Goal: Task Accomplishment & Management: Use online tool/utility

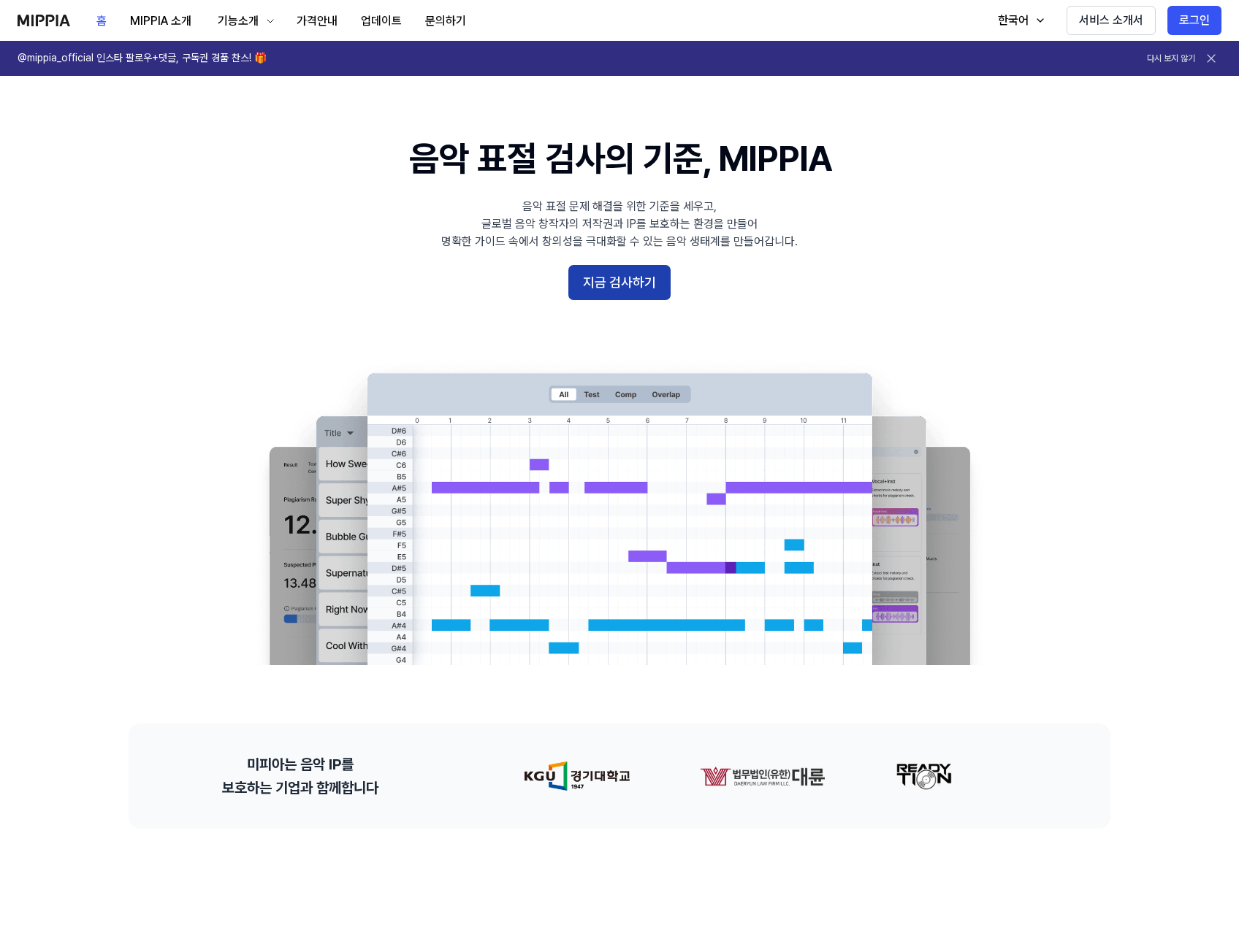
click at [626, 286] on button "지금 검사하기" at bounding box center [620, 283] width 102 height 35
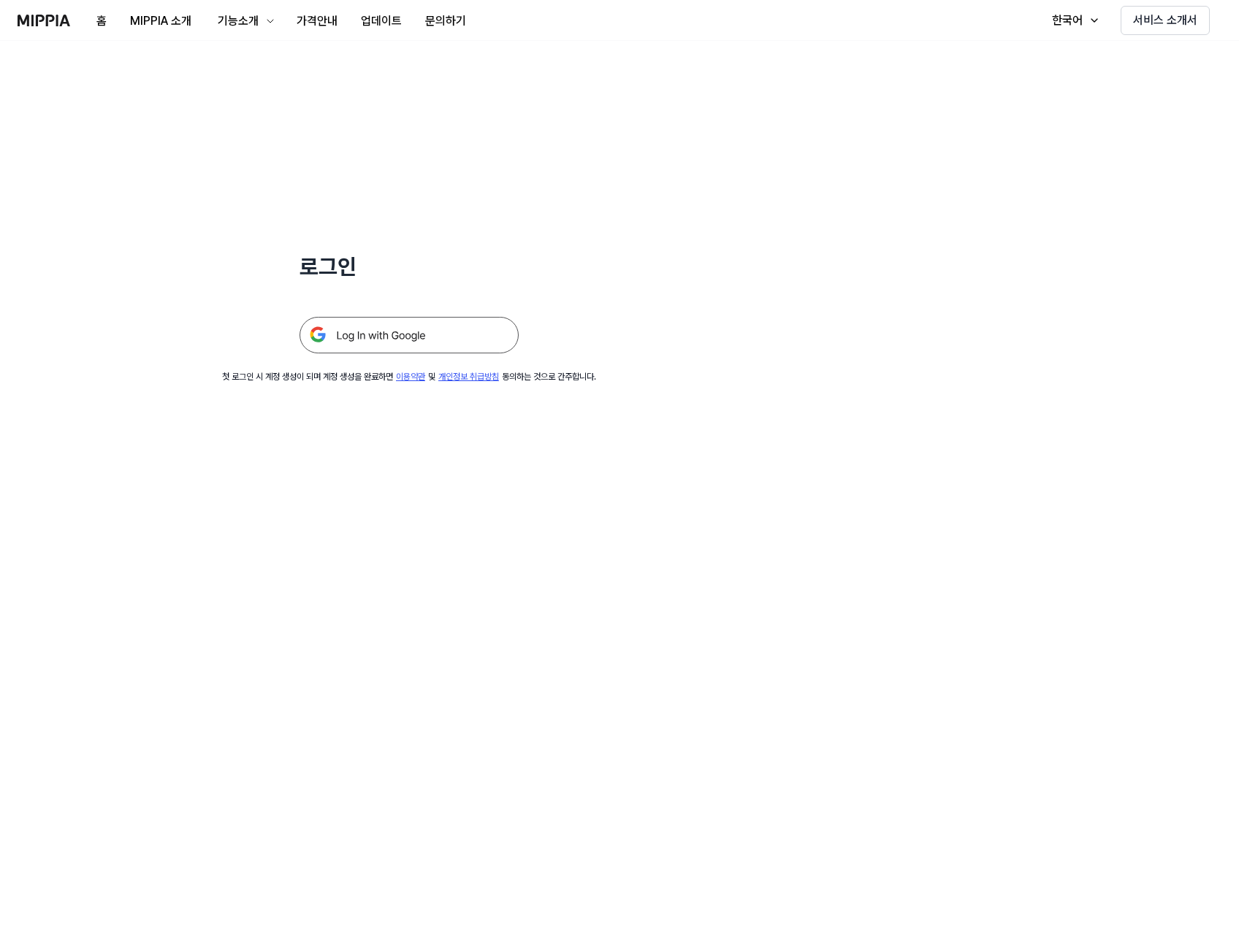
click at [357, 320] on img at bounding box center [408, 334] width 219 height 36
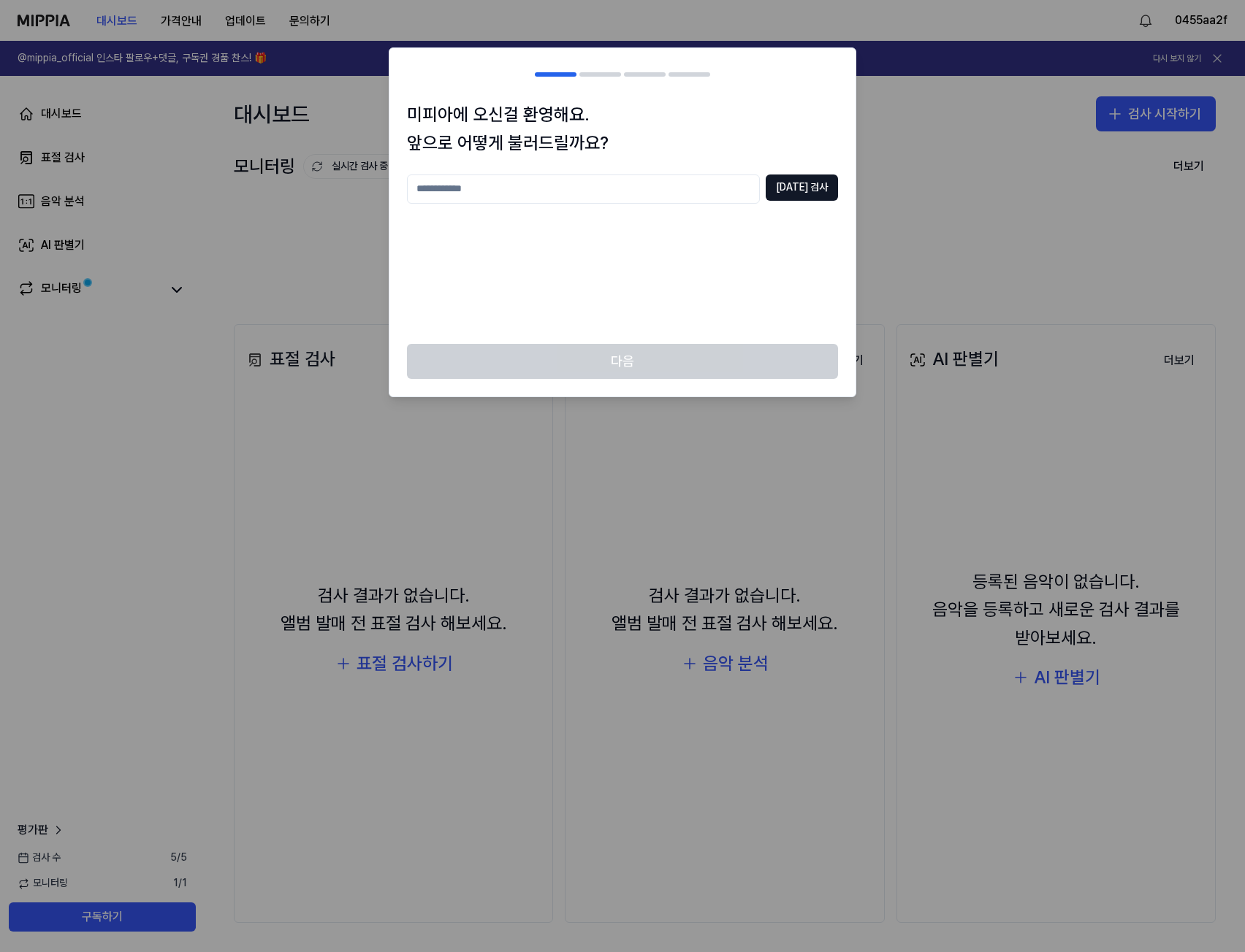
click at [644, 195] on input "text" at bounding box center [583, 188] width 353 height 29
type input "****"
click at [794, 186] on button "중복 검사" at bounding box center [802, 187] width 73 height 26
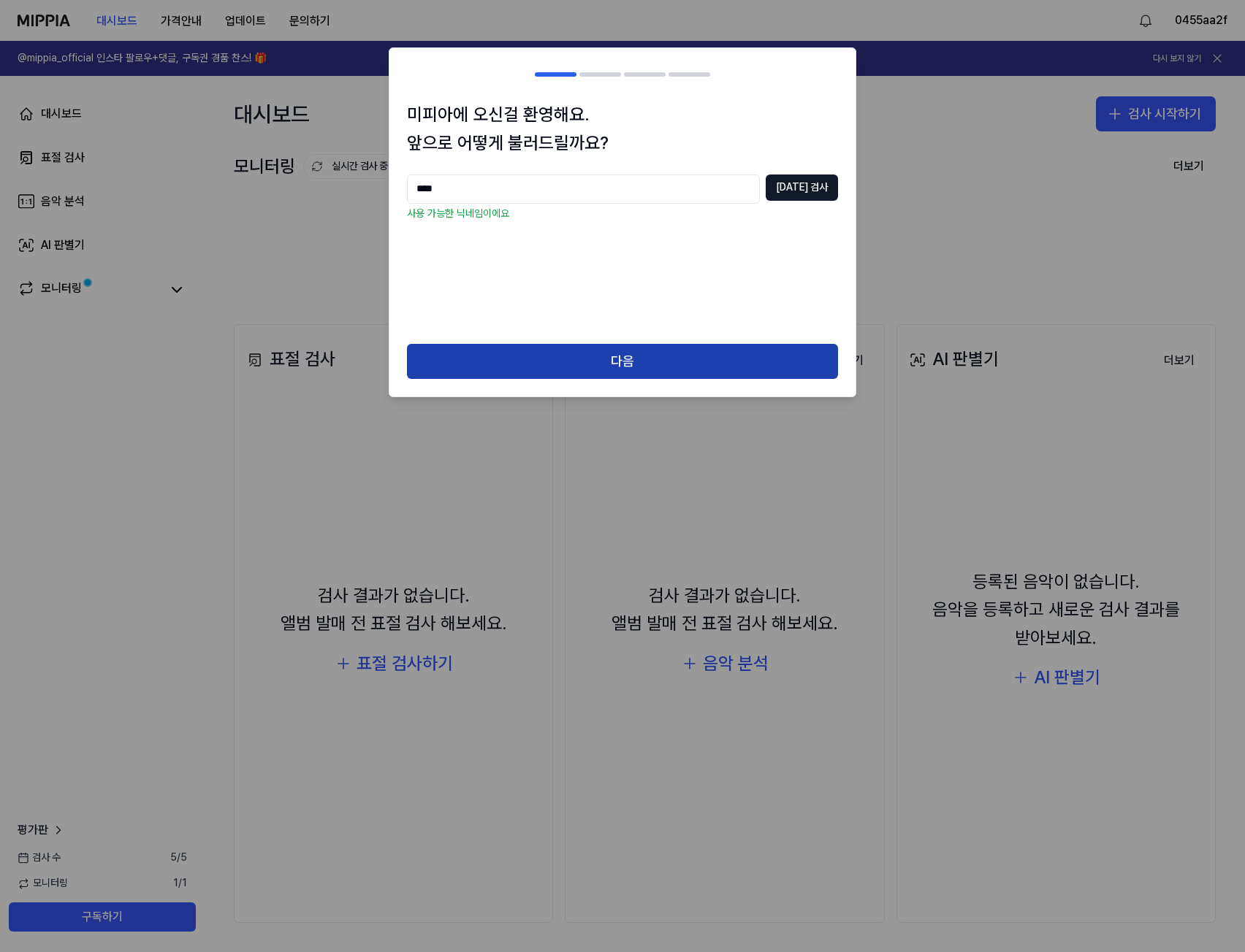
click at [605, 374] on button "다음" at bounding box center [622, 361] width 431 height 35
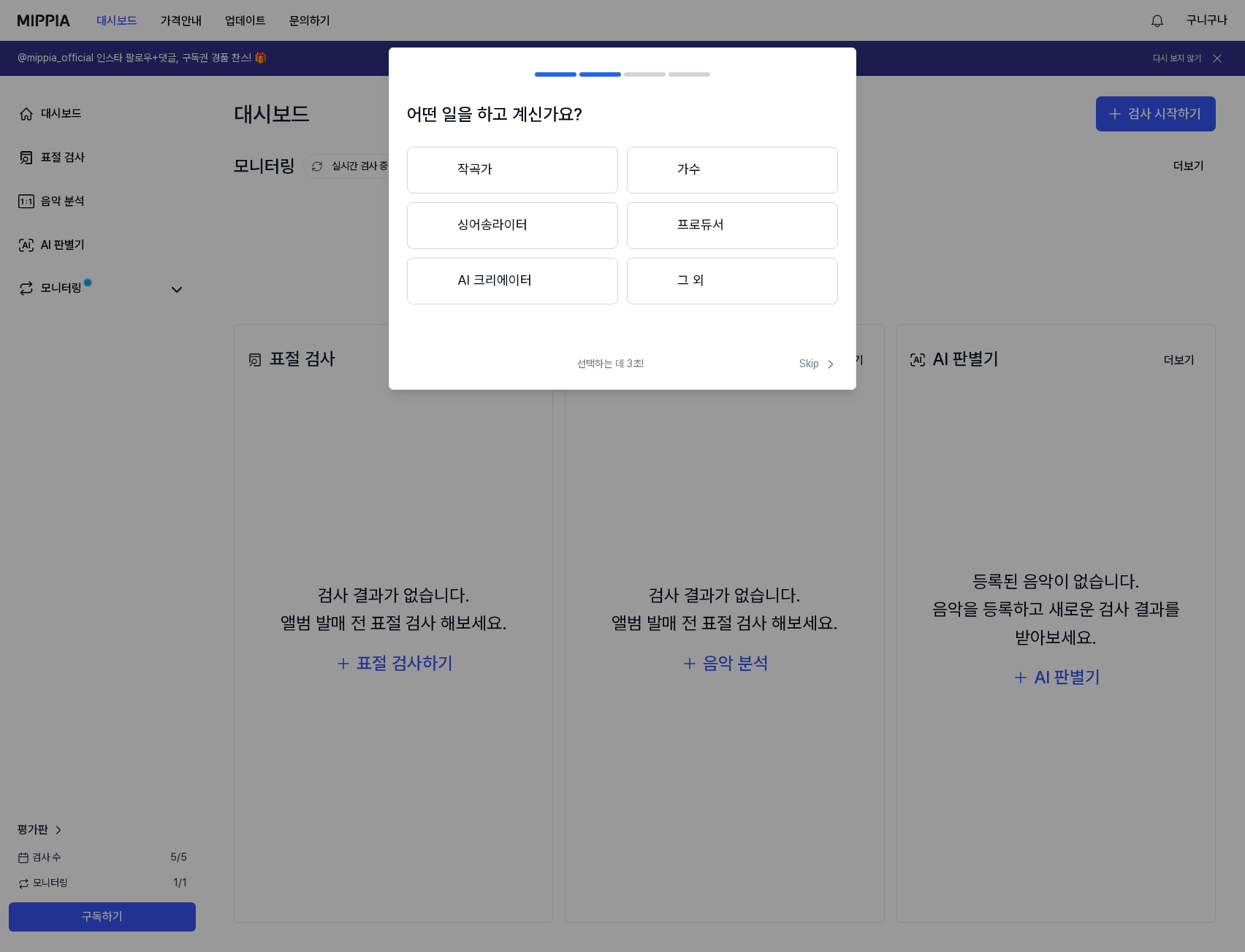
click at [566, 170] on button "작곡가" at bounding box center [513, 170] width 212 height 47
click at [568, 248] on button "3년 이하" at bounding box center [513, 226] width 212 height 48
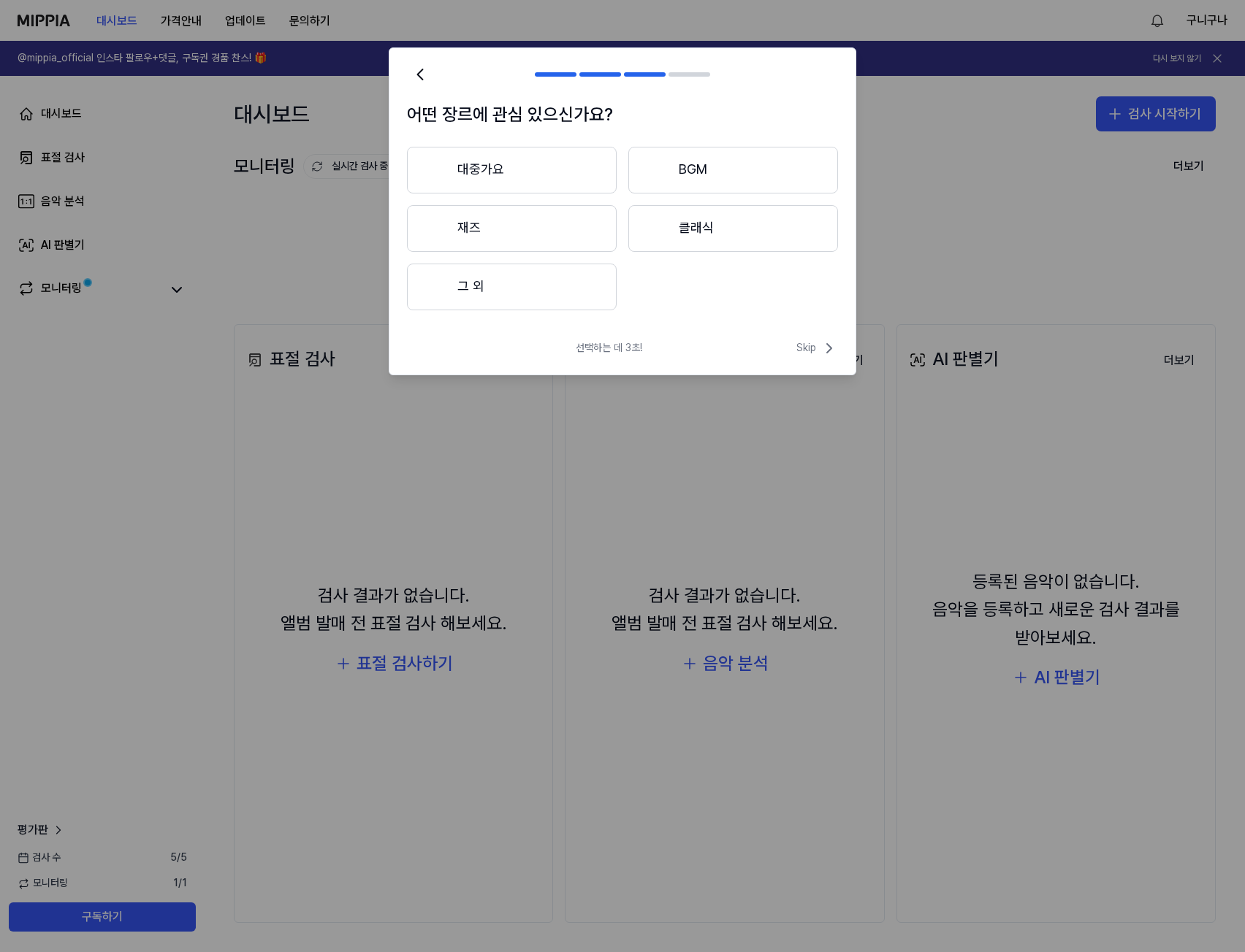
click at [578, 181] on button "대중가요" at bounding box center [512, 170] width 210 height 47
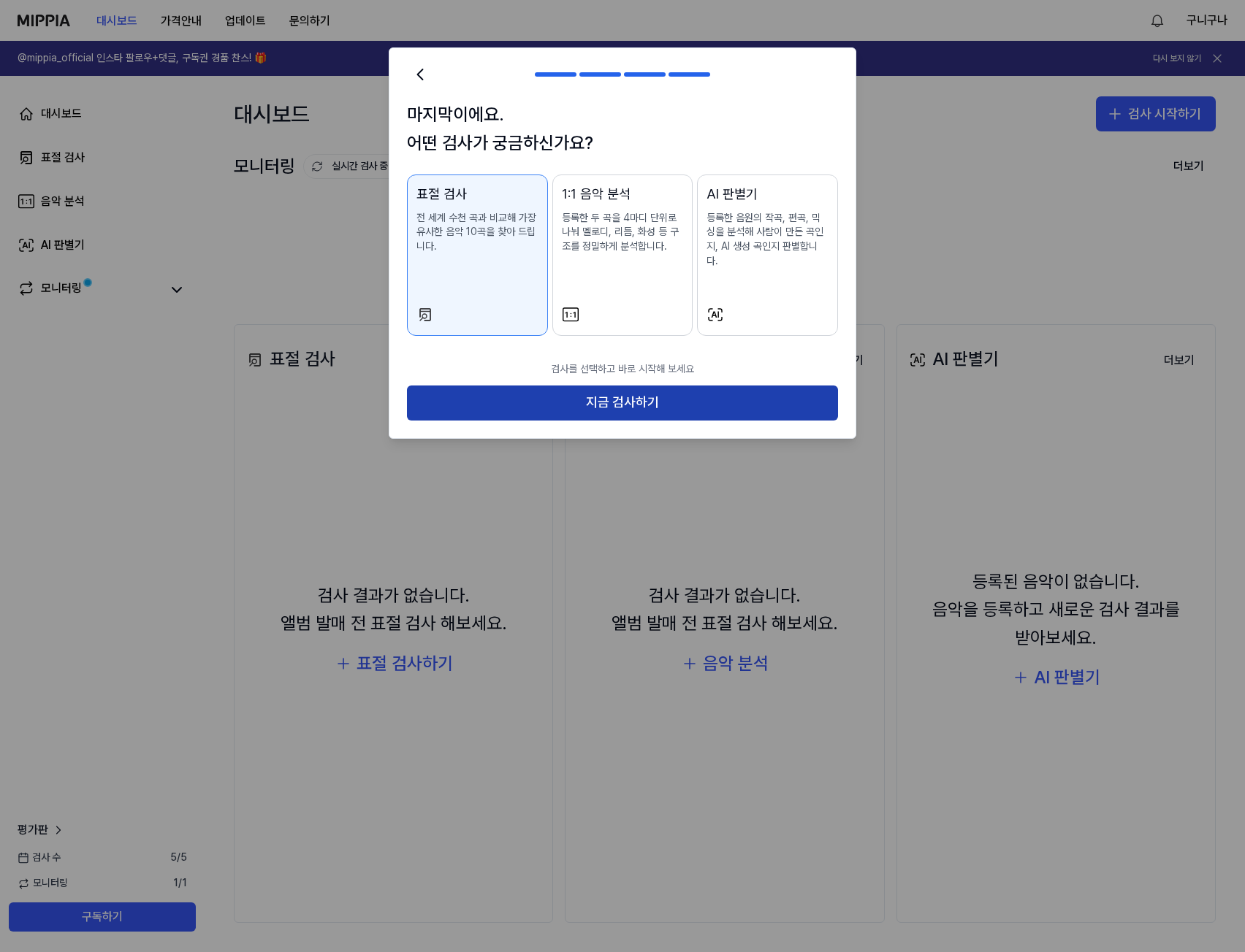
click at [642, 394] on button "지금 검사하기" at bounding box center [622, 403] width 431 height 35
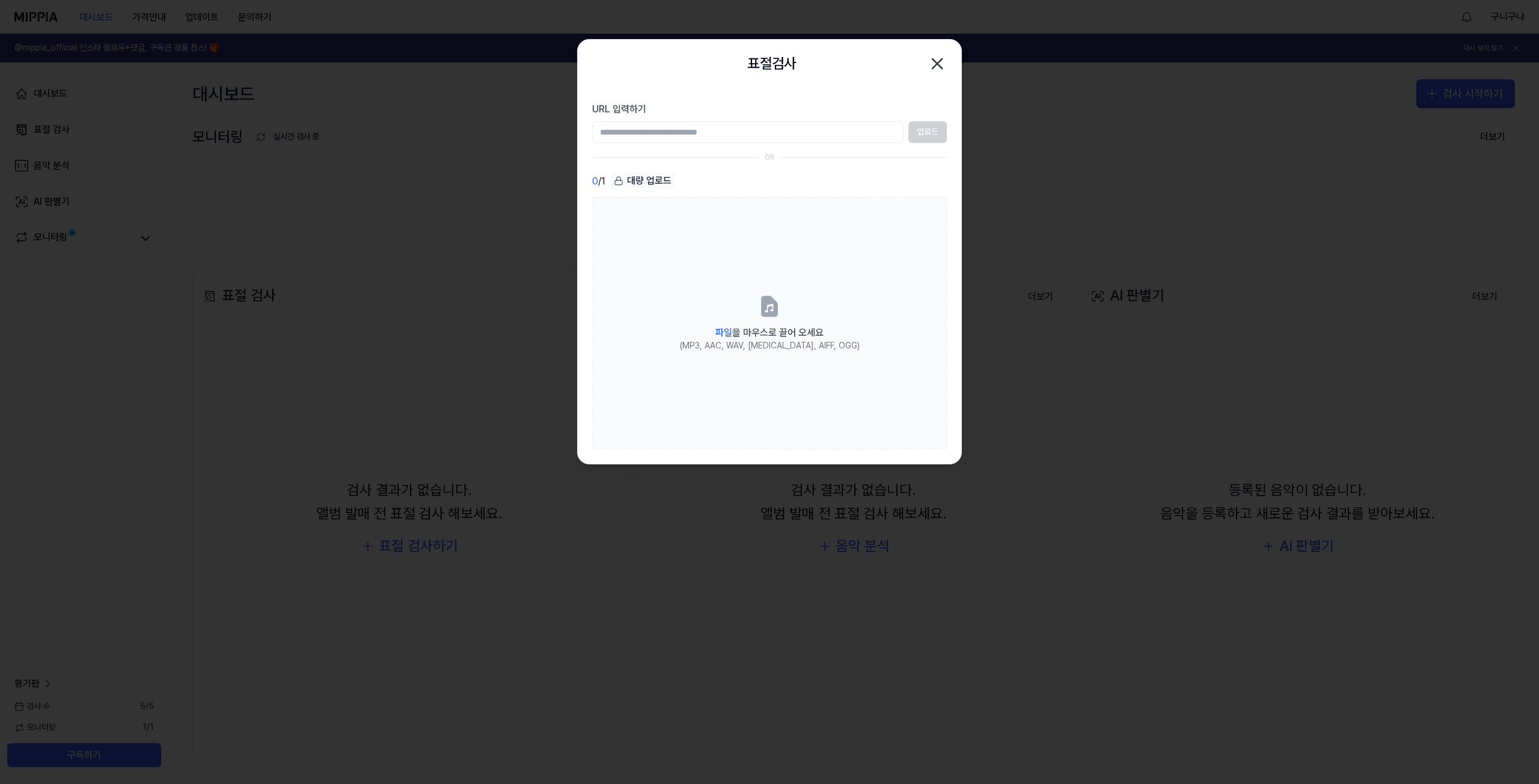
click at [940, 63] on icon "button" at bounding box center [937, 64] width 19 height 19
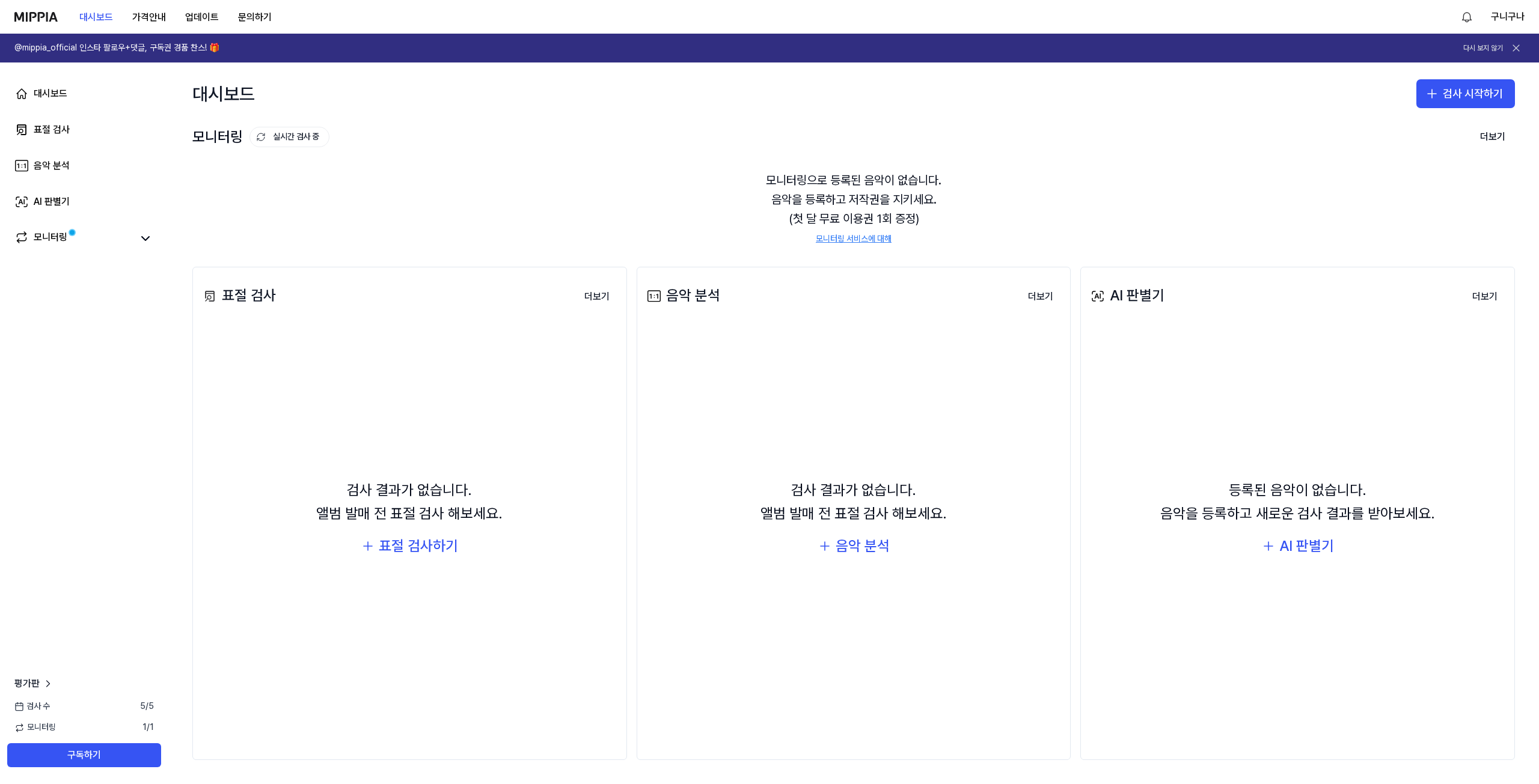
click at [1024, 51] on icon at bounding box center [1516, 48] width 12 height 12
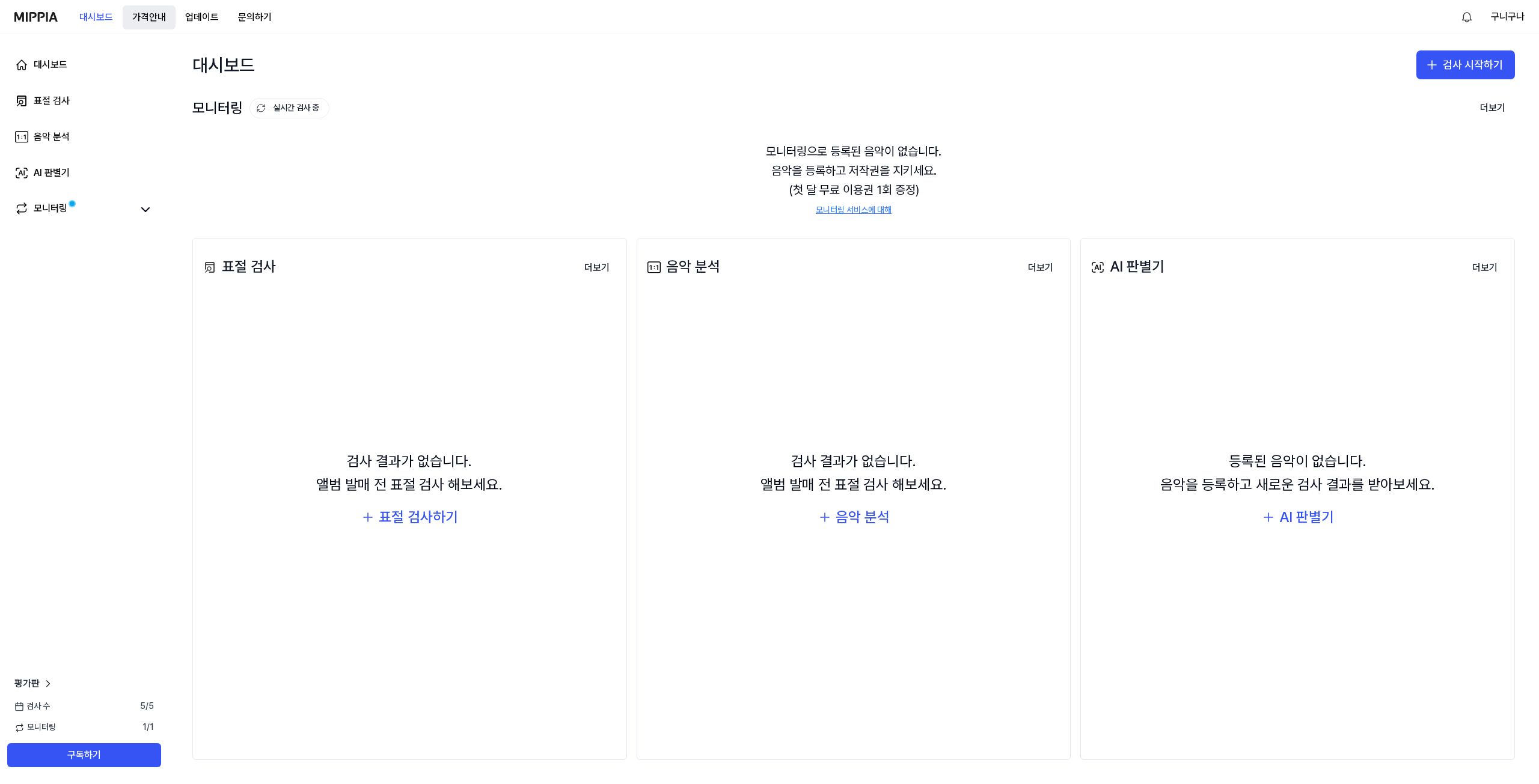
click at [157, 26] on button "가격안내" at bounding box center [149, 17] width 53 height 24
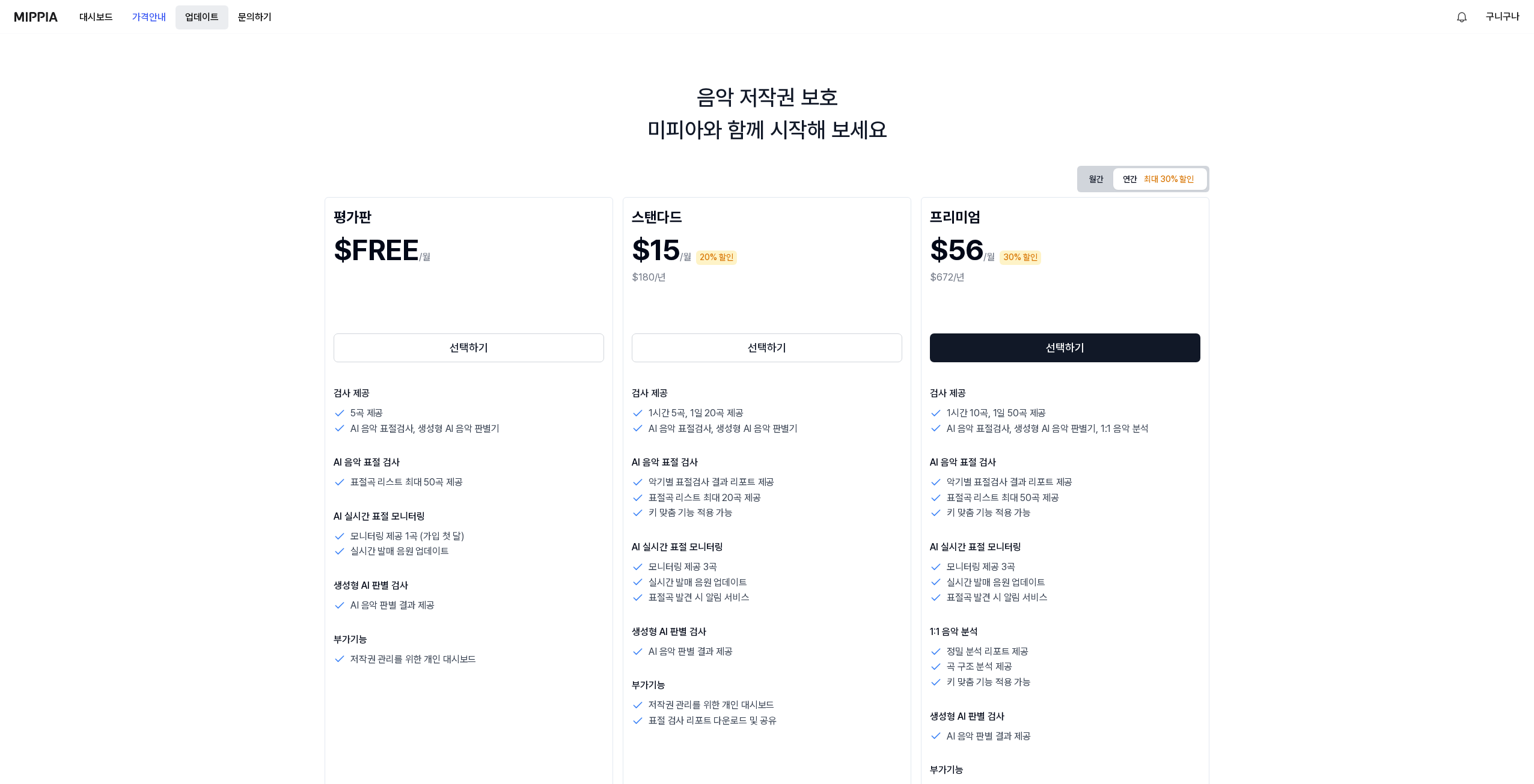
click at [195, 16] on button "업데이트" at bounding box center [202, 17] width 53 height 24
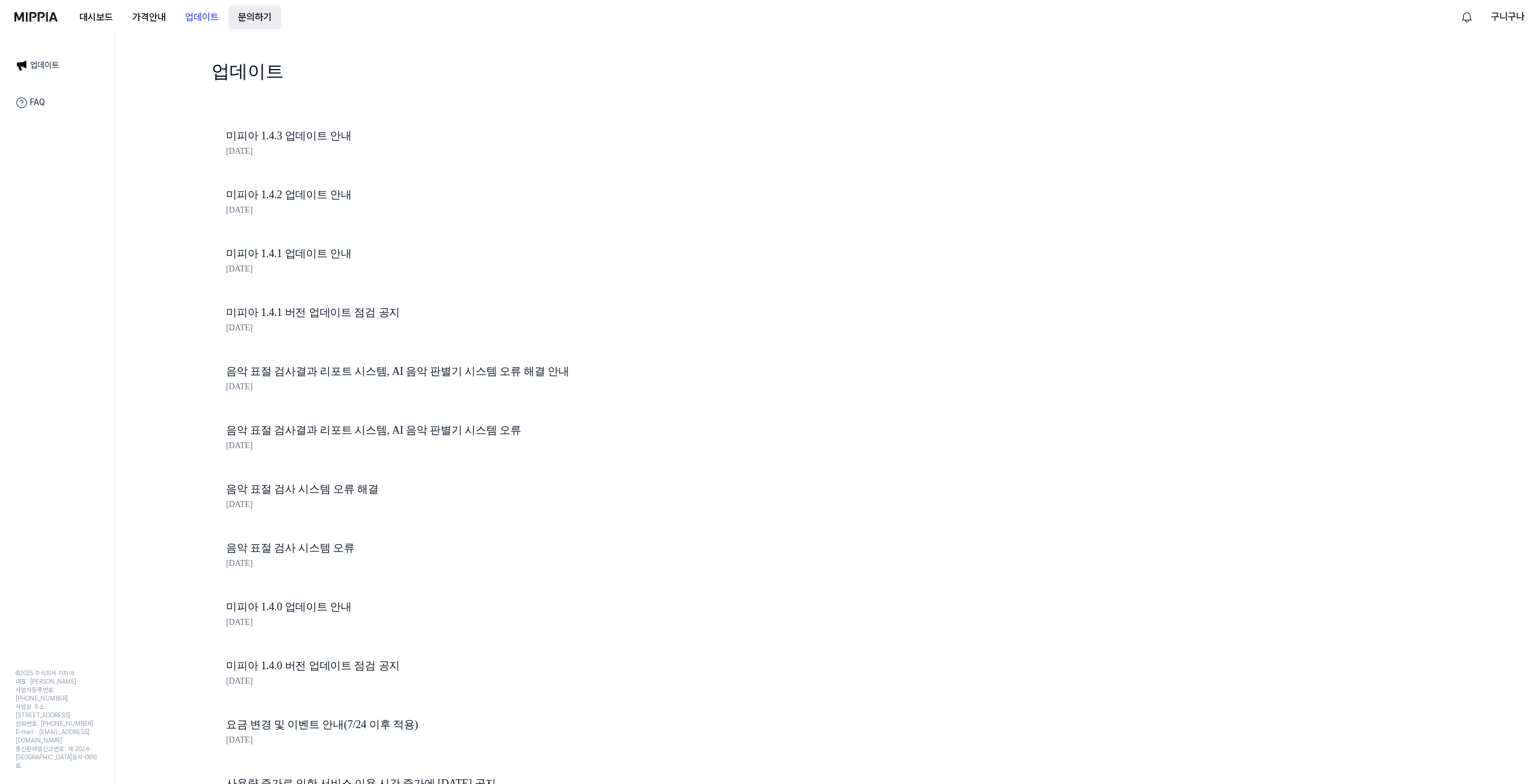
click at [268, 12] on button "문의하기" at bounding box center [255, 17] width 53 height 24
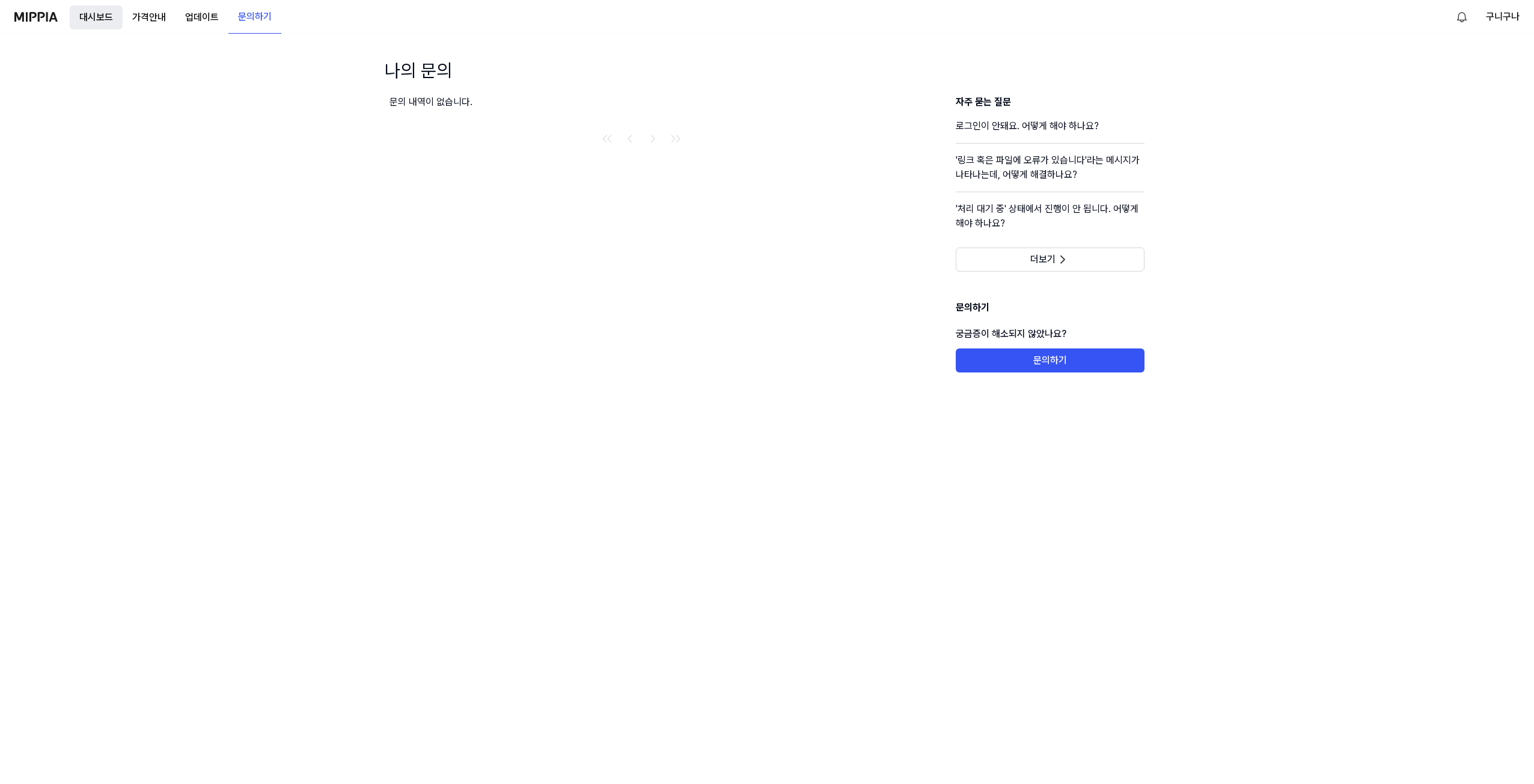
click at [82, 17] on button "대시보드" at bounding box center [96, 17] width 53 height 24
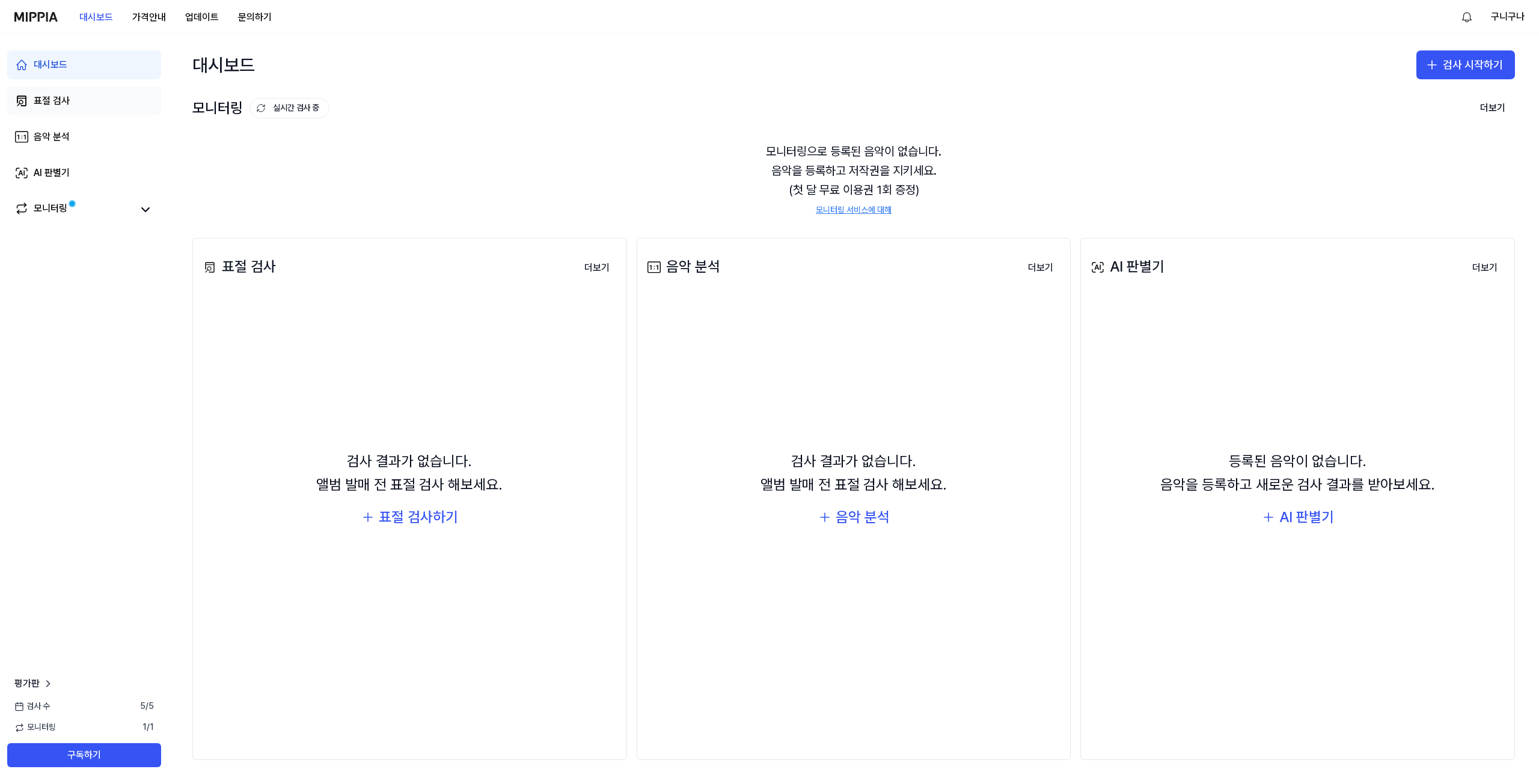
click at [52, 104] on div "표절 검사" at bounding box center [51, 100] width 36 height 15
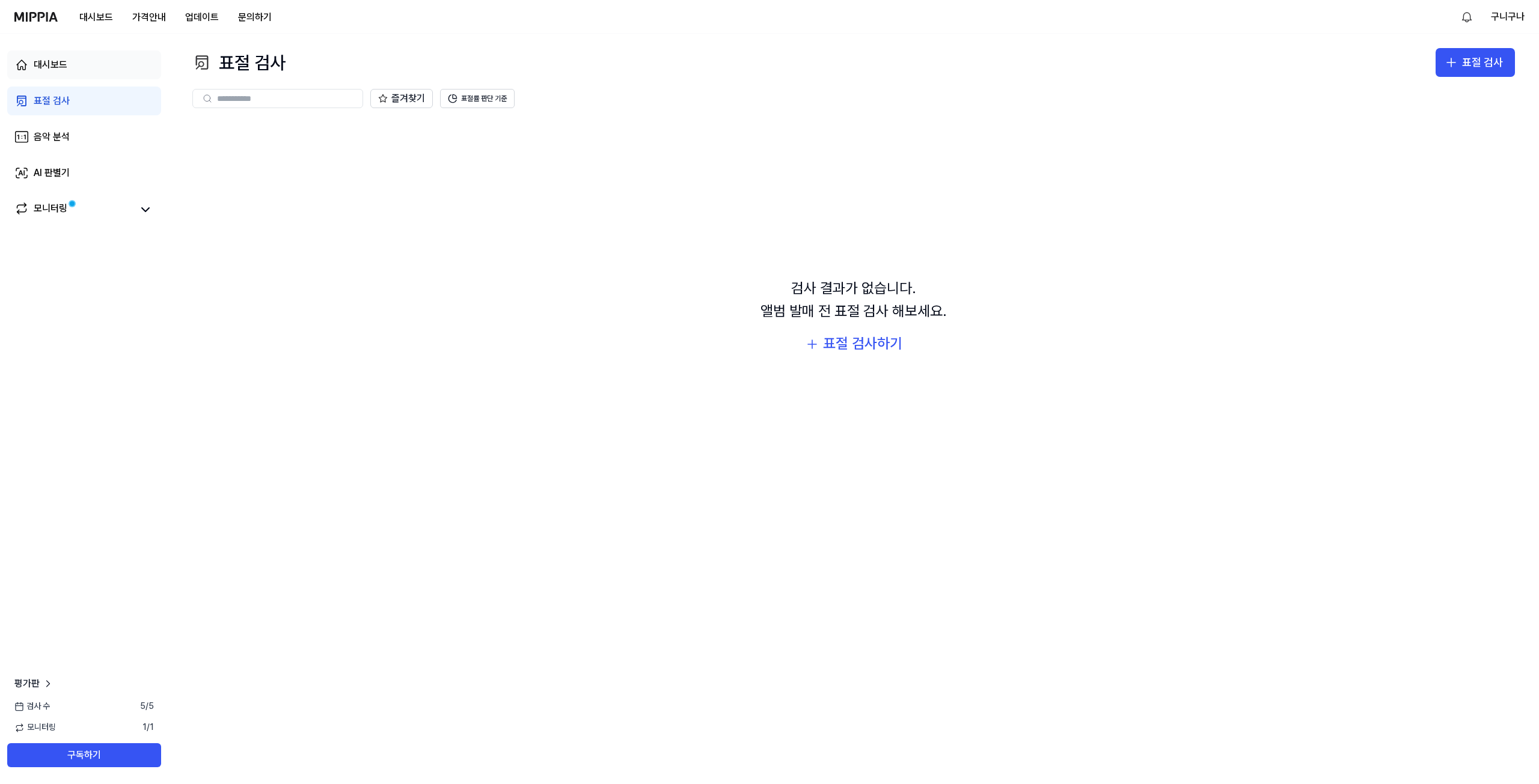
click at [59, 63] on div "대시보드" at bounding box center [51, 64] width 34 height 15
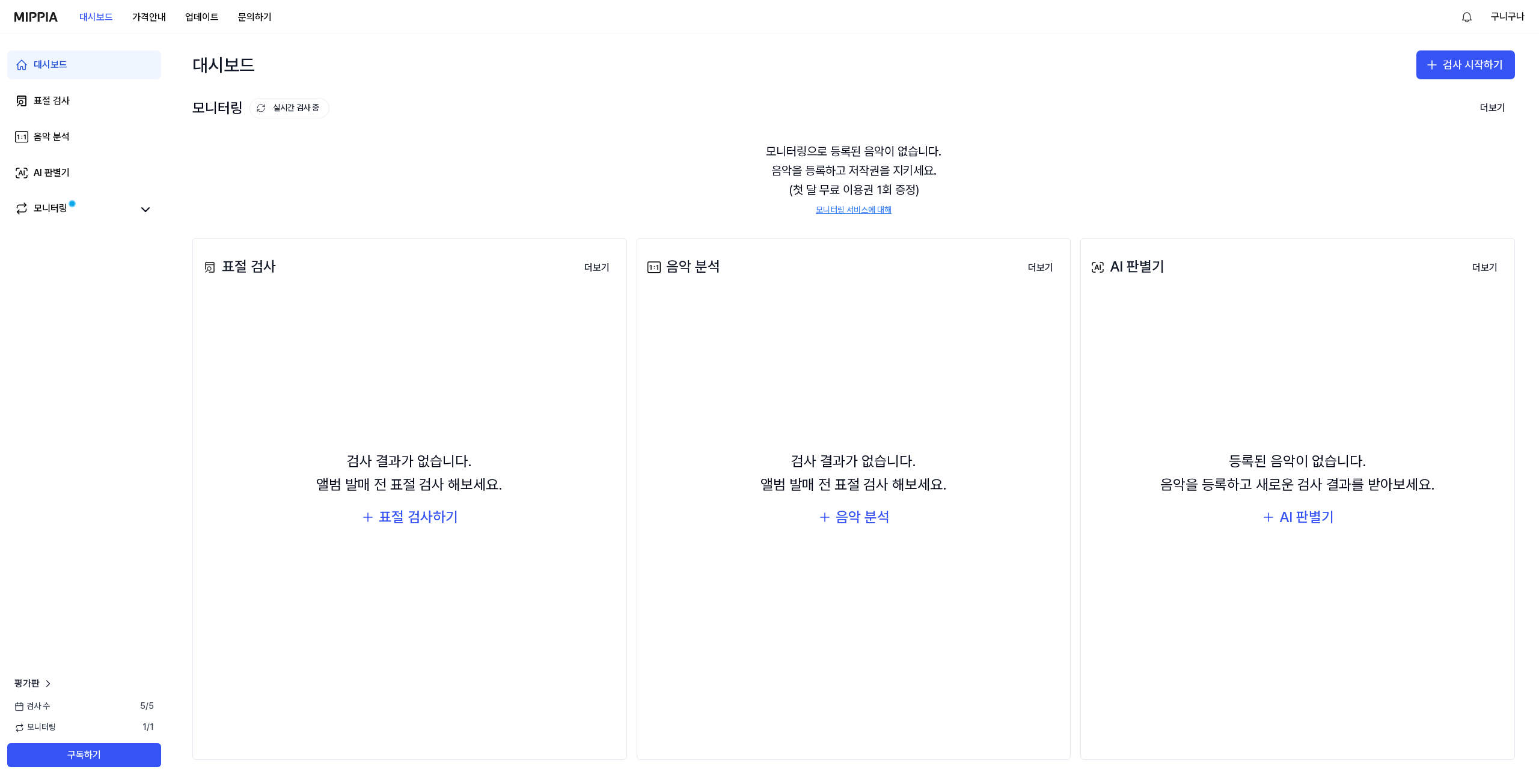
click at [50, 11] on div "대시보드 가격안내 업데이트 문의하기" at bounding box center [148, 16] width 267 height 33
click at [49, 21] on img at bounding box center [36, 17] width 43 height 10
click at [53, 18] on img at bounding box center [36, 17] width 43 height 10
click at [47, 21] on div "대시보드 가격안내 업데이트 문의하기" at bounding box center [148, 16] width 267 height 33
click at [360, 576] on div "검사 결과가 없습니다. 앨범 발매 전 표절 검사 해보세요. 표절 검사하기" at bounding box center [409, 490] width 419 height 373
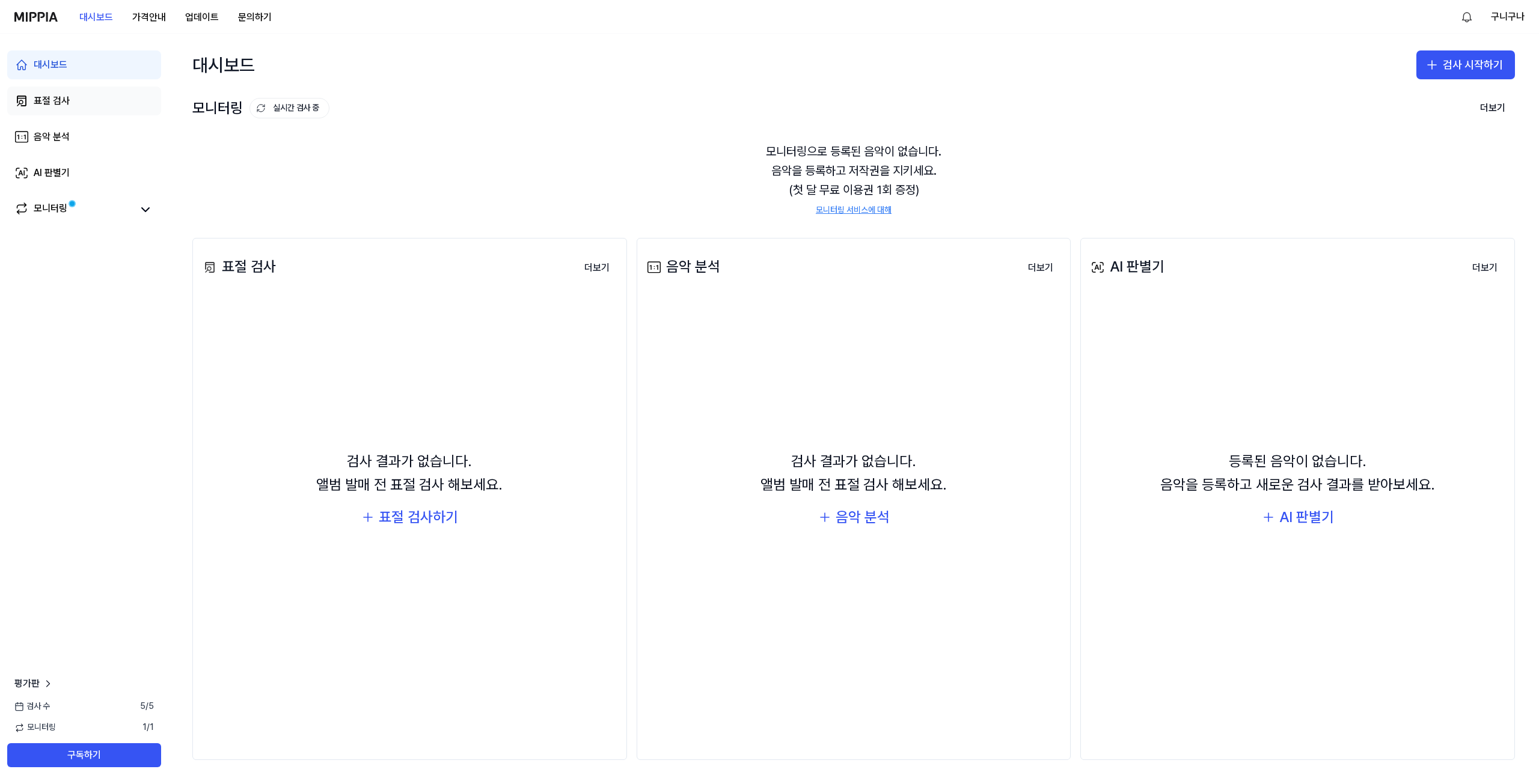
click at [84, 101] on link "표절 검사" at bounding box center [84, 101] width 154 height 29
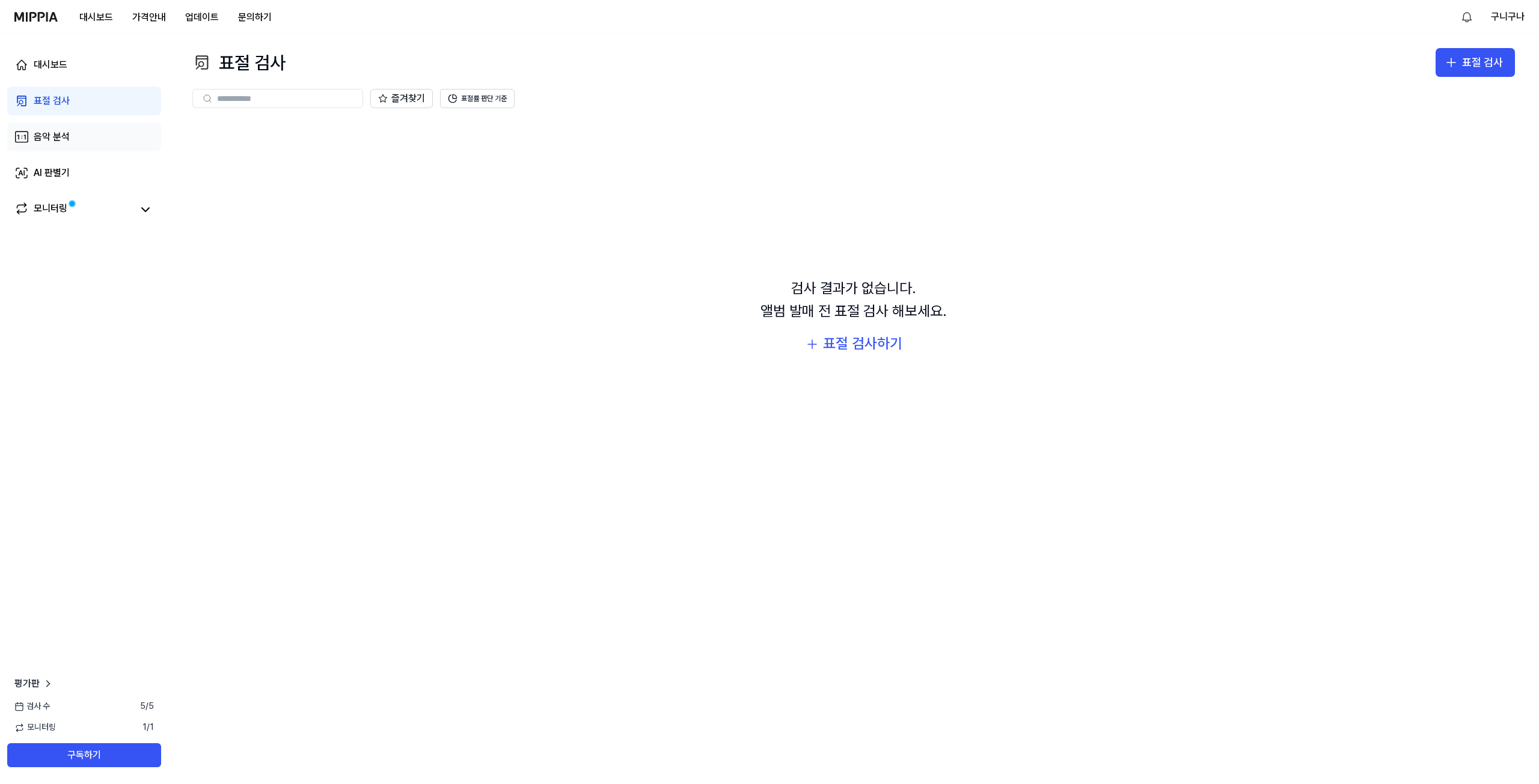
click at [51, 136] on div "음악 분석" at bounding box center [51, 136] width 36 height 15
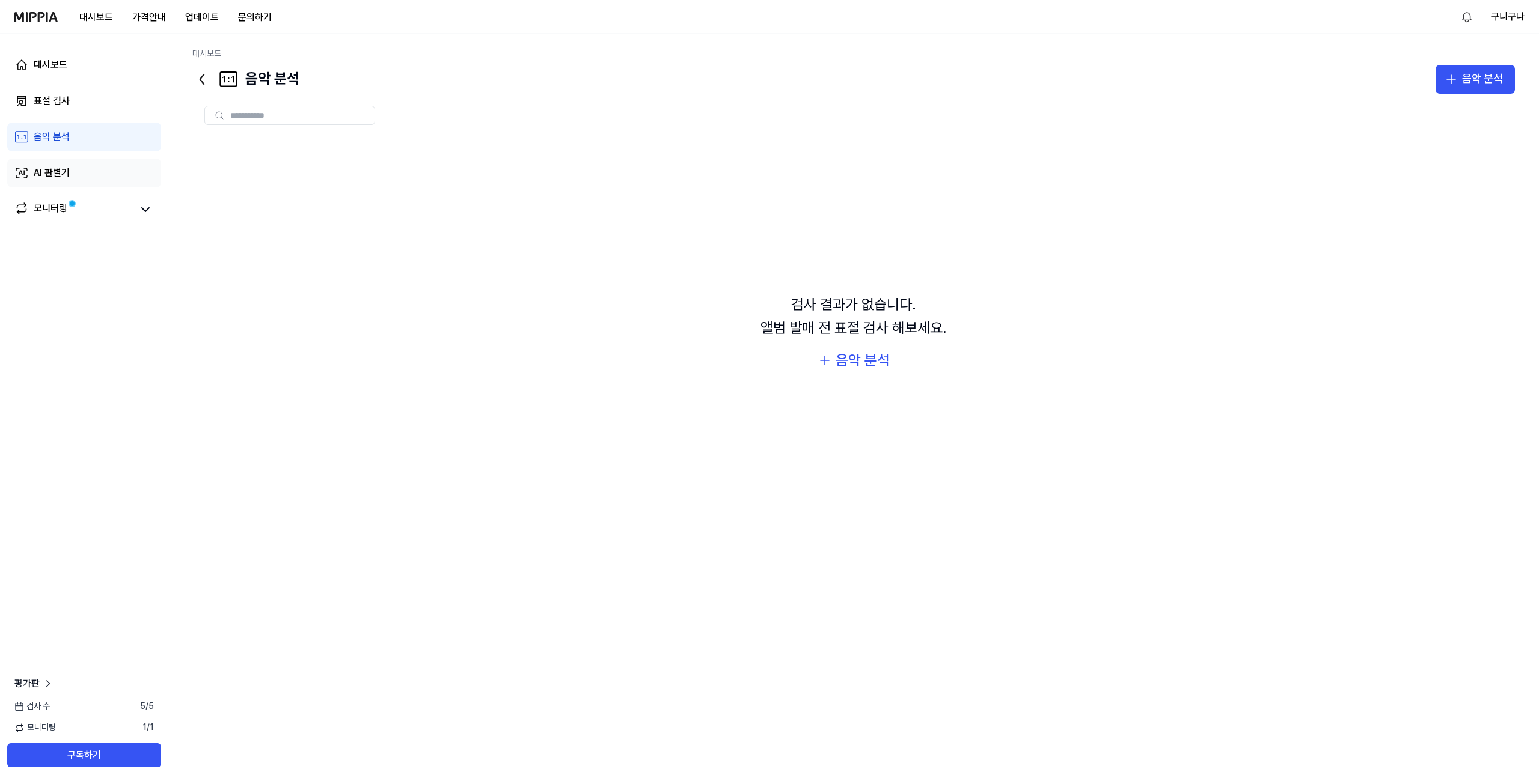
click at [44, 166] on link "AI 판별기" at bounding box center [84, 173] width 154 height 29
click at [71, 89] on link "표절 검사" at bounding box center [84, 101] width 154 height 29
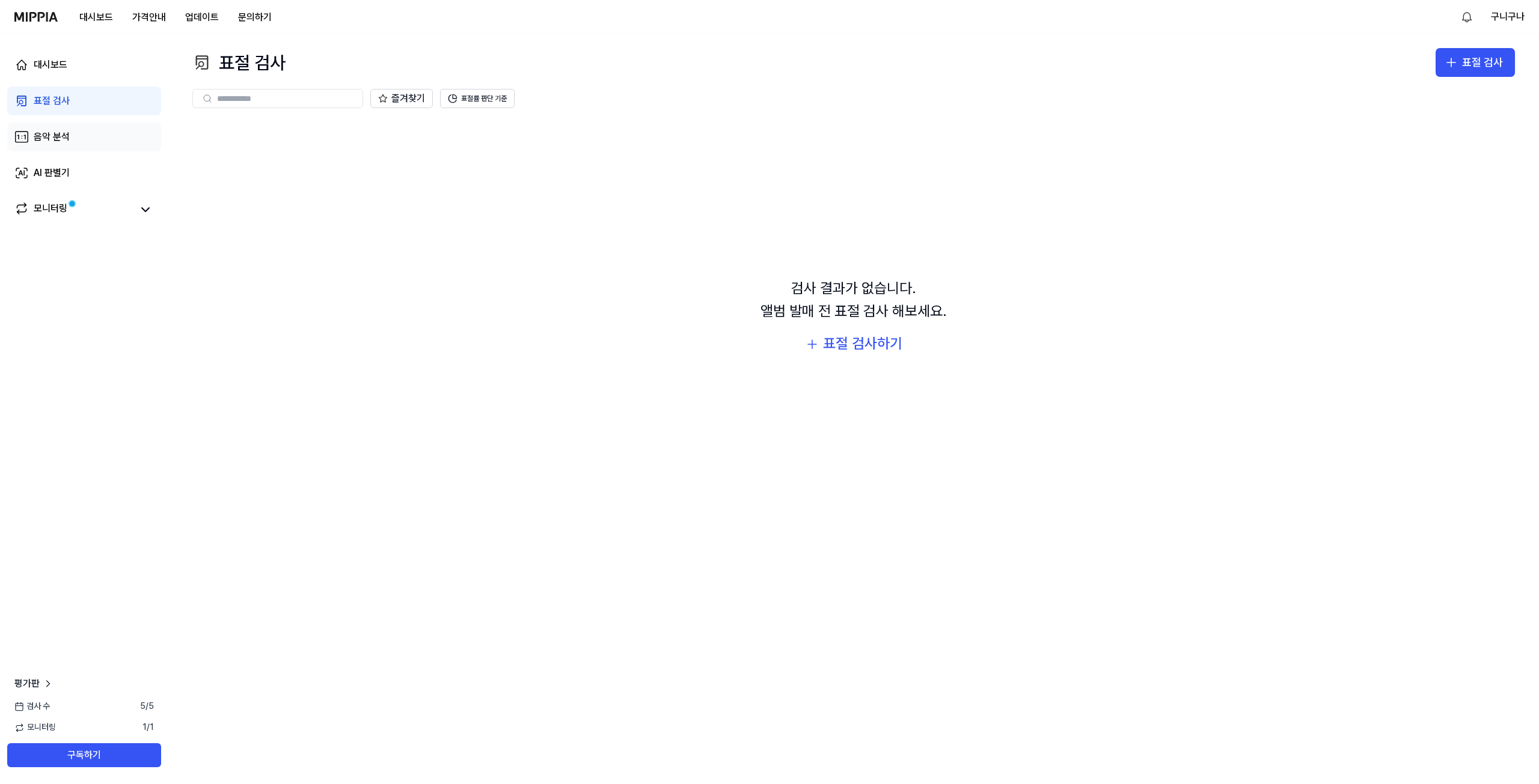
click at [74, 144] on link "음악 분석" at bounding box center [84, 137] width 154 height 29
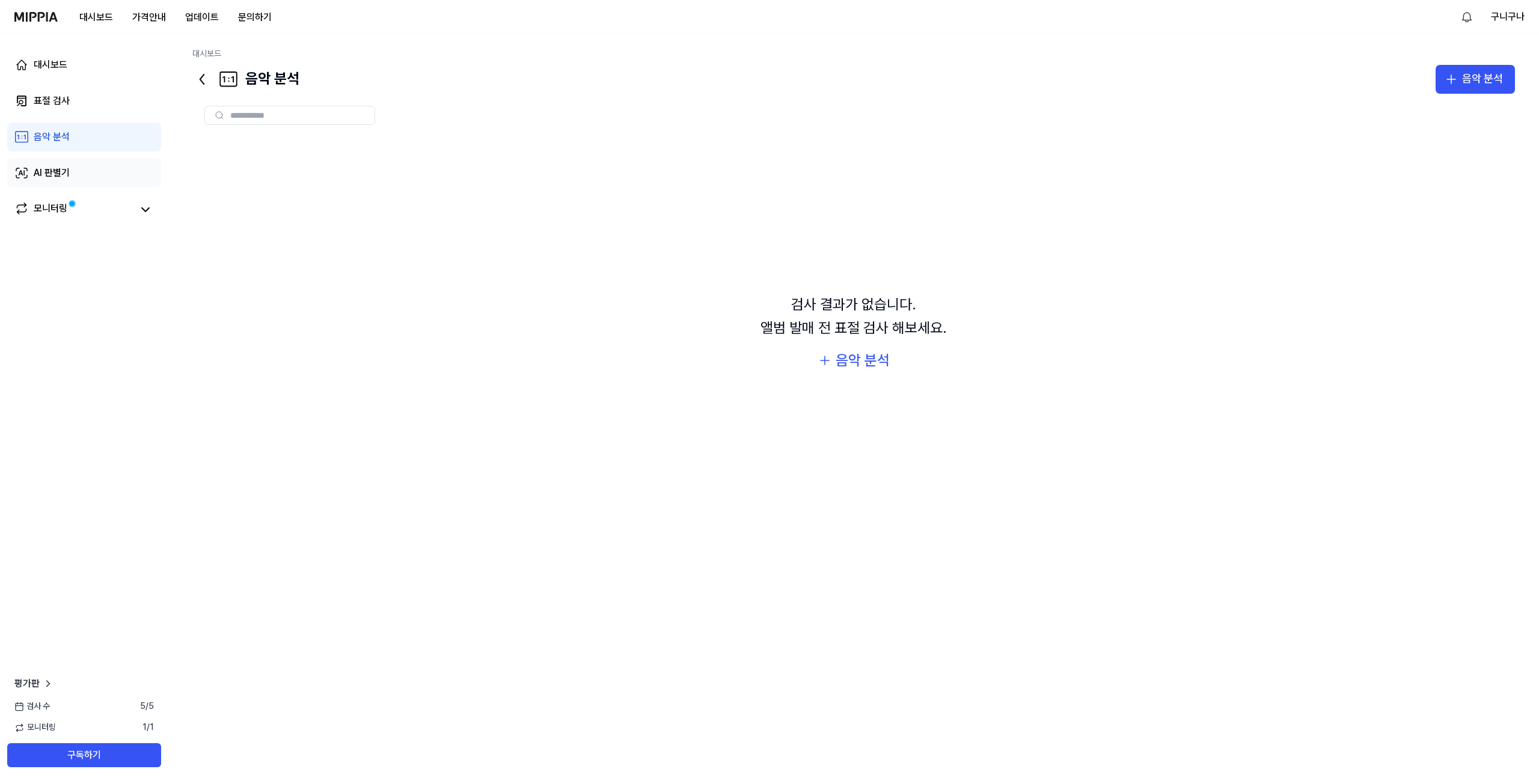
click at [62, 174] on div "AI 판별기" at bounding box center [51, 172] width 36 height 15
click at [63, 109] on link "표절 검사" at bounding box center [84, 101] width 154 height 29
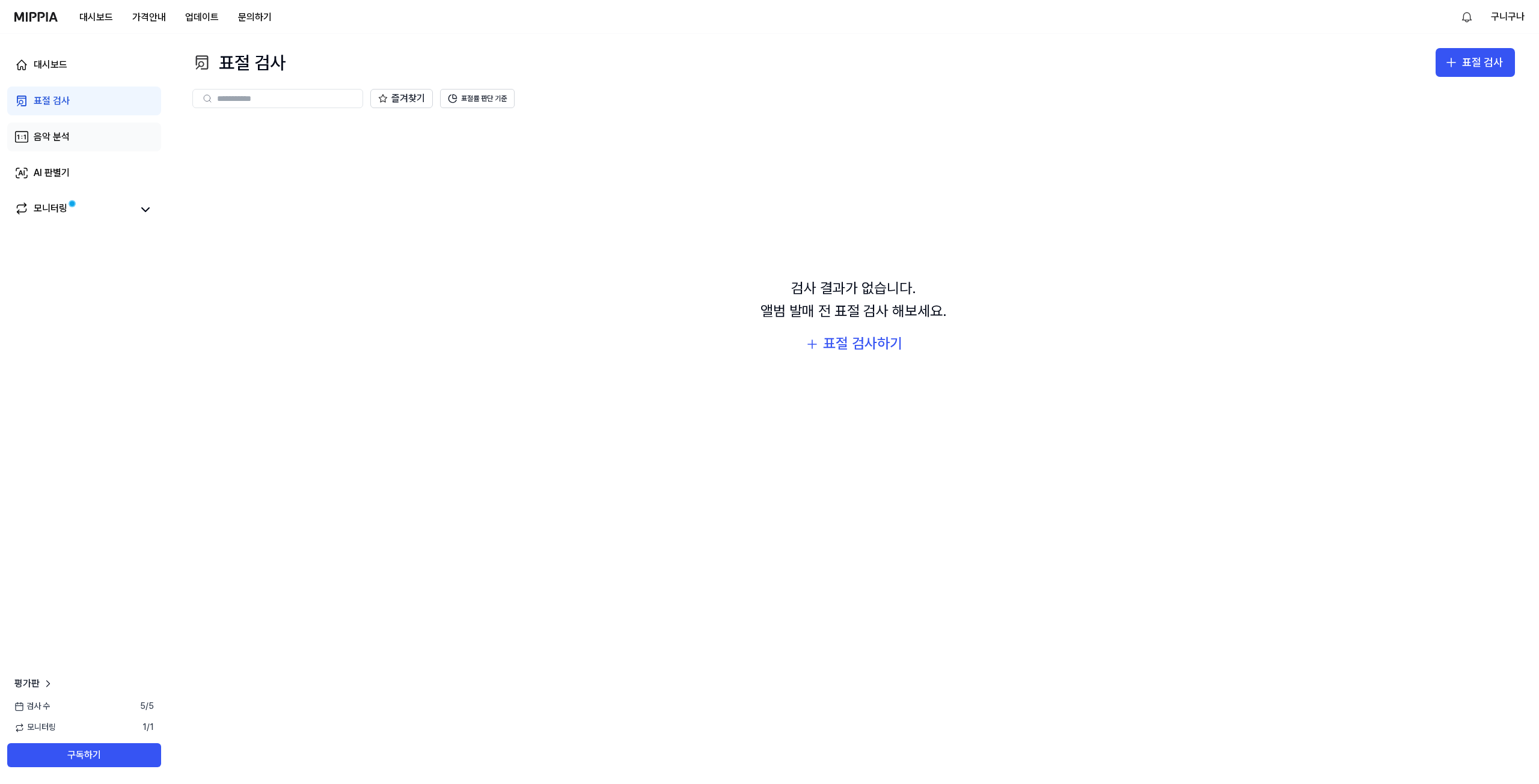
click at [68, 140] on div "음악 분석" at bounding box center [51, 136] width 36 height 15
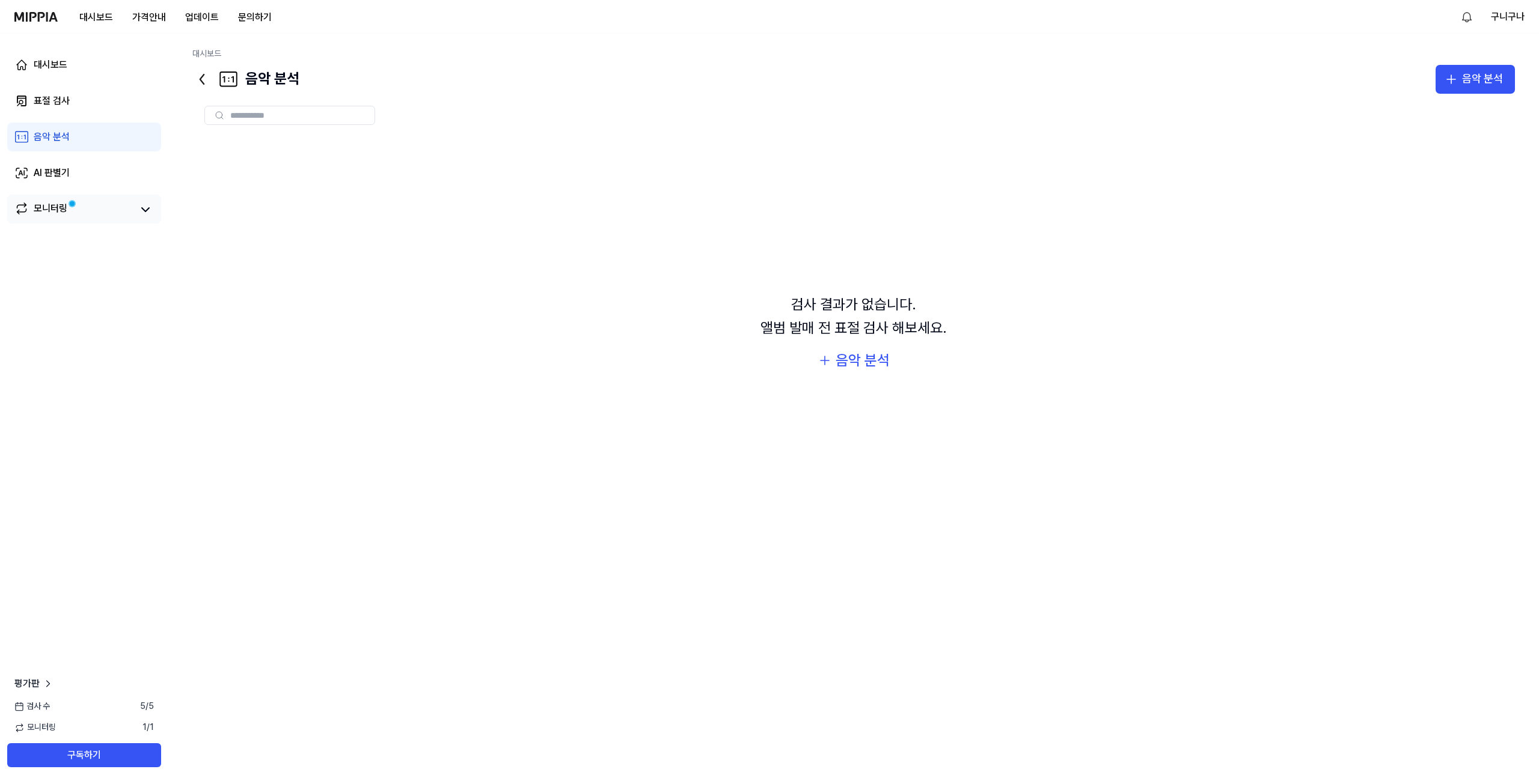
click at [61, 205] on div "모니터링" at bounding box center [51, 210] width 34 height 17
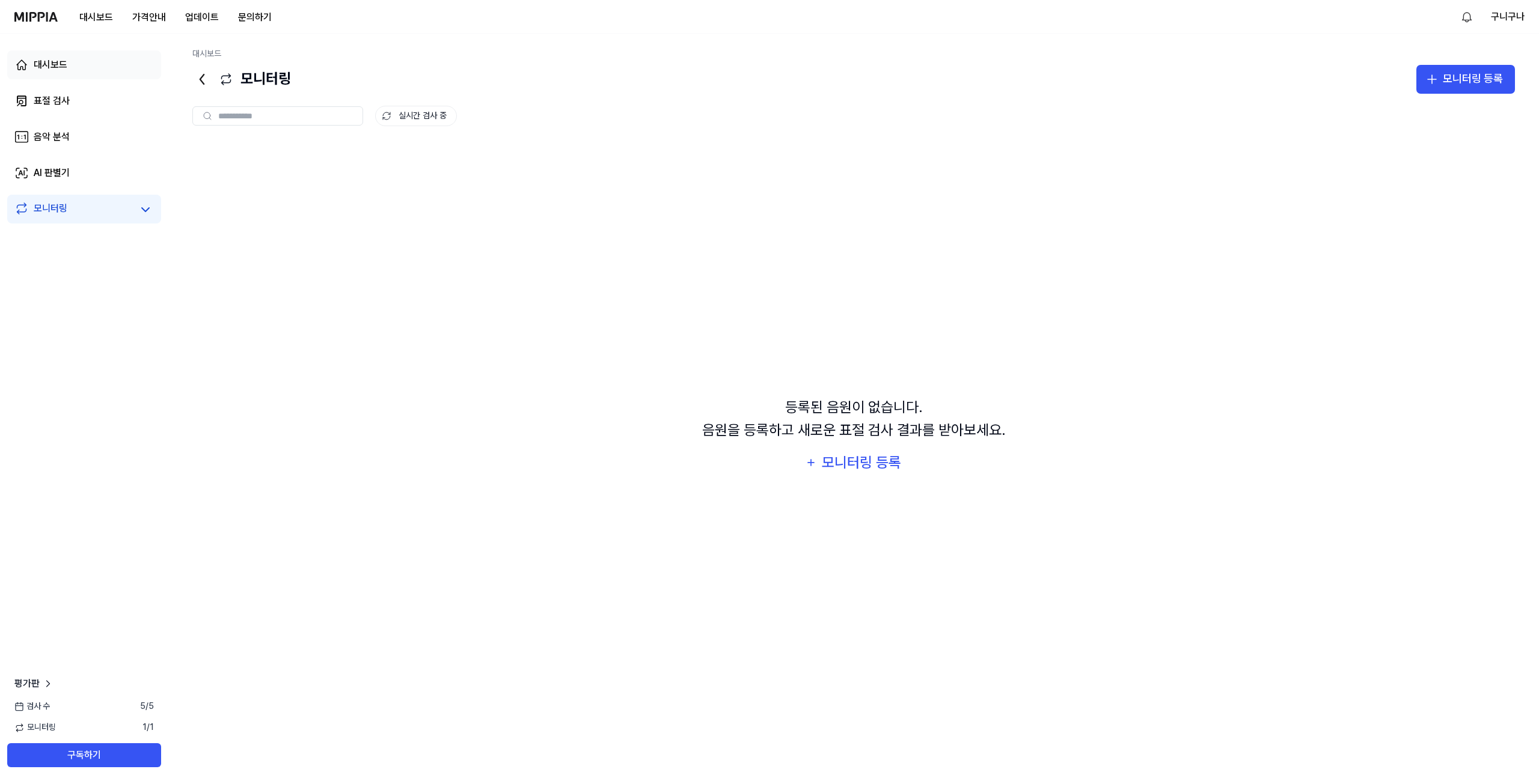
click at [83, 68] on link "대시보드" at bounding box center [84, 65] width 154 height 29
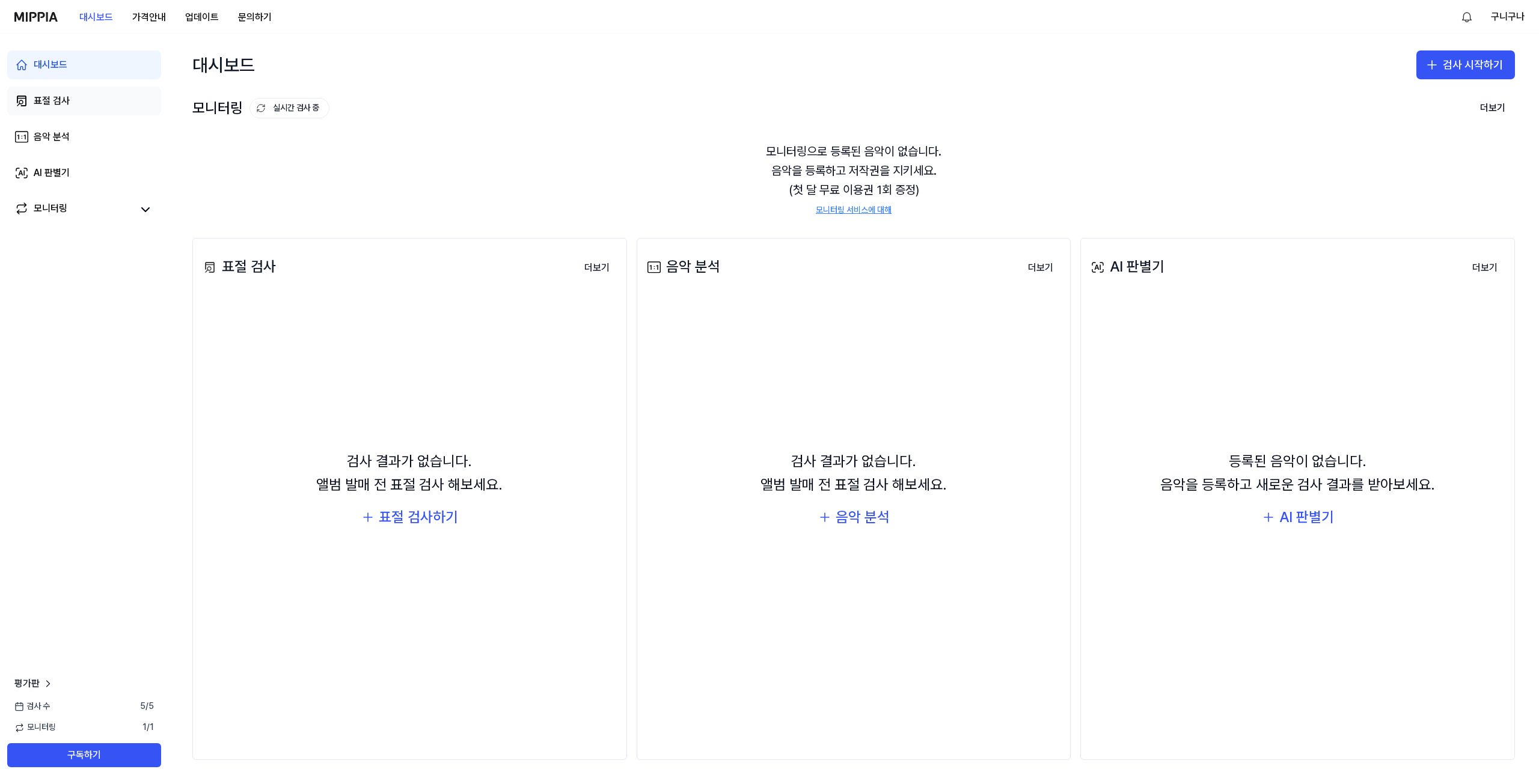
click at [79, 92] on link "표절 검사" at bounding box center [84, 101] width 154 height 29
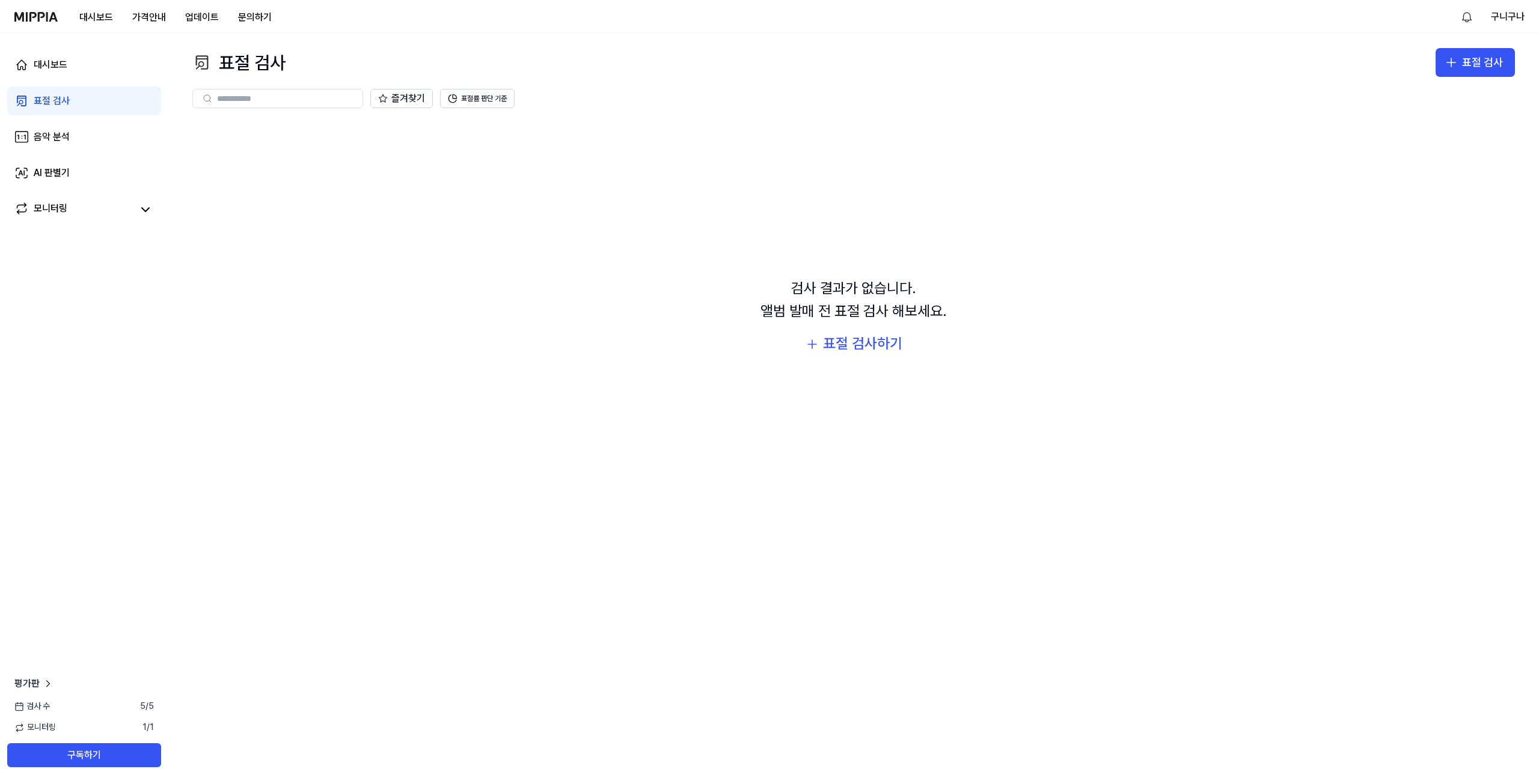
click at [66, 82] on div "대시보드 표절 검사 음악 분석 AI 판별기 모니터링" at bounding box center [84, 137] width 169 height 207
click at [65, 71] on div "대시보드" at bounding box center [51, 64] width 34 height 15
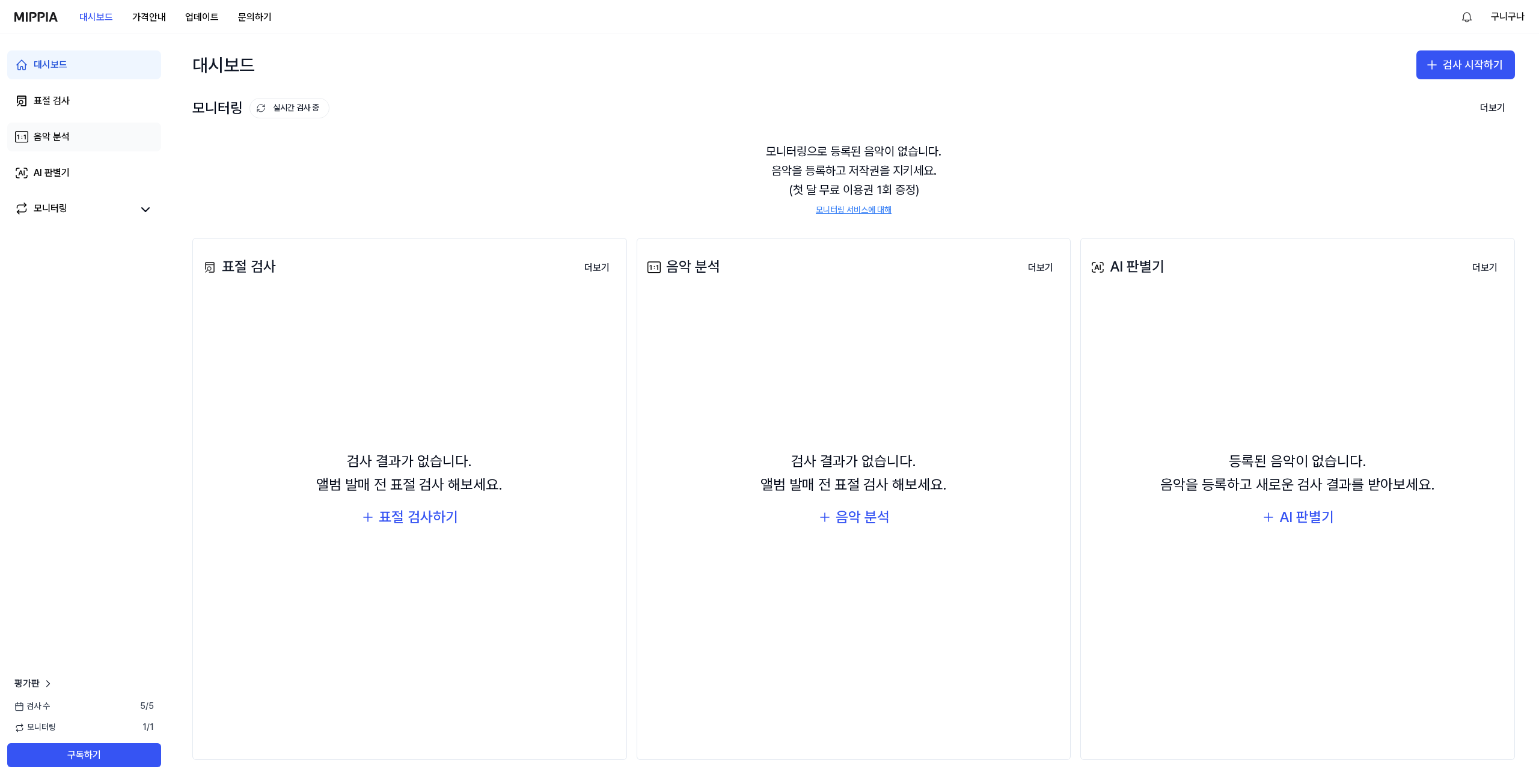
click at [57, 135] on div "음악 분석" at bounding box center [51, 136] width 36 height 15
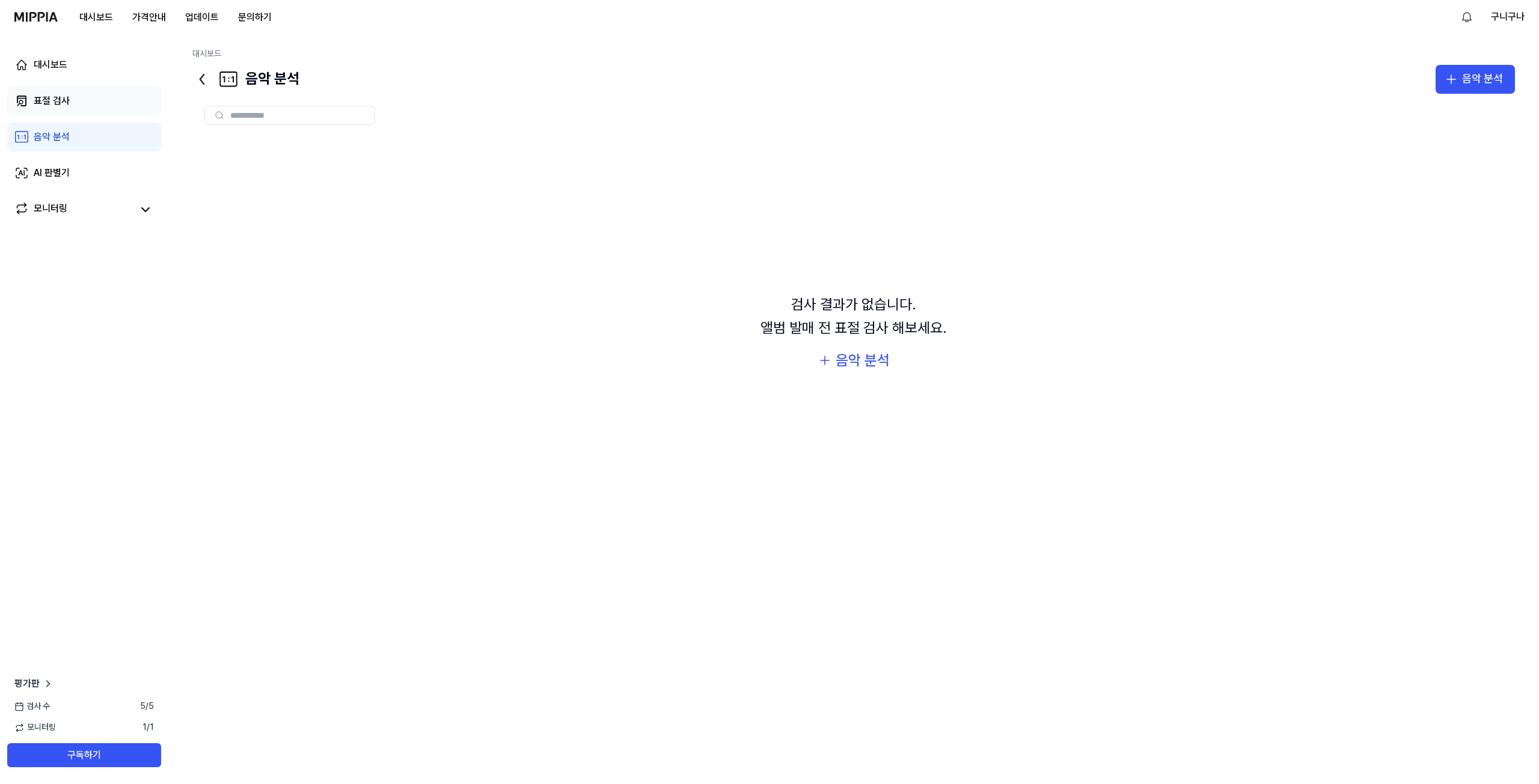
click at [57, 110] on link "표절 검사" at bounding box center [84, 101] width 154 height 29
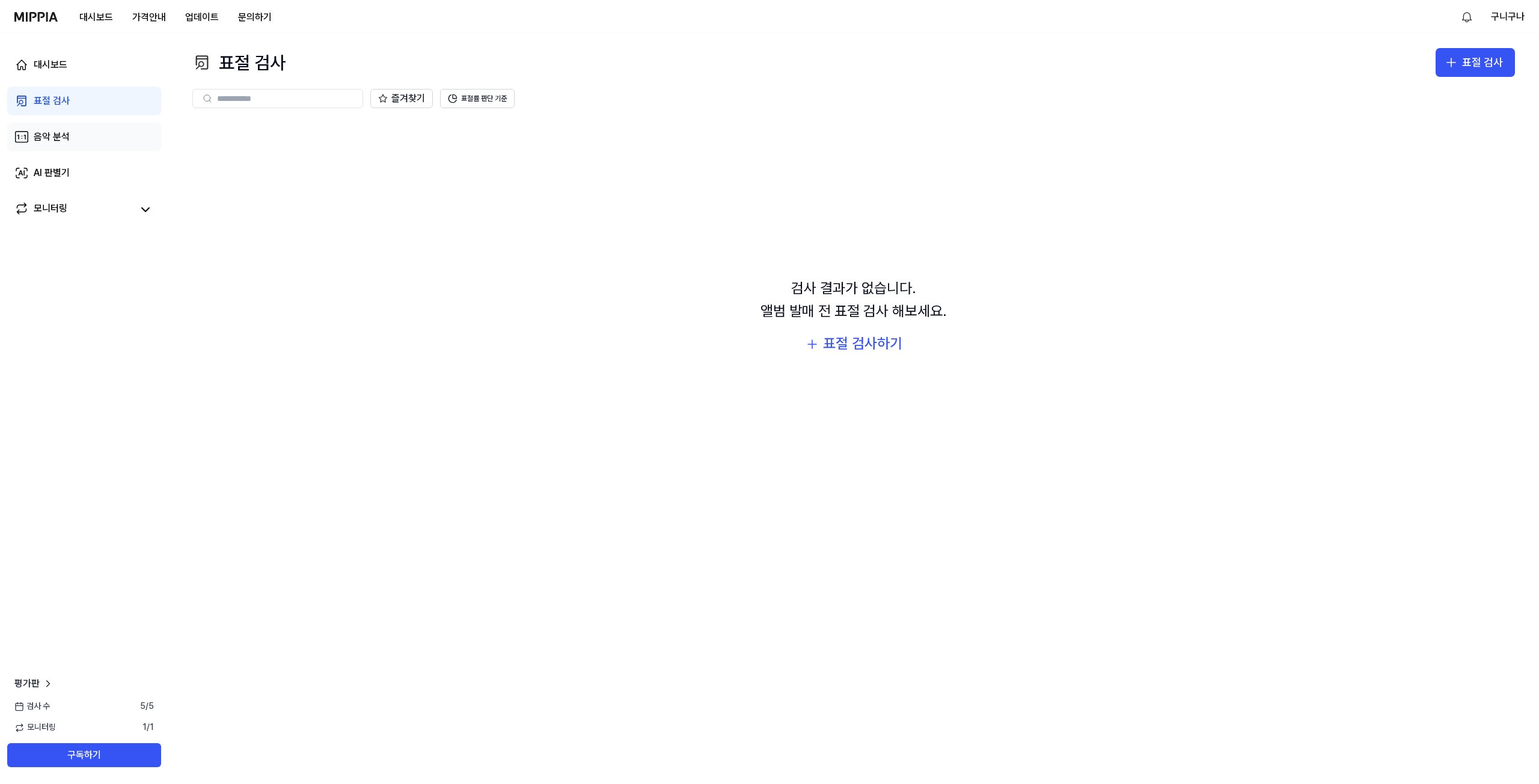
click at [65, 137] on div "음악 분석" at bounding box center [51, 136] width 36 height 15
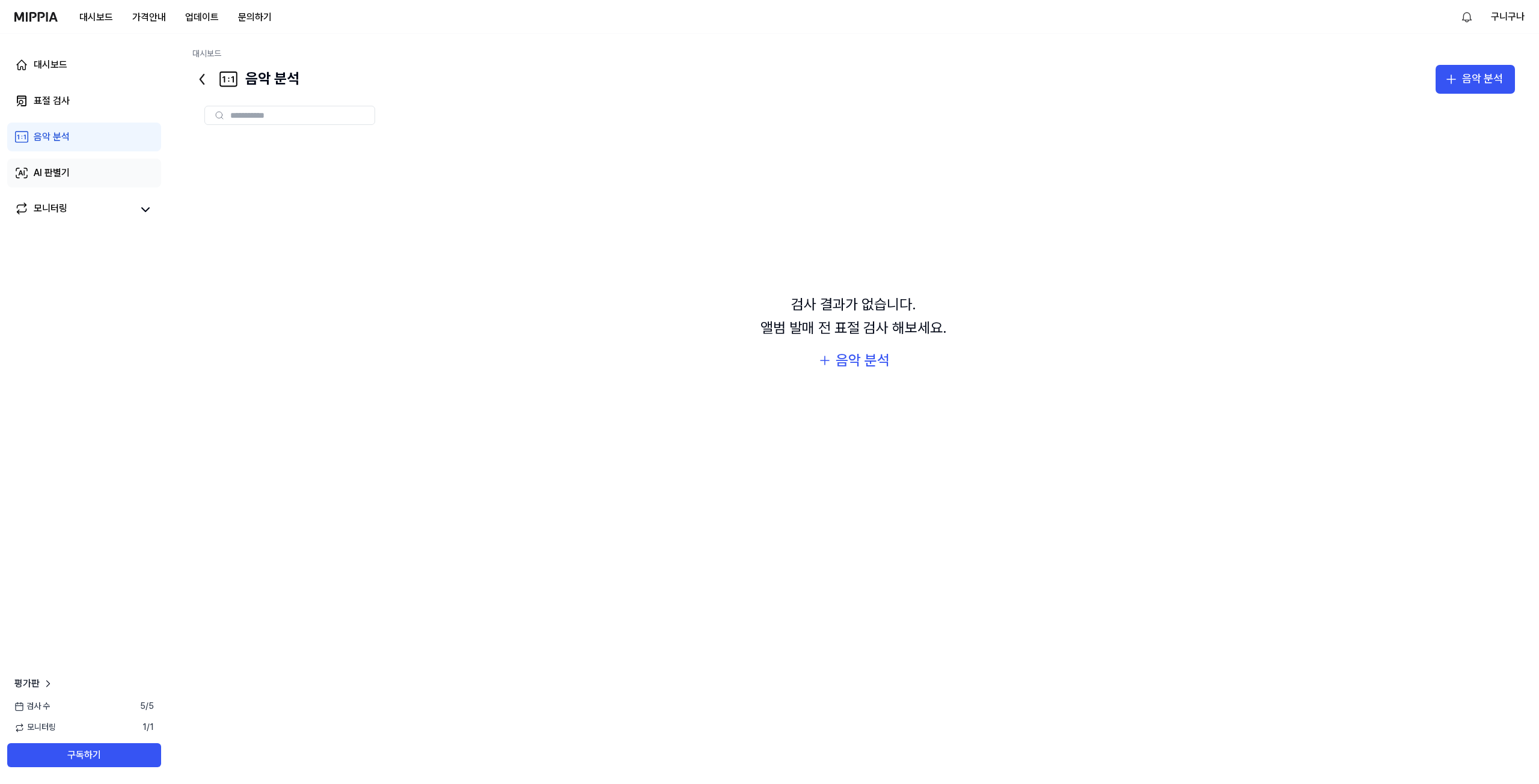
click at [79, 166] on link "AI 판별기" at bounding box center [84, 173] width 154 height 29
click at [68, 93] on div "표절 검사" at bounding box center [51, 100] width 36 height 15
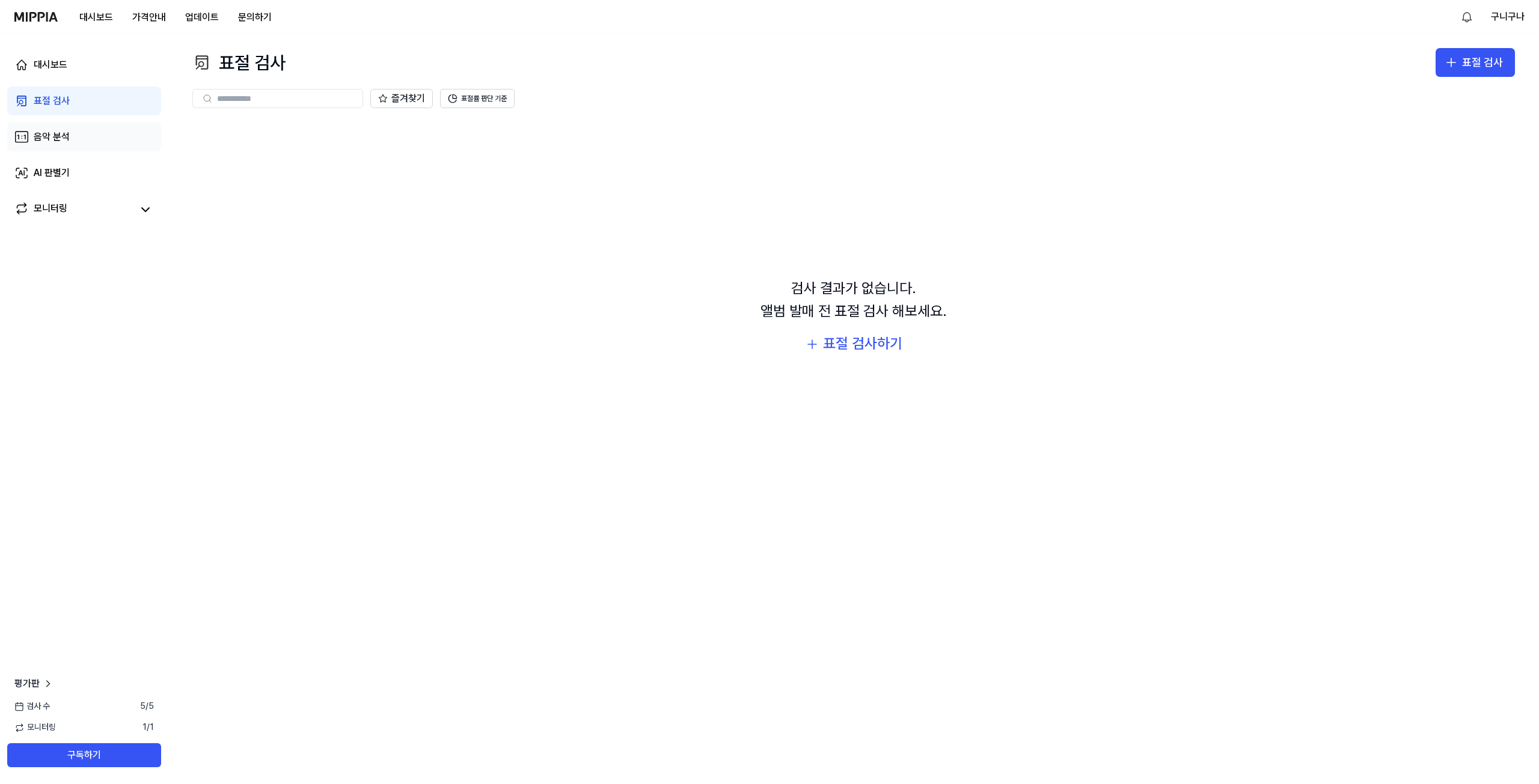
click at [79, 140] on link "음악 분석" at bounding box center [84, 137] width 154 height 29
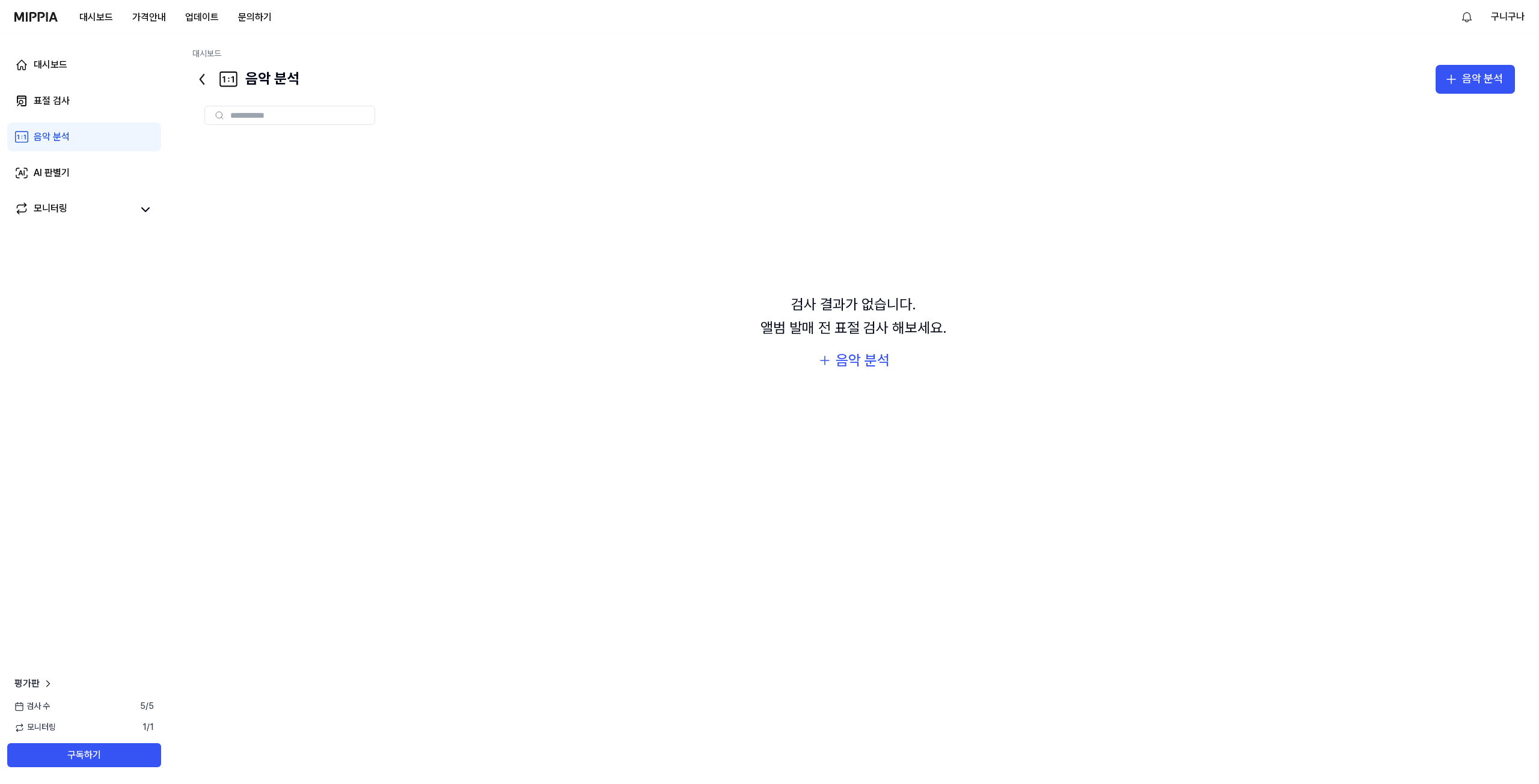
click at [74, 80] on div "대시보드 표절 검사 음악 분석 AI 판별기 모니터링" at bounding box center [84, 137] width 169 height 207
click at [74, 65] on link "대시보드" at bounding box center [84, 65] width 154 height 29
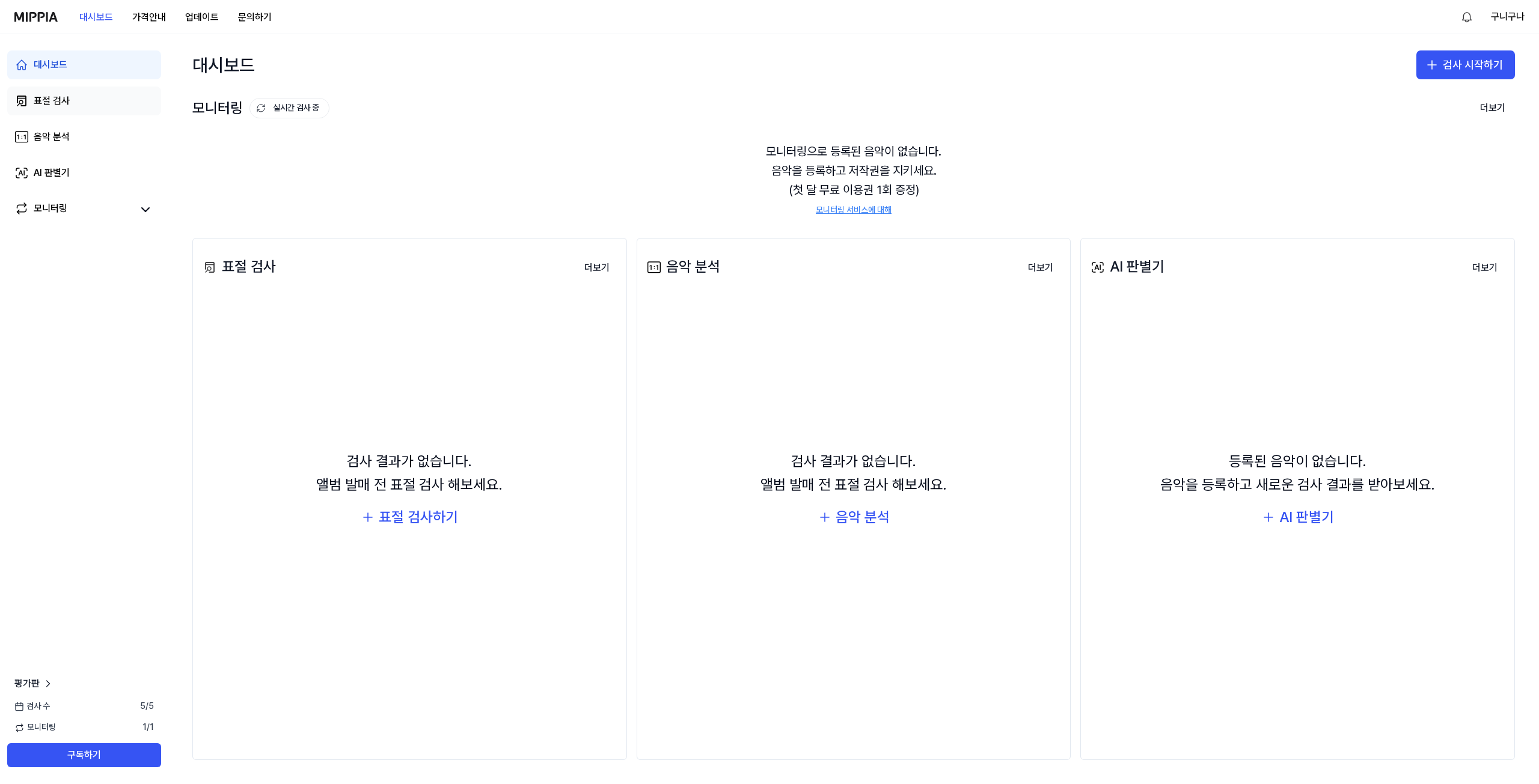
click at [88, 113] on link "표절 검사" at bounding box center [84, 101] width 154 height 29
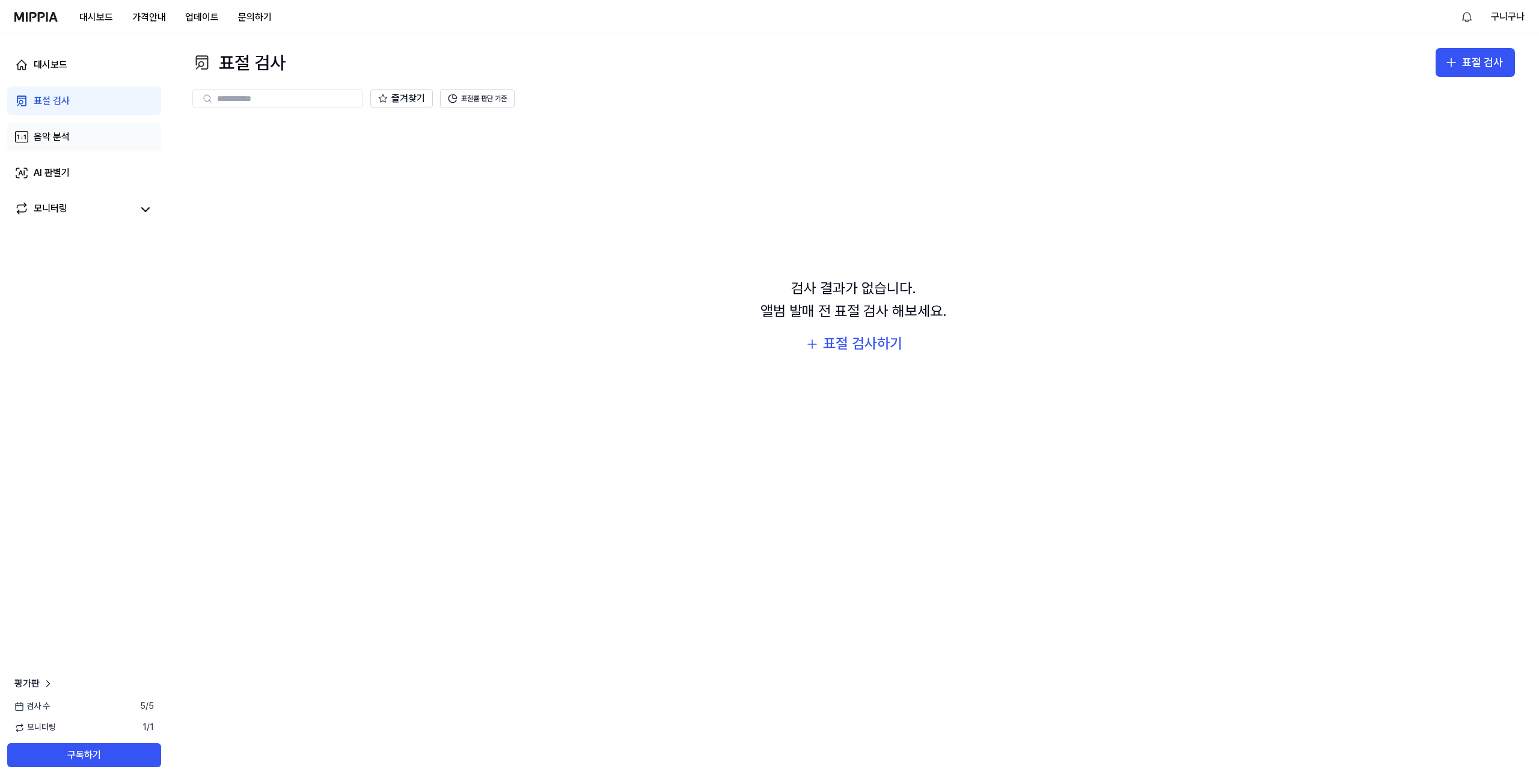
click at [65, 138] on div "음악 분석" at bounding box center [51, 136] width 36 height 15
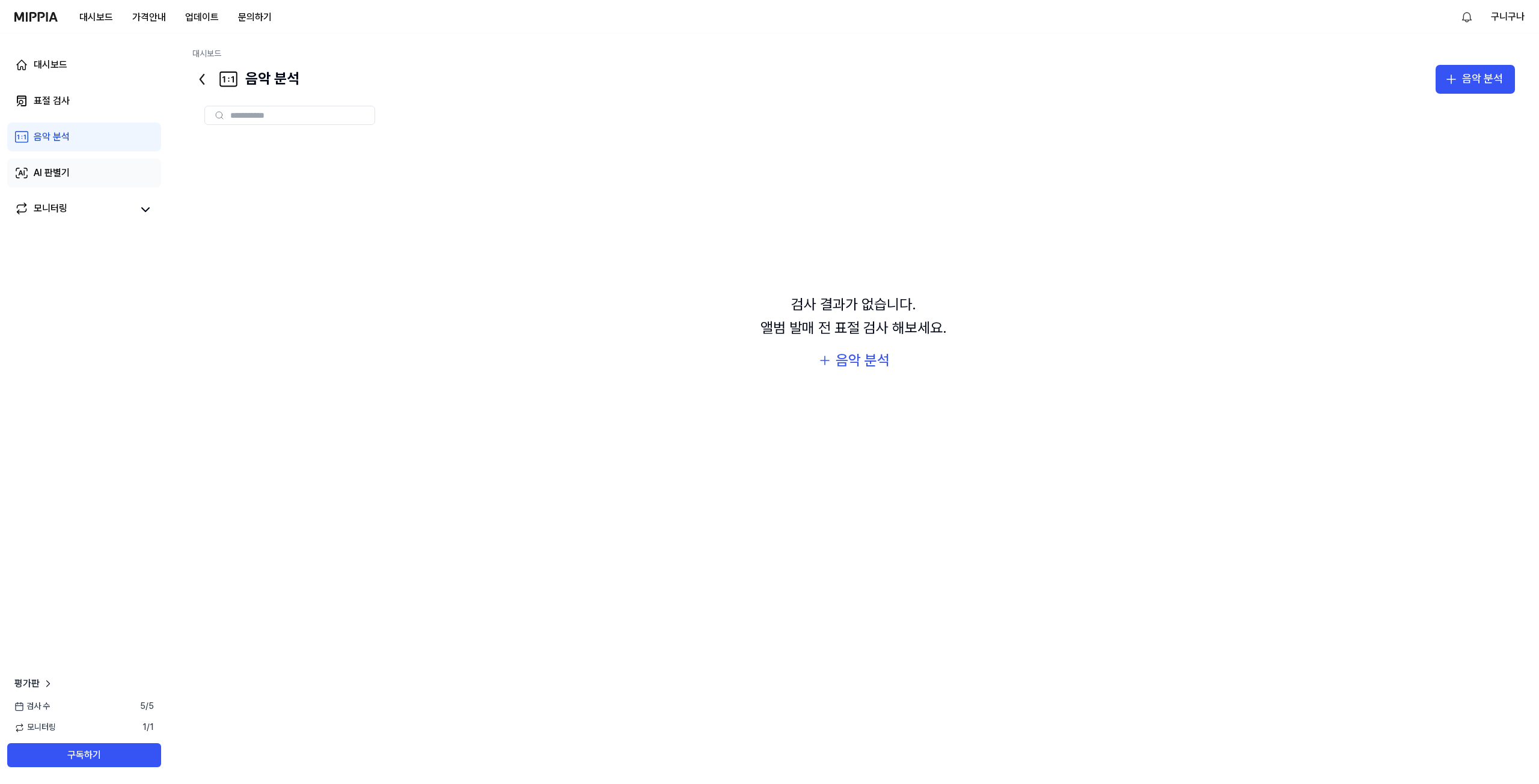
click at [61, 173] on div "AI 판별기" at bounding box center [51, 172] width 36 height 15
click at [57, 191] on div "대시보드 표절 검사 음악 분석 AI 판별기 모니터링" at bounding box center [84, 137] width 169 height 207
click at [58, 203] on div "모니터링" at bounding box center [51, 210] width 34 height 17
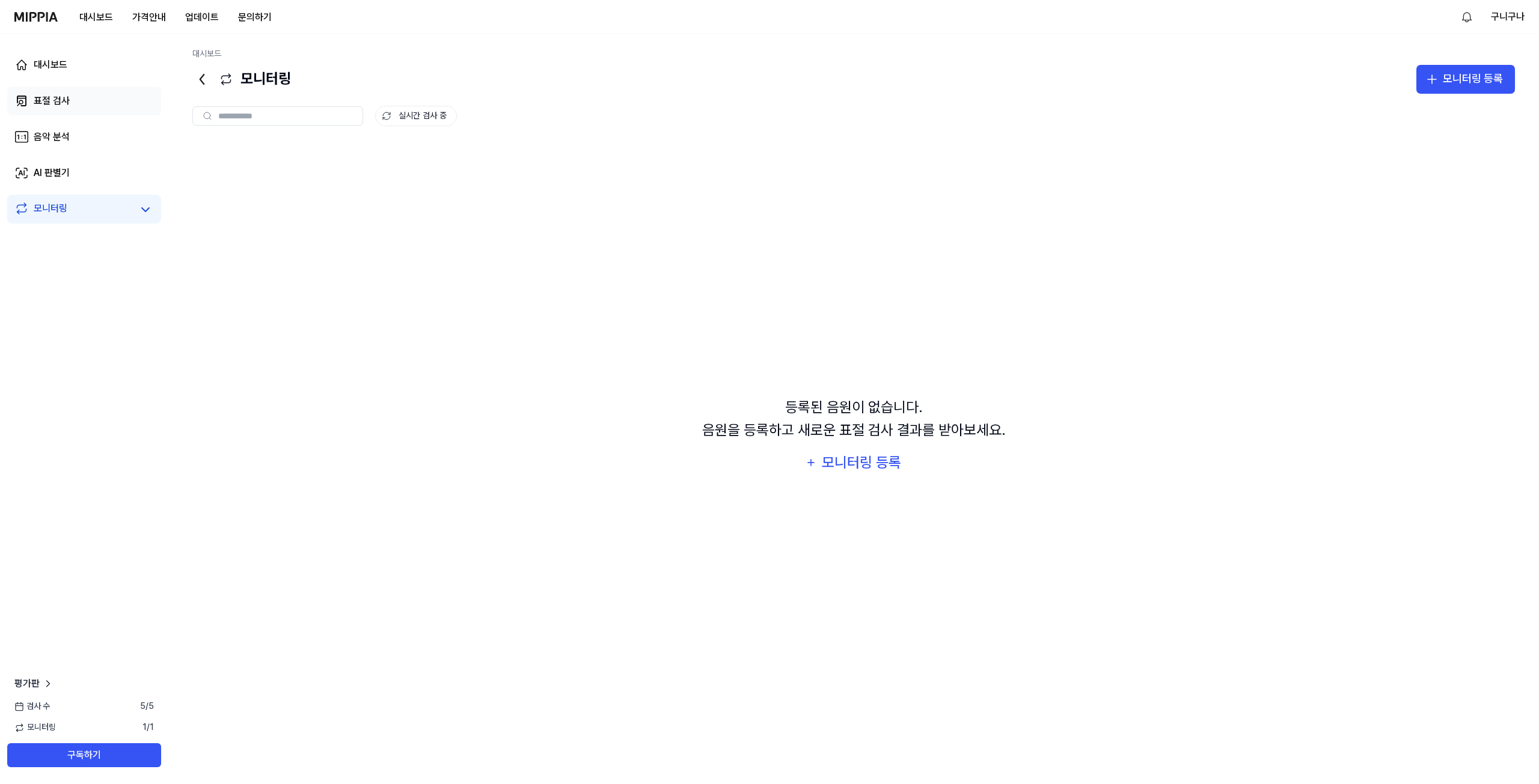
click at [65, 90] on link "표절 검사" at bounding box center [84, 101] width 154 height 29
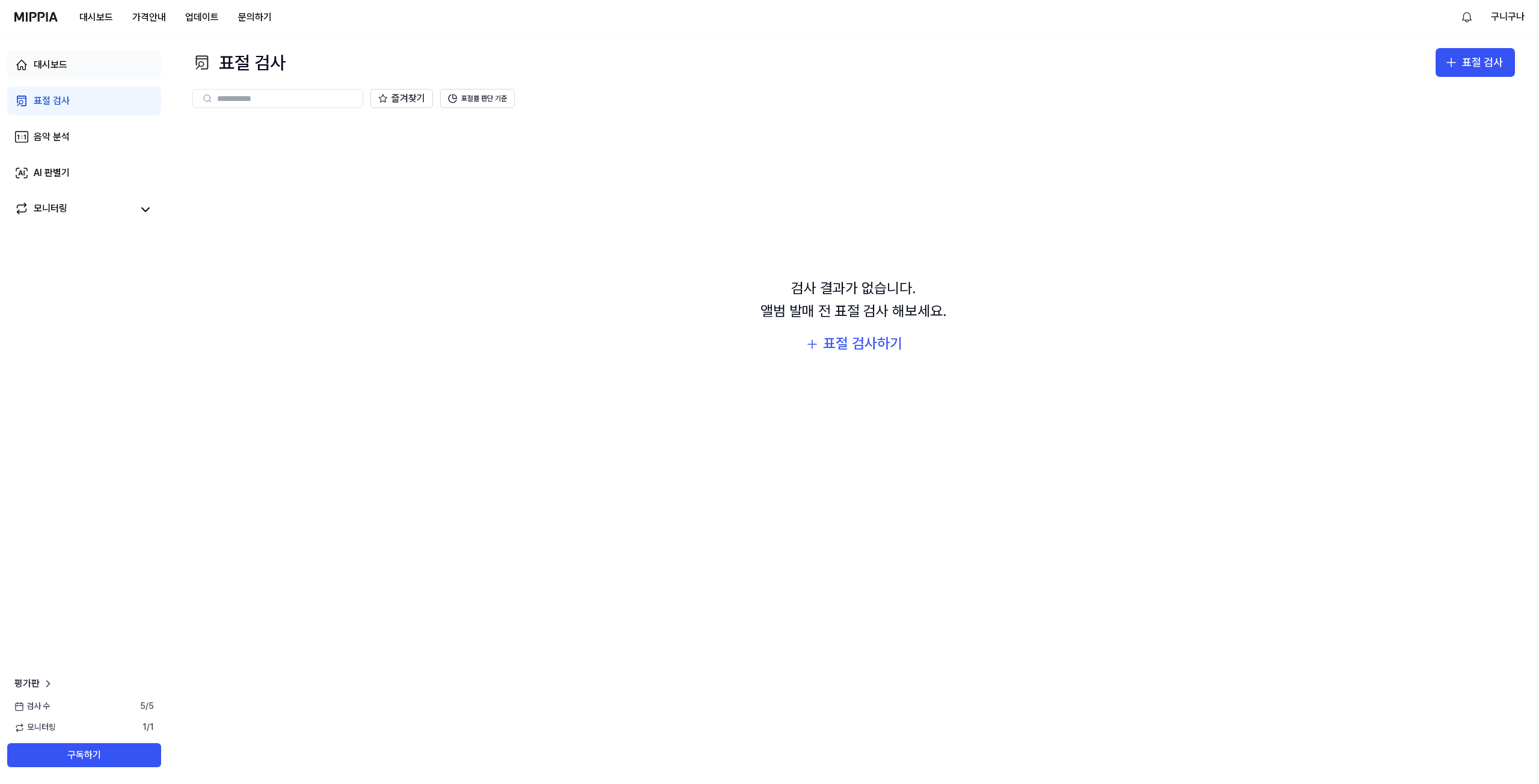
click at [63, 65] on div "대시보드" at bounding box center [51, 64] width 34 height 15
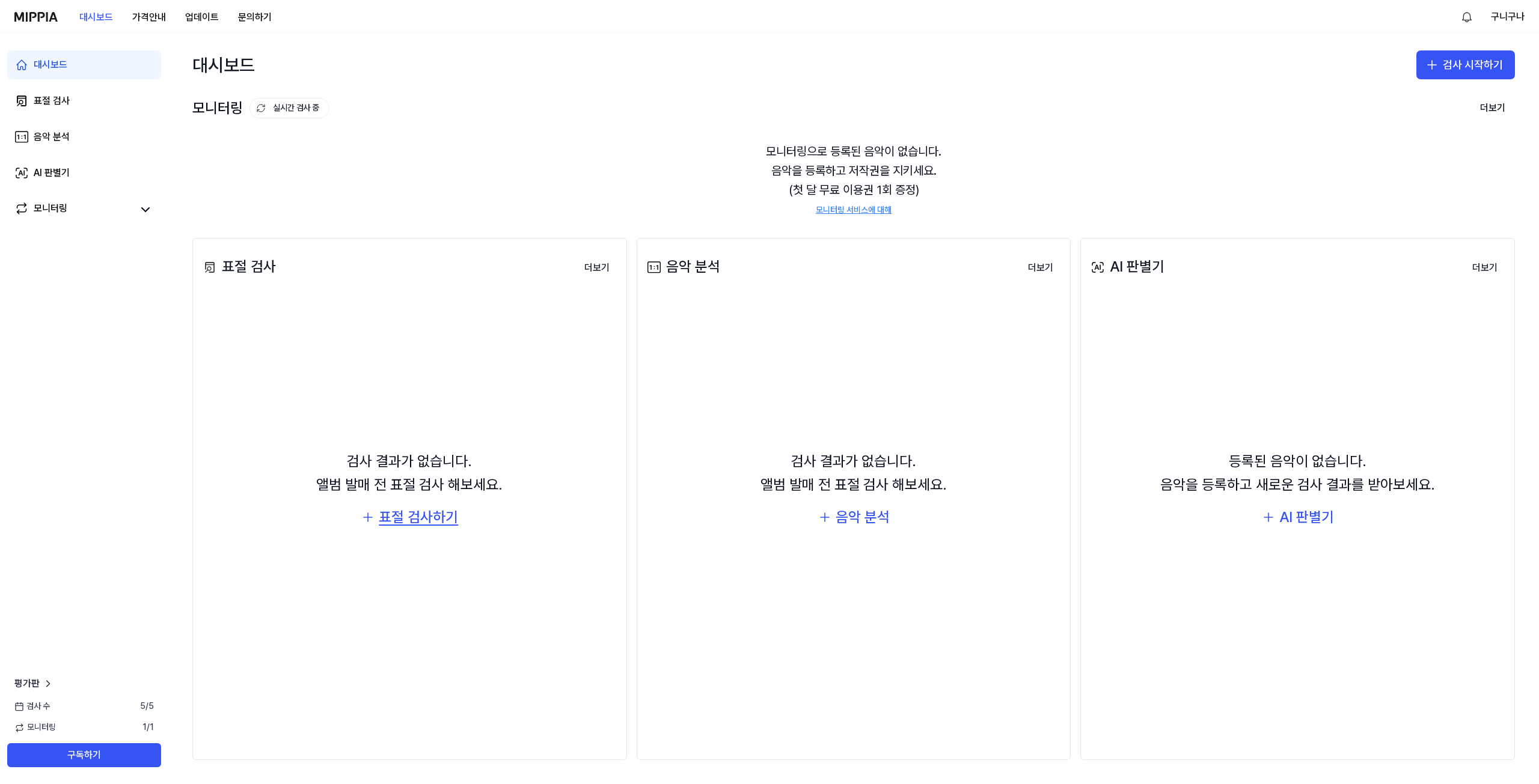
click at [416, 526] on div "표절 검사하기" at bounding box center [418, 517] width 79 height 23
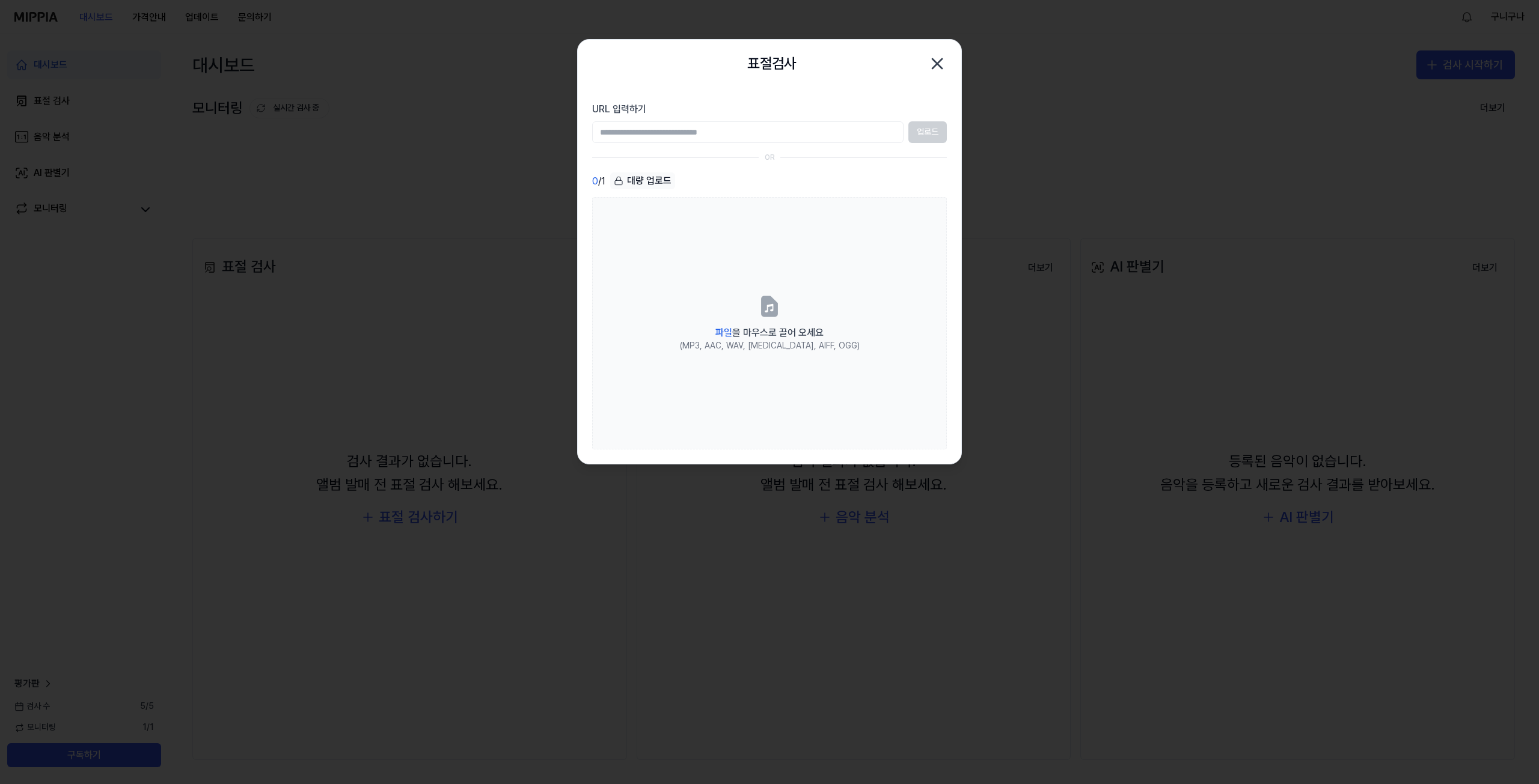
click at [946, 61] on div "표절검사 닫기" at bounding box center [769, 64] width 383 height 48
click at [942, 61] on icon "button" at bounding box center [937, 64] width 19 height 19
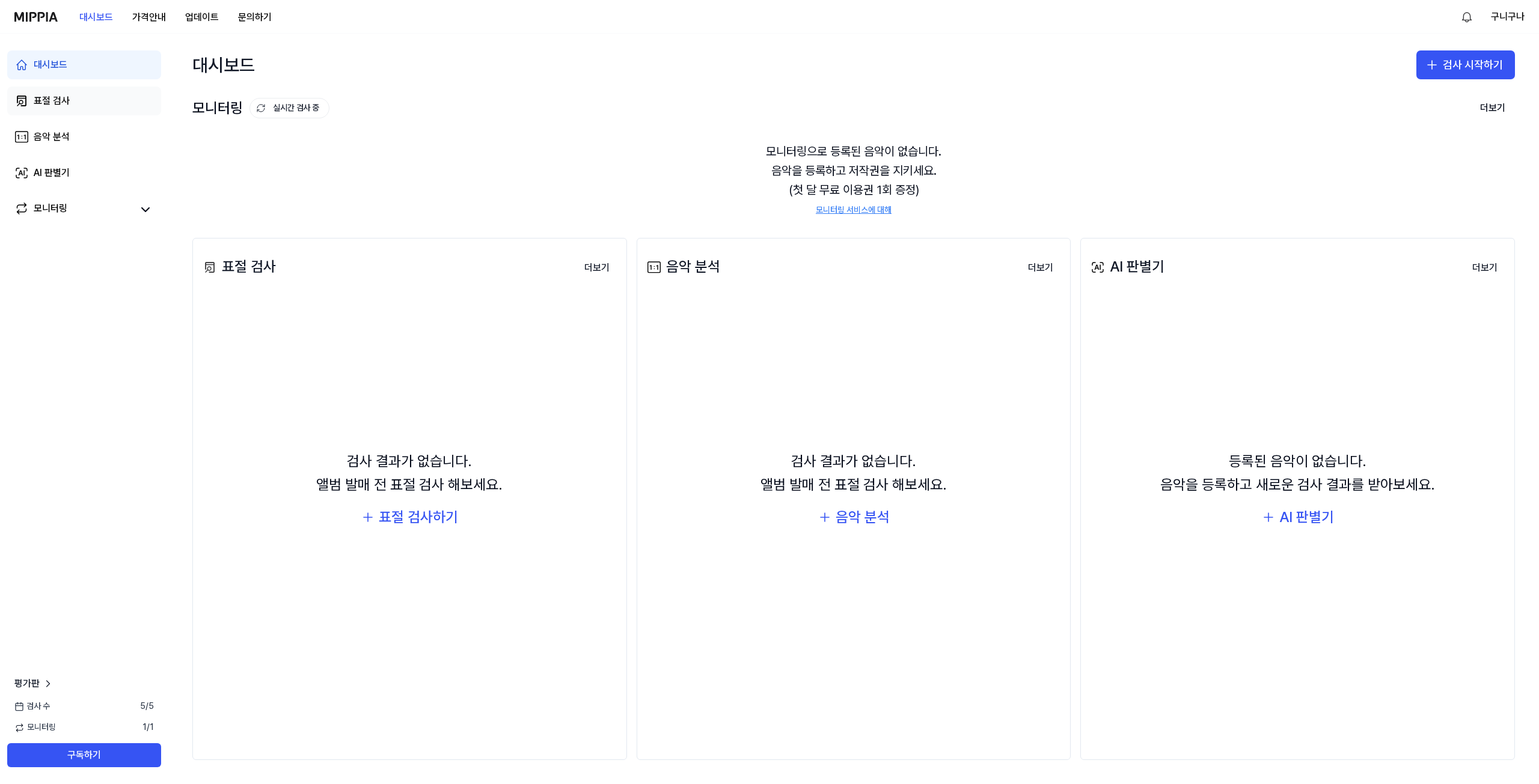
click at [71, 93] on link "표절 검사" at bounding box center [84, 101] width 154 height 29
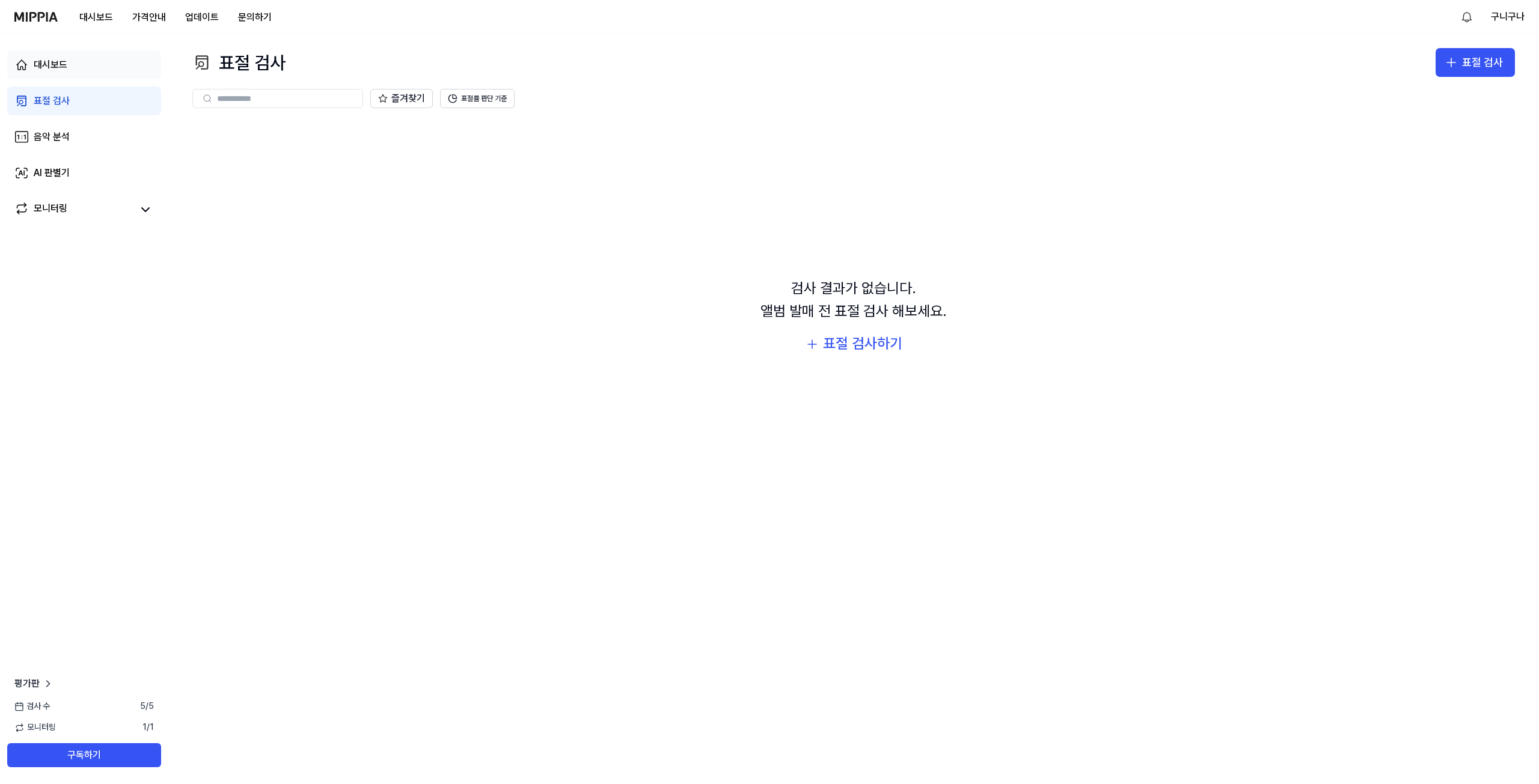
click at [62, 67] on div "대시보드" at bounding box center [51, 64] width 34 height 15
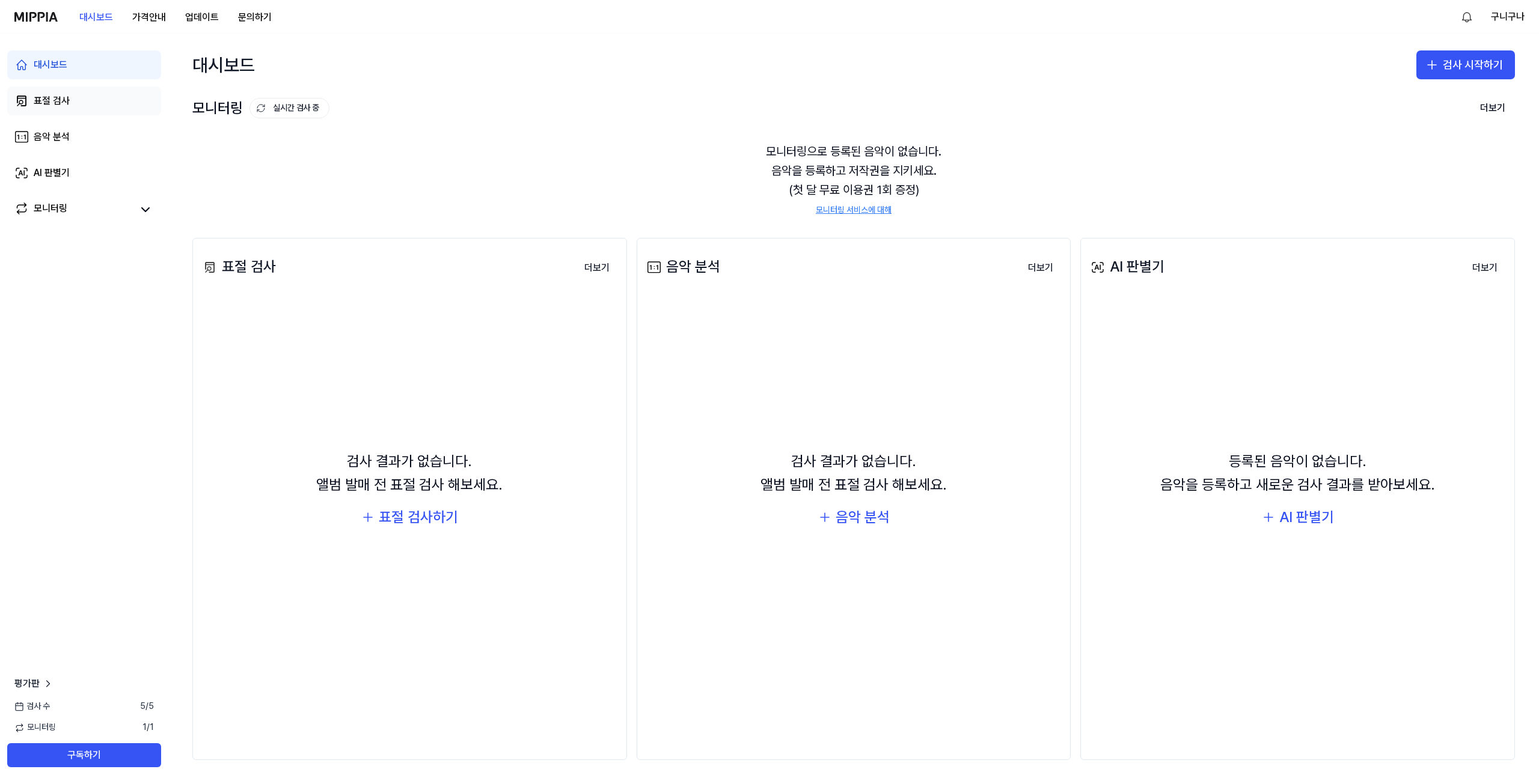
click at [71, 112] on link "표절 검사" at bounding box center [84, 101] width 154 height 29
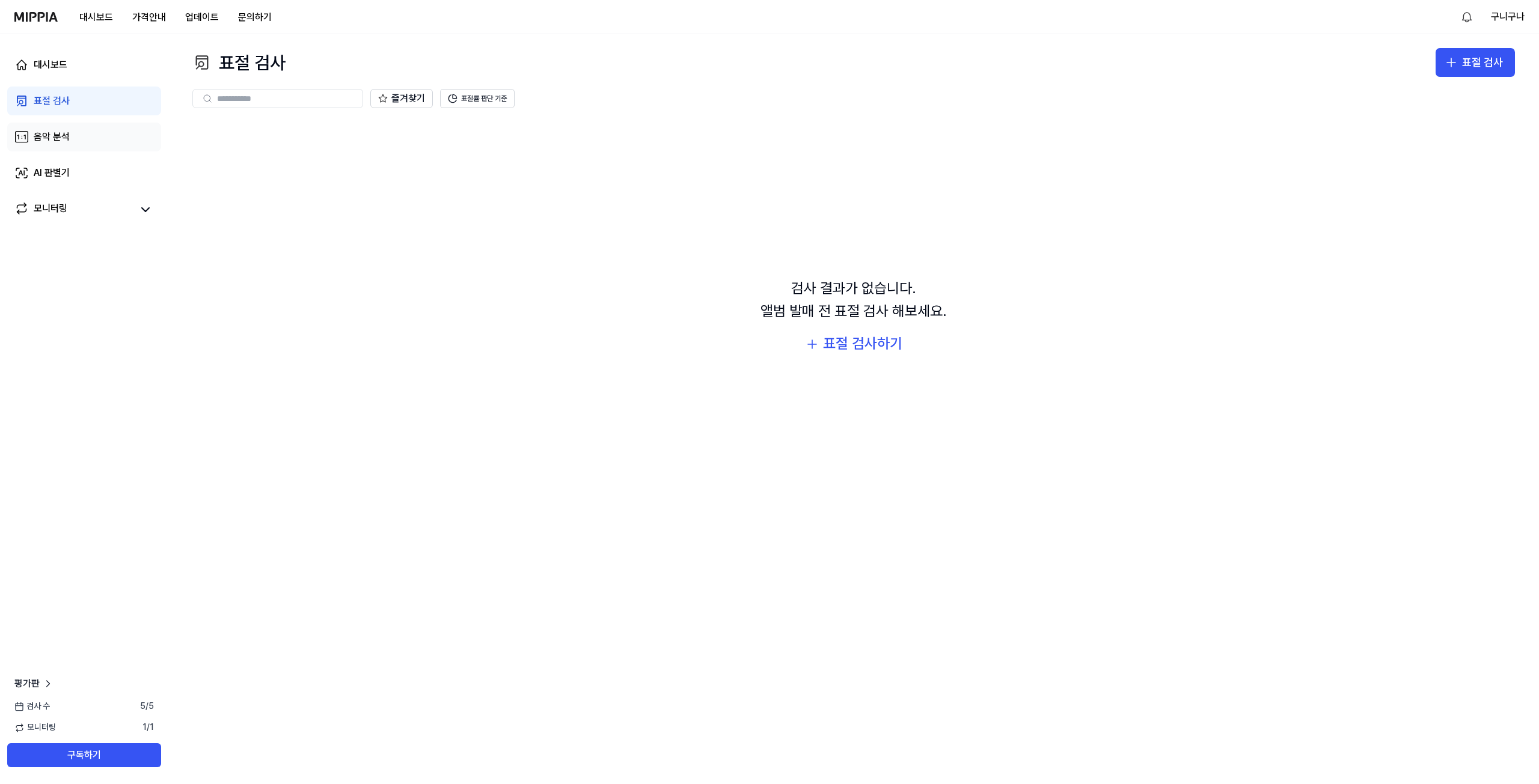
click at [70, 135] on link "음악 분석" at bounding box center [84, 137] width 154 height 29
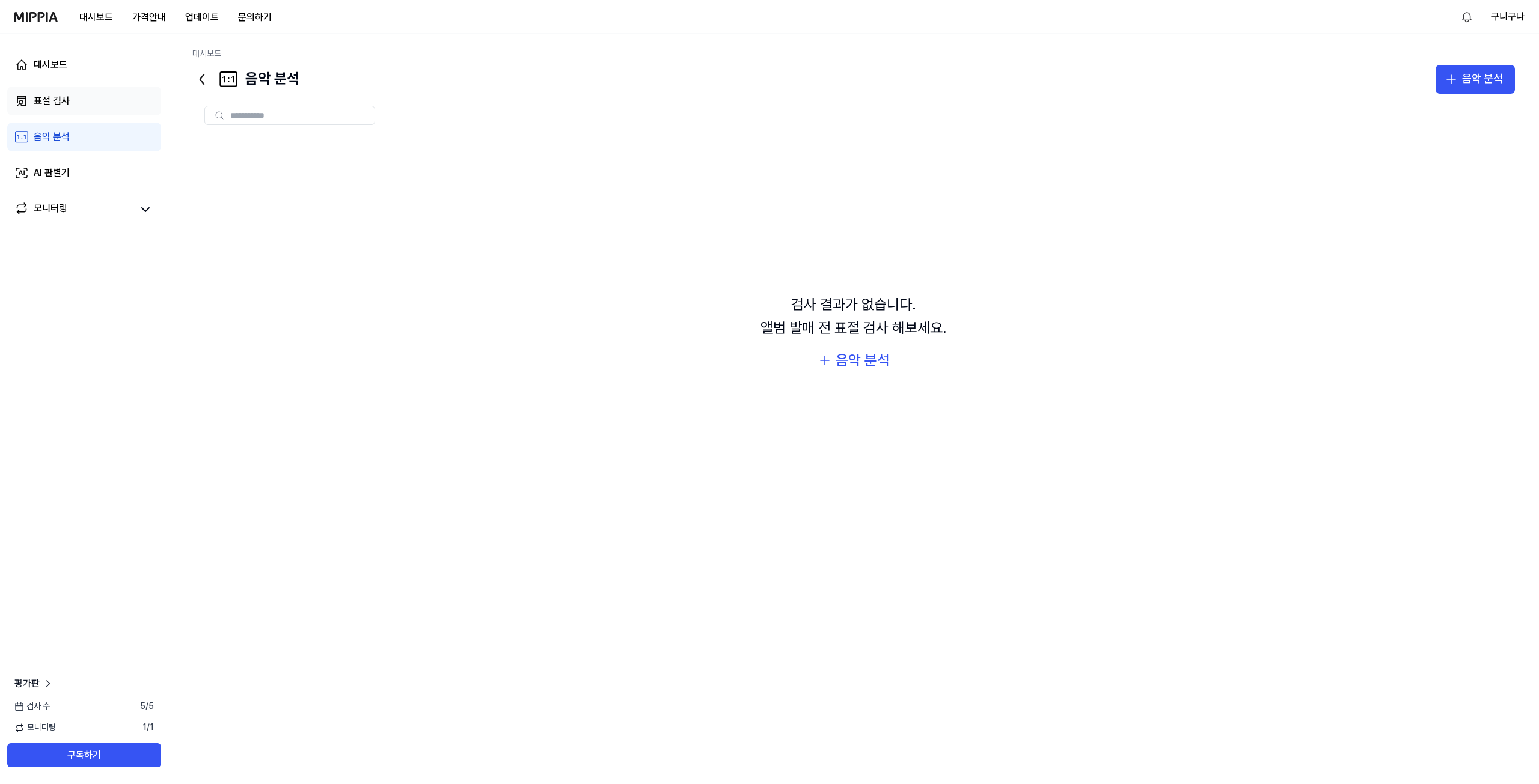
click at [72, 102] on link "표절 검사" at bounding box center [84, 101] width 154 height 29
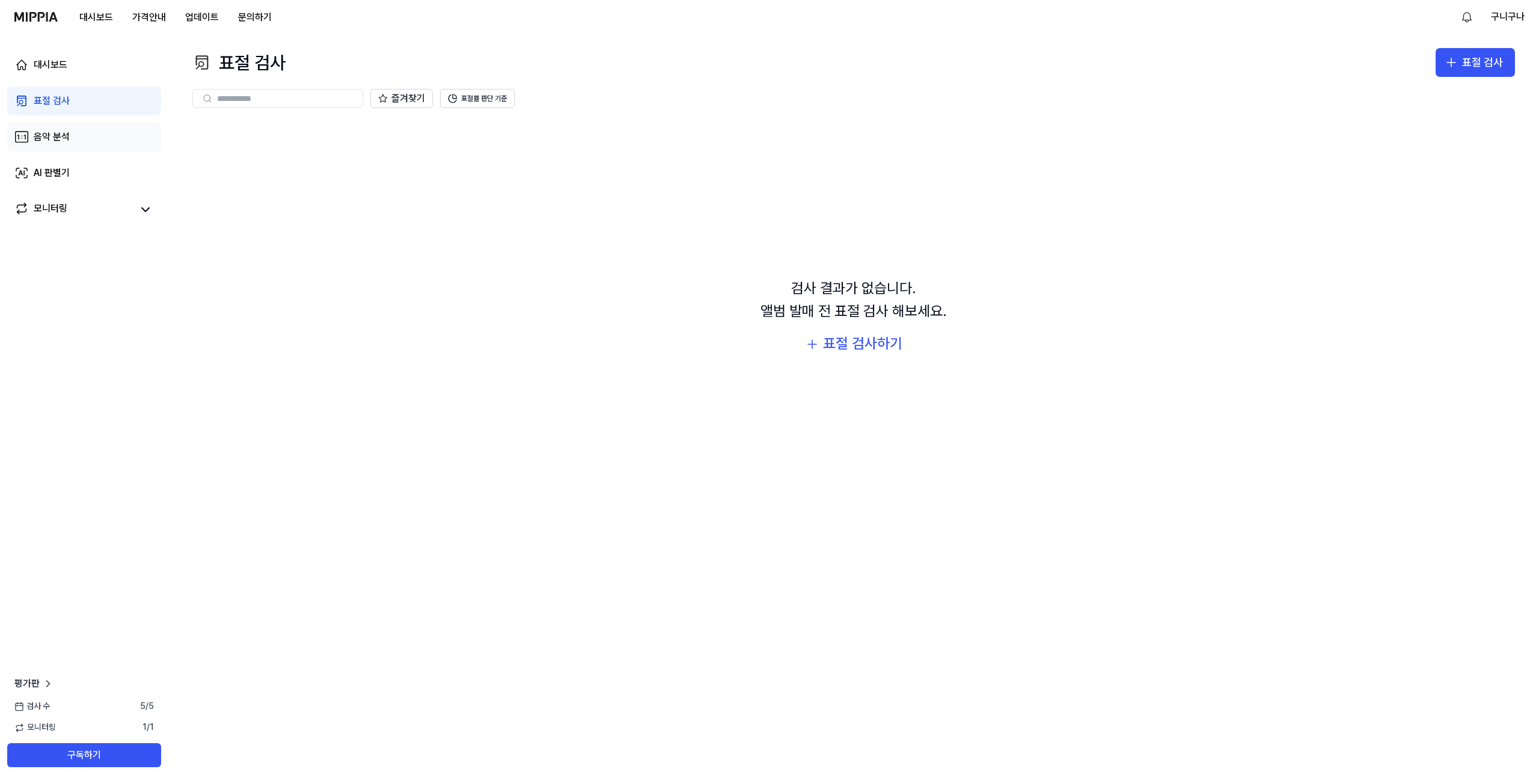
click at [70, 137] on link "음악 분석" at bounding box center [84, 137] width 154 height 29
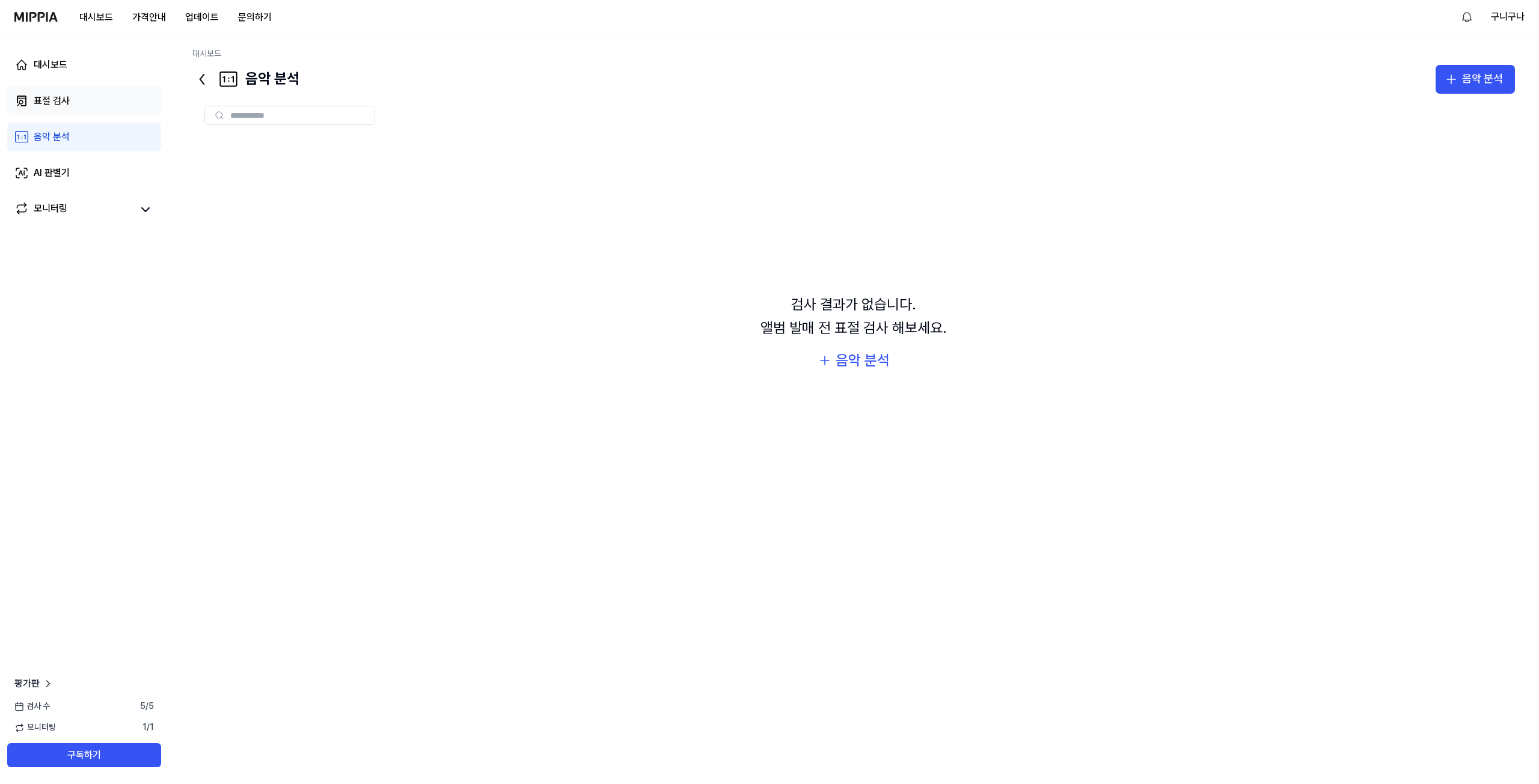
click at [71, 107] on link "표절 검사" at bounding box center [84, 101] width 154 height 29
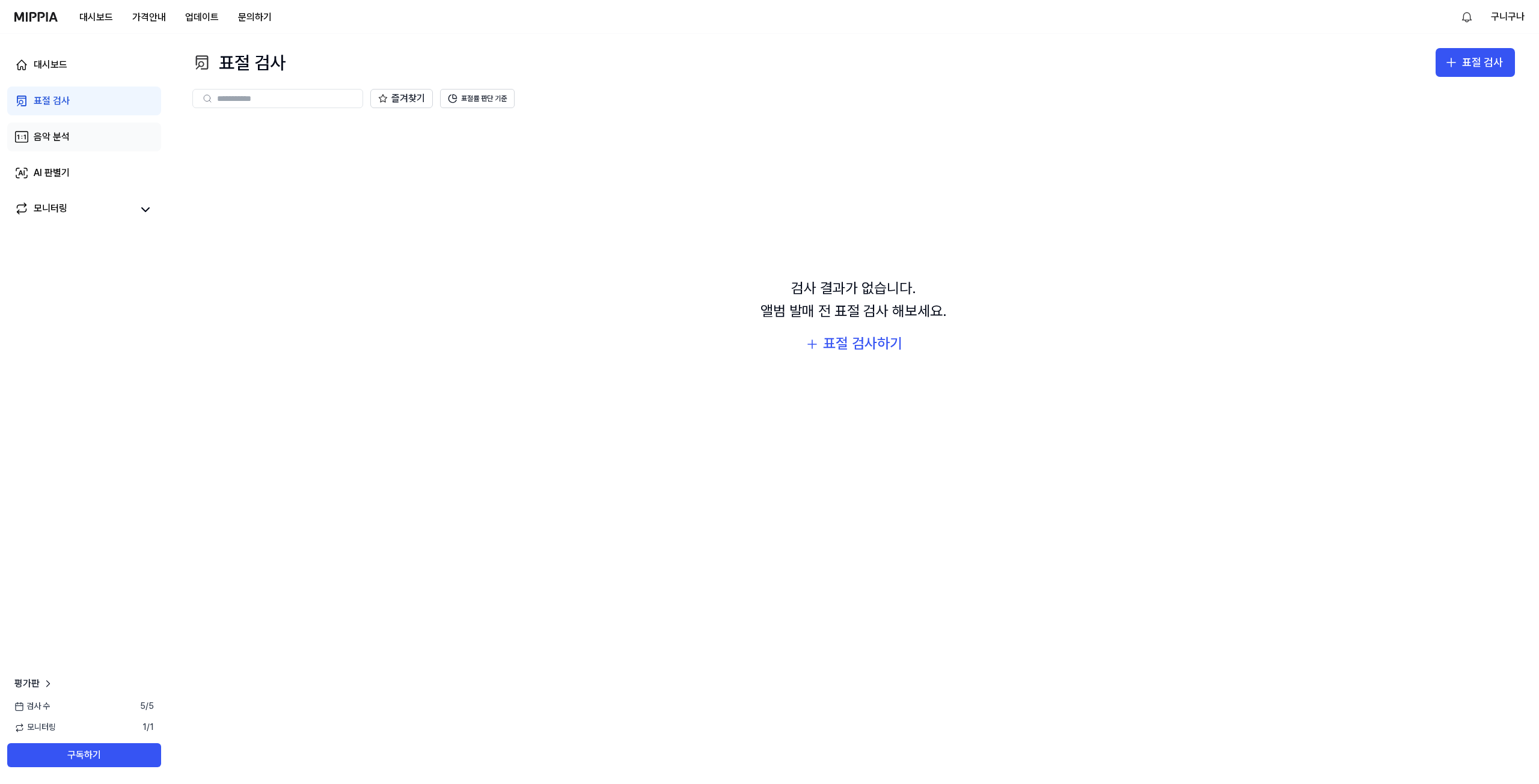
click at [71, 141] on link "음악 분석" at bounding box center [84, 137] width 154 height 29
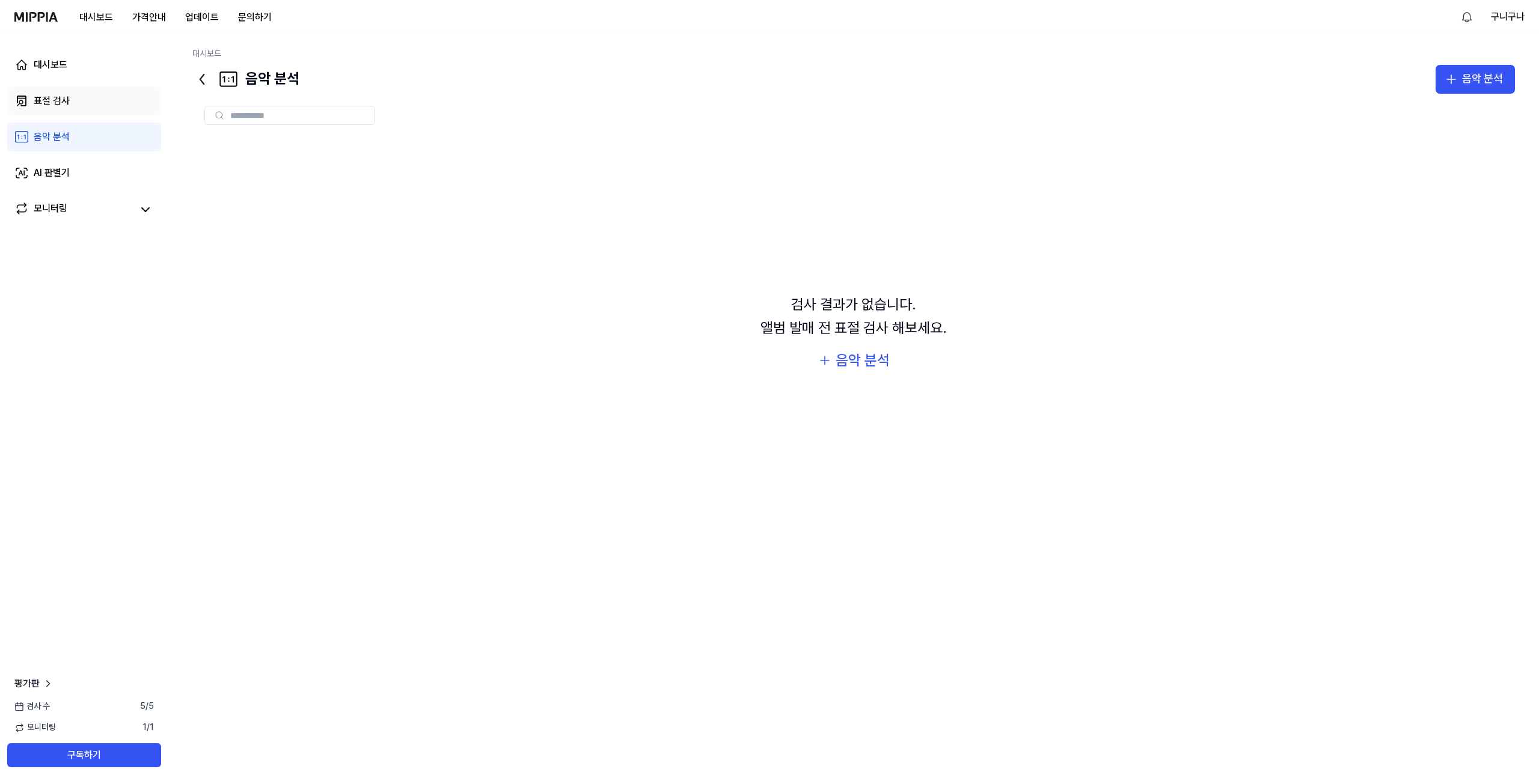
click at [65, 104] on div "표절 검사" at bounding box center [51, 100] width 36 height 15
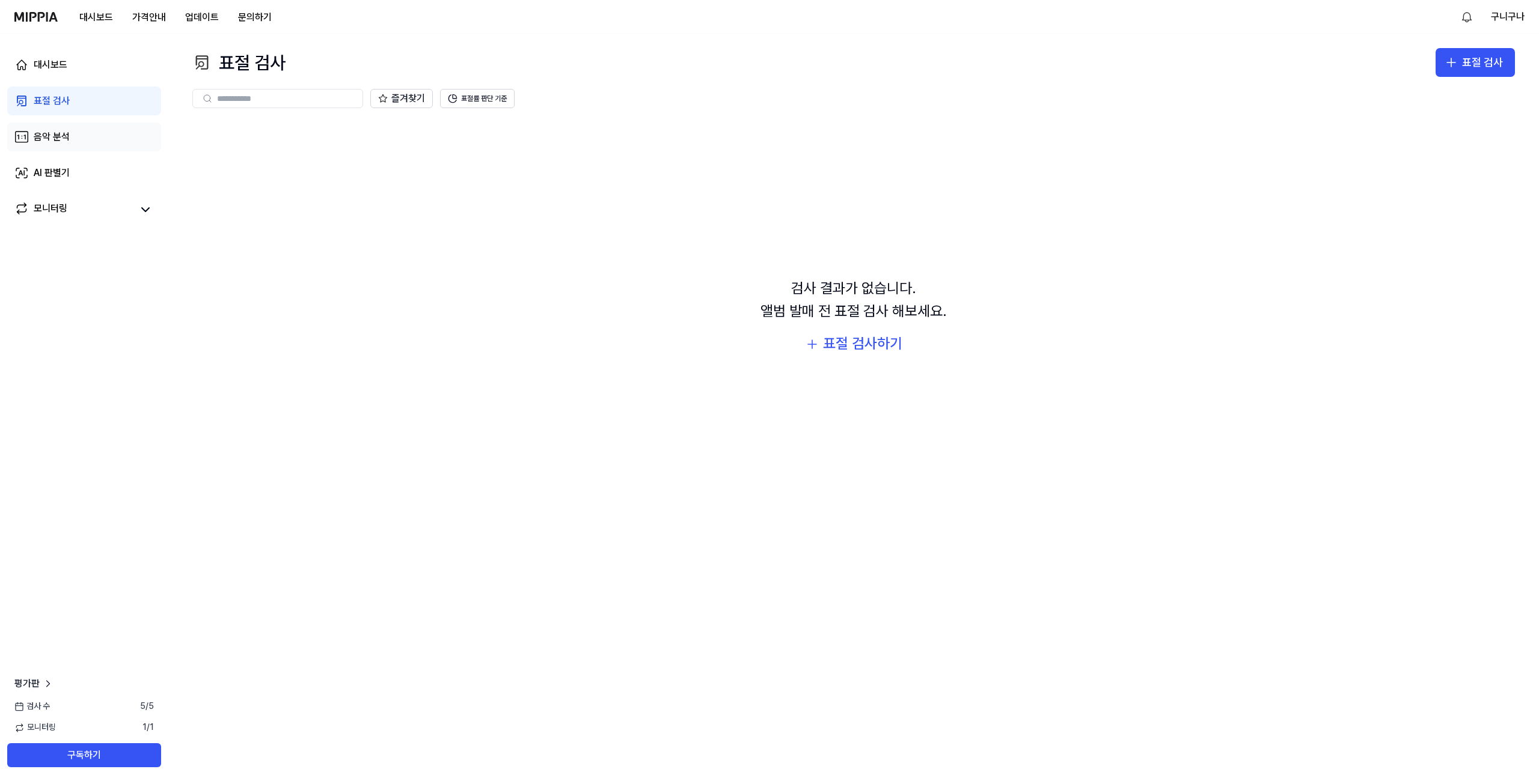
click at [63, 139] on div "음악 분석" at bounding box center [51, 136] width 36 height 15
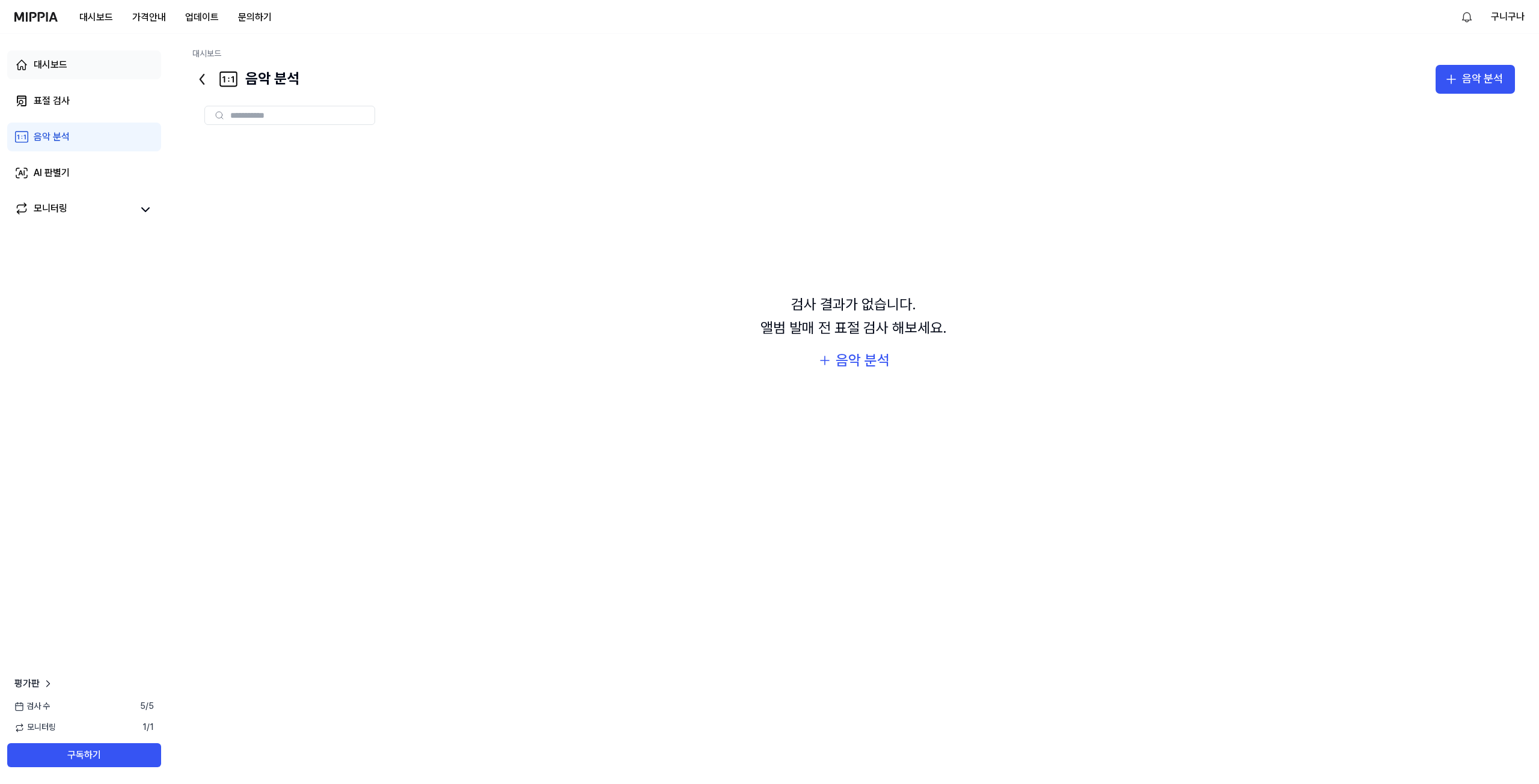
click at [54, 65] on div "대시보드" at bounding box center [51, 64] width 34 height 15
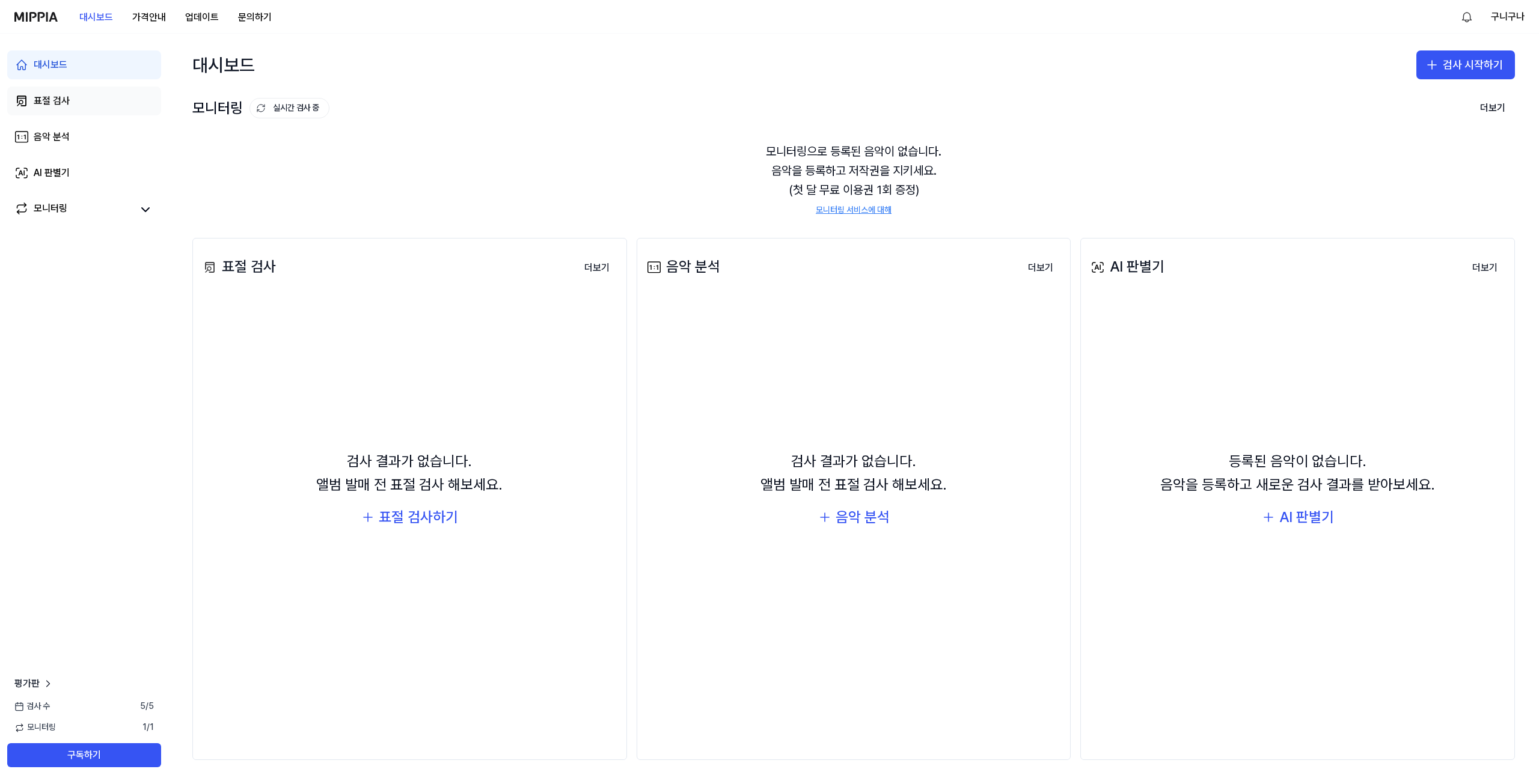
click at [55, 99] on div "표절 검사" at bounding box center [51, 100] width 36 height 15
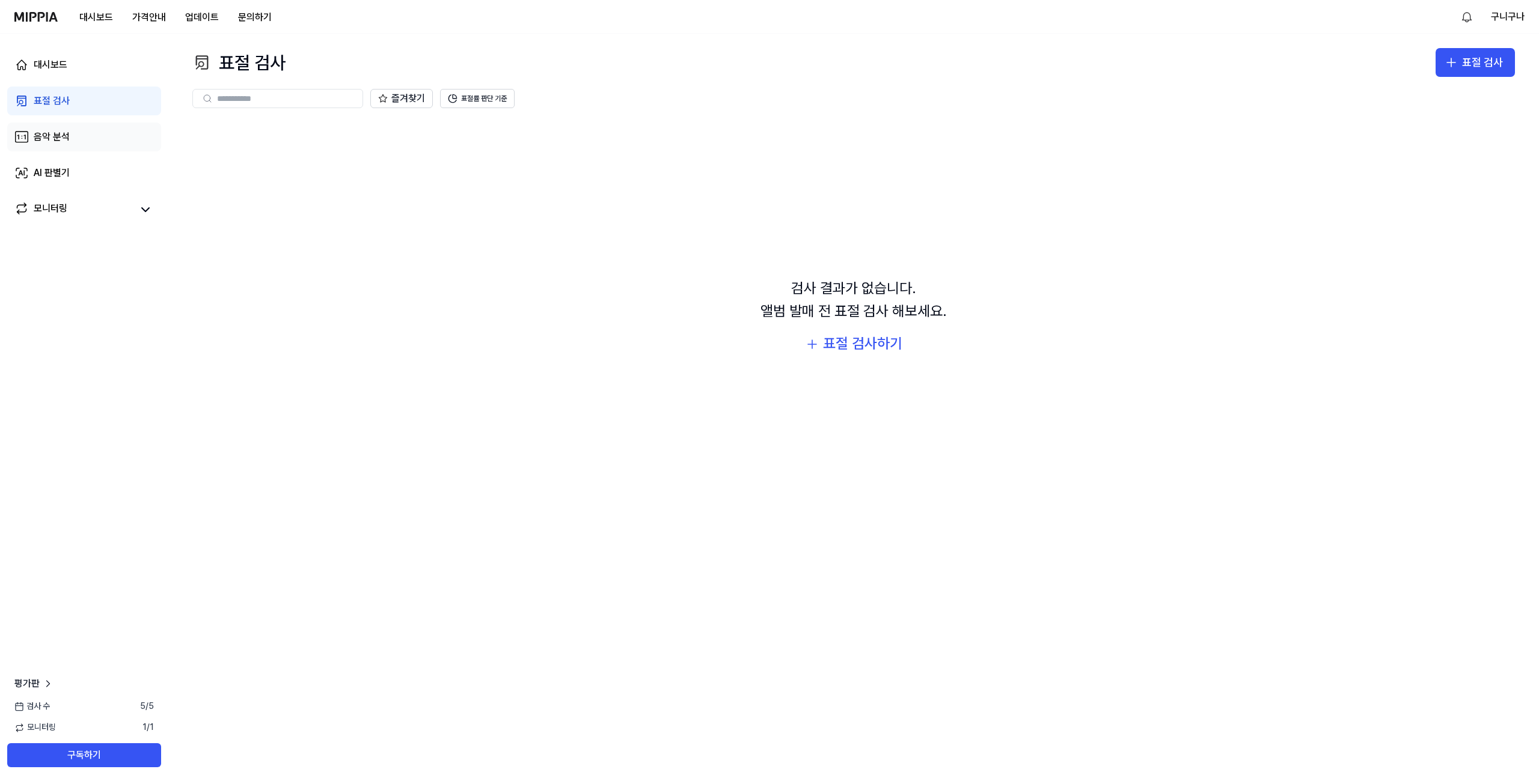
click at [57, 137] on div "음악 분석" at bounding box center [51, 136] width 36 height 15
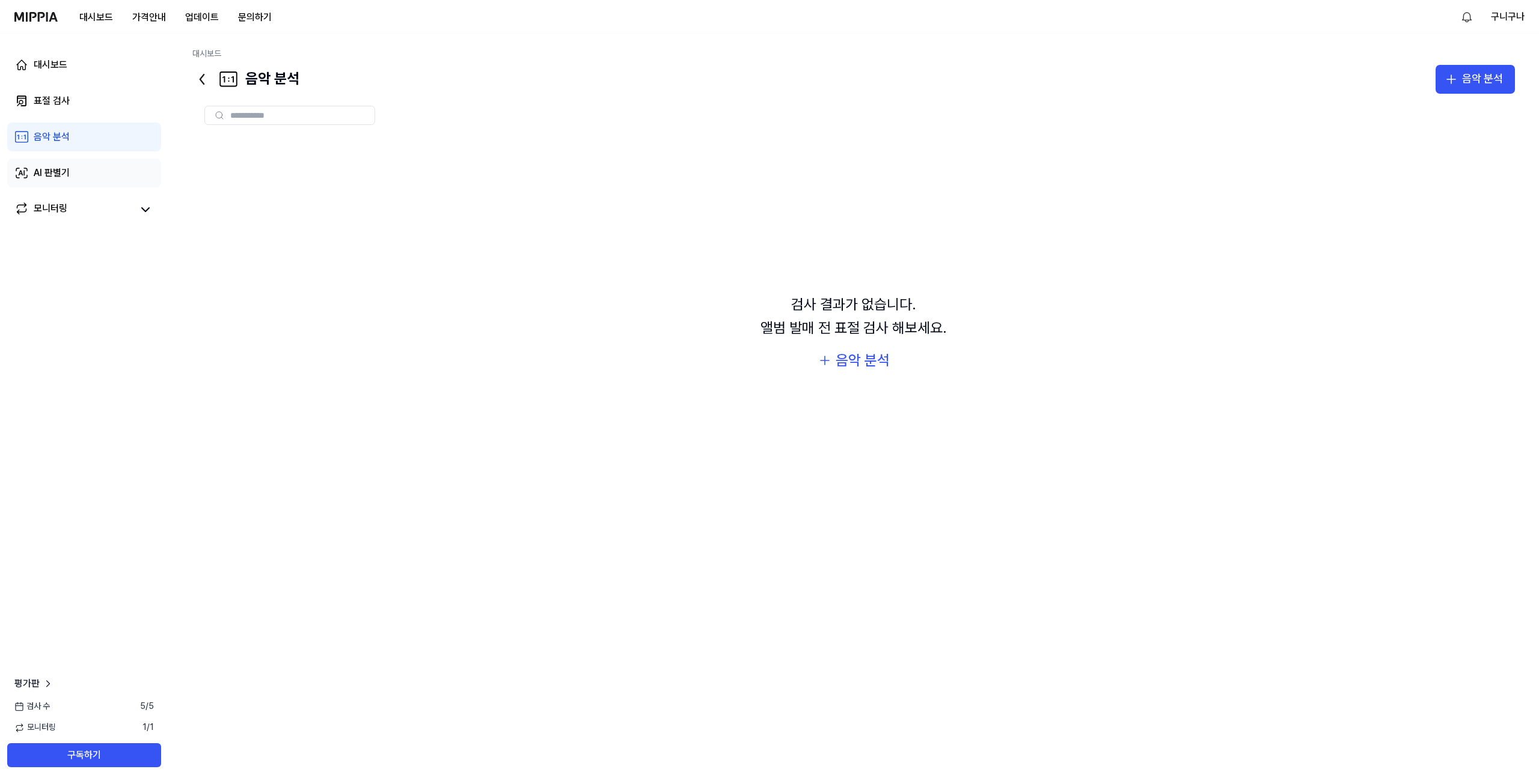
click at [58, 177] on div "AI 판별기" at bounding box center [51, 172] width 36 height 15
click at [58, 202] on div "모니터링" at bounding box center [51, 210] width 34 height 17
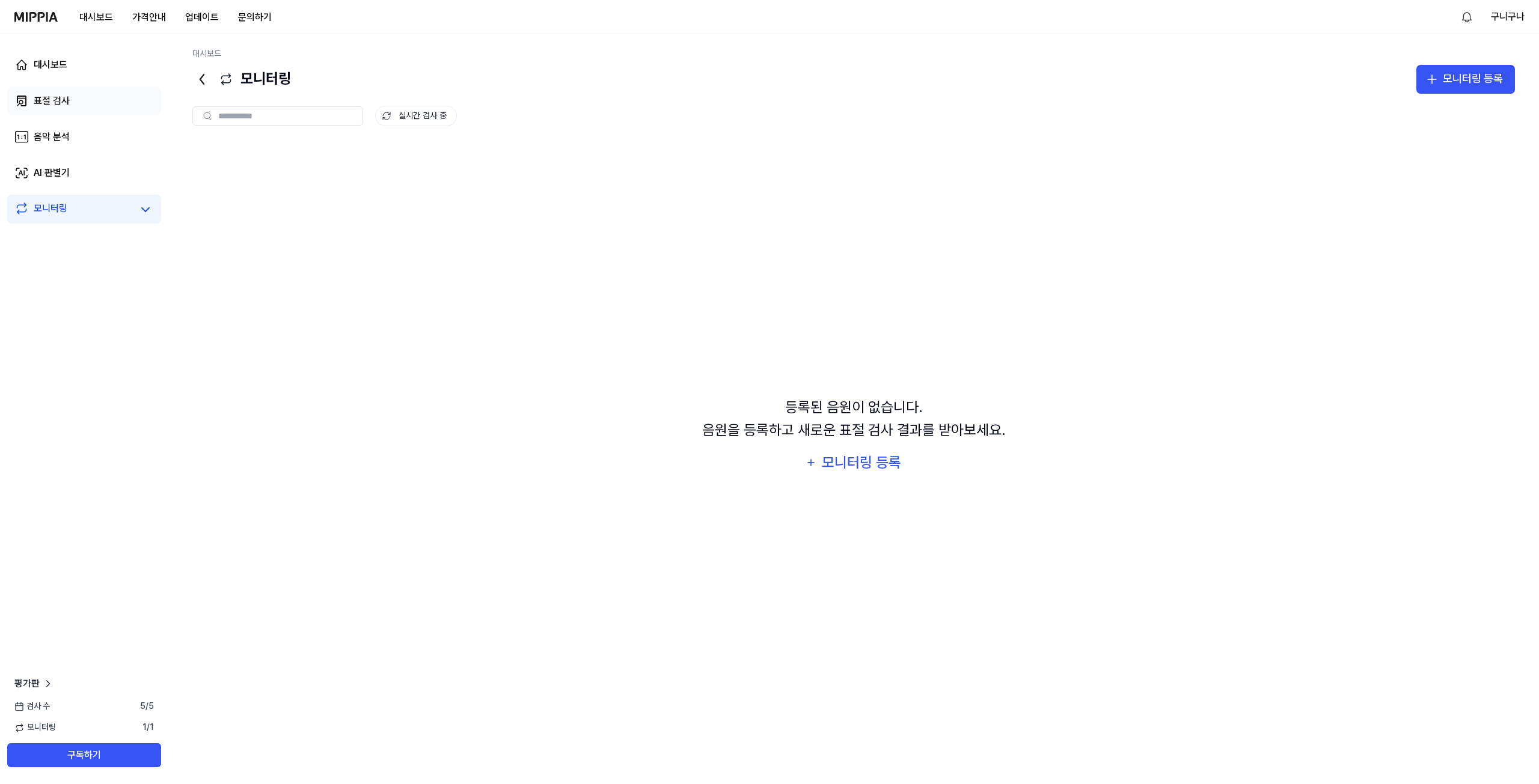
click at [59, 107] on div "표절 검사" at bounding box center [51, 100] width 36 height 15
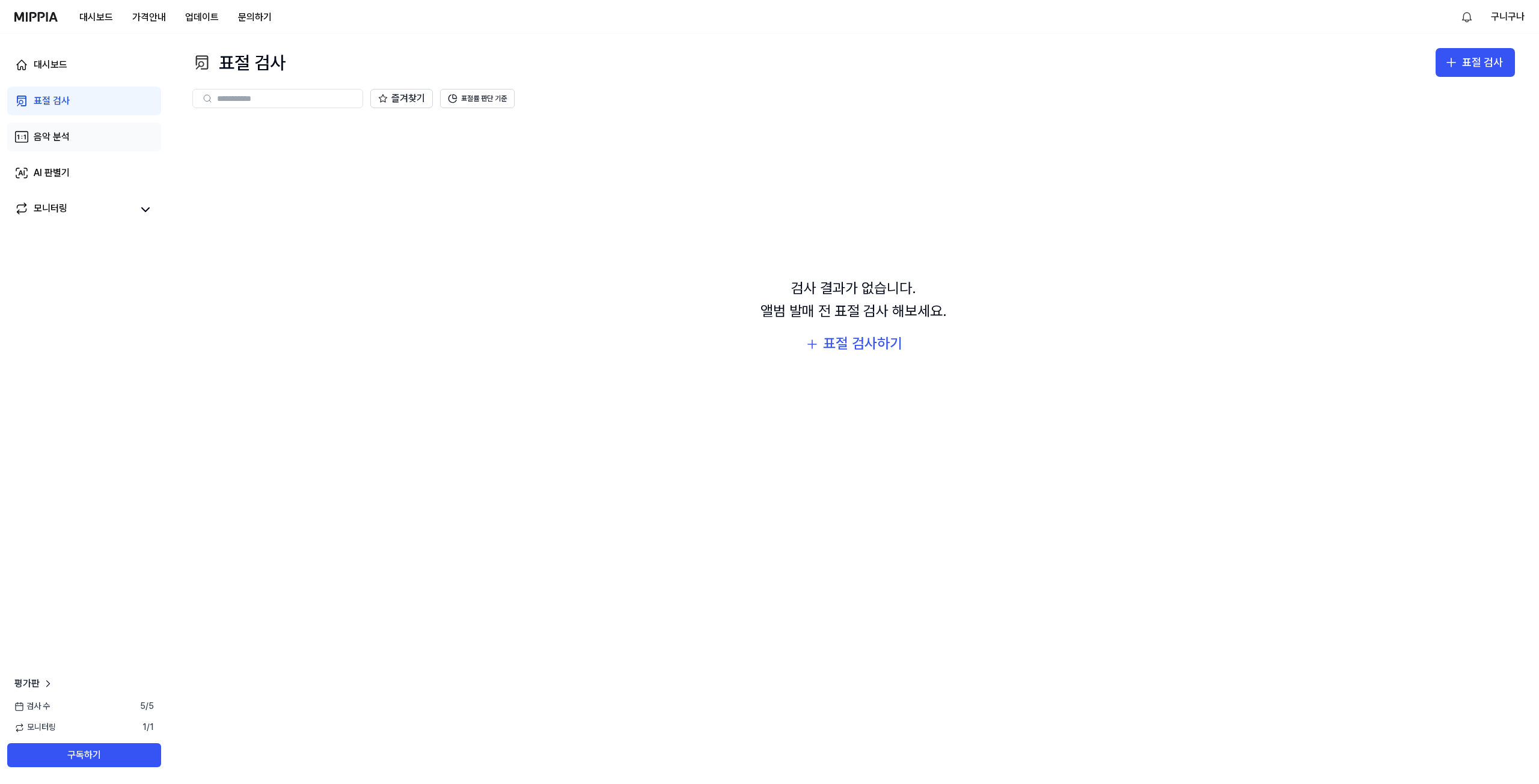
click at [63, 135] on div "음악 분석" at bounding box center [51, 136] width 36 height 15
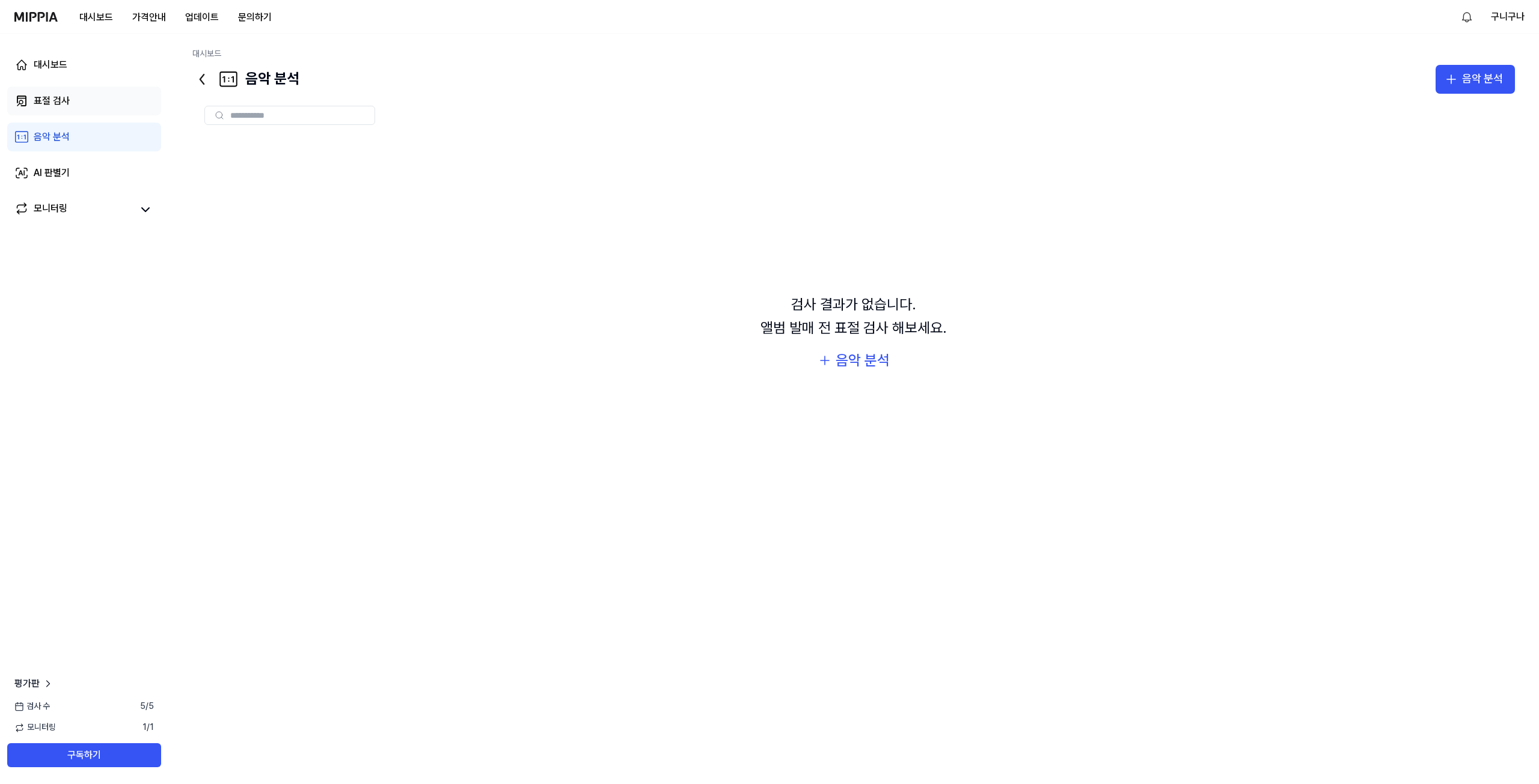
click at [60, 99] on div "표절 검사" at bounding box center [51, 100] width 36 height 15
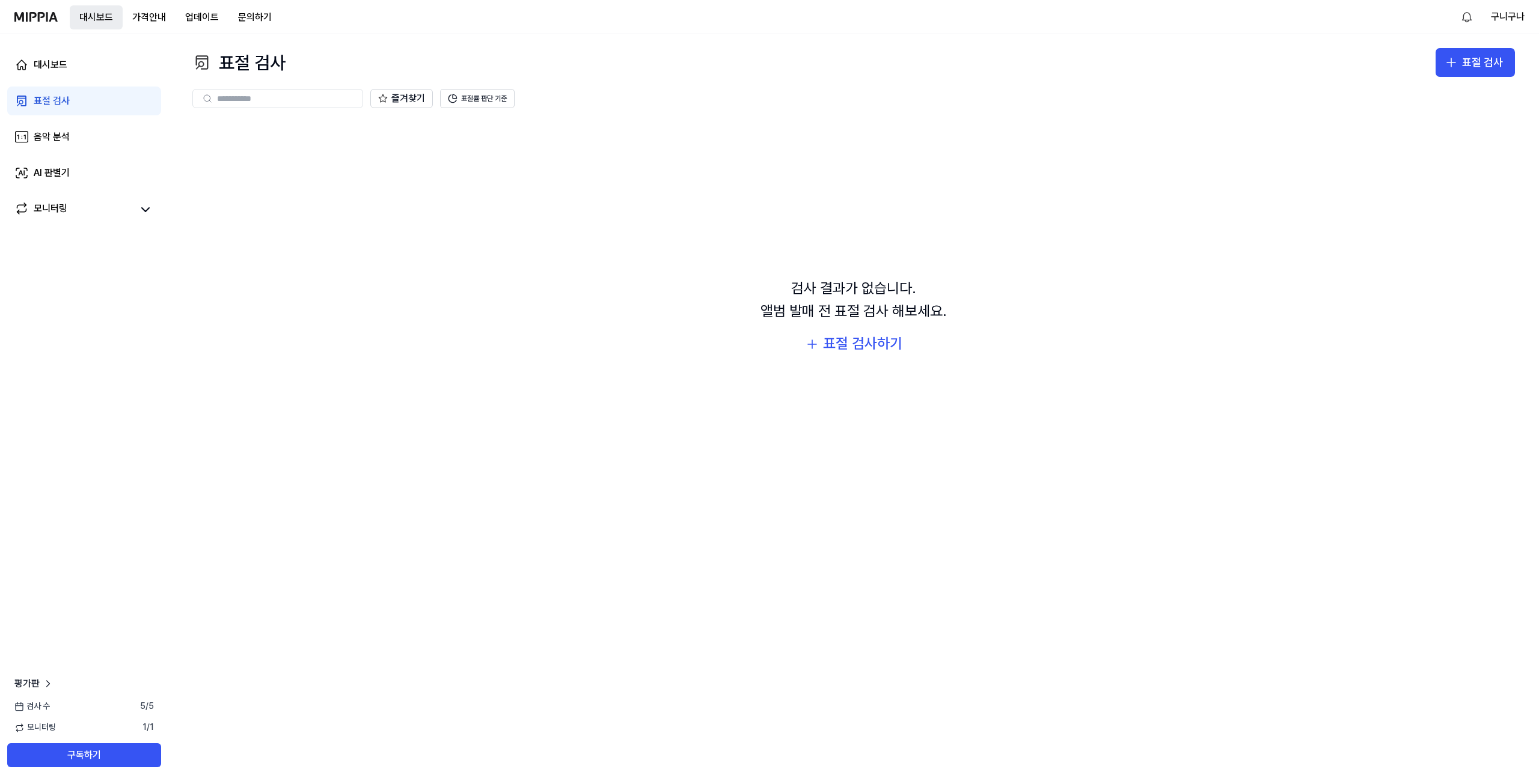
click at [90, 18] on button "대시보드" at bounding box center [96, 17] width 53 height 24
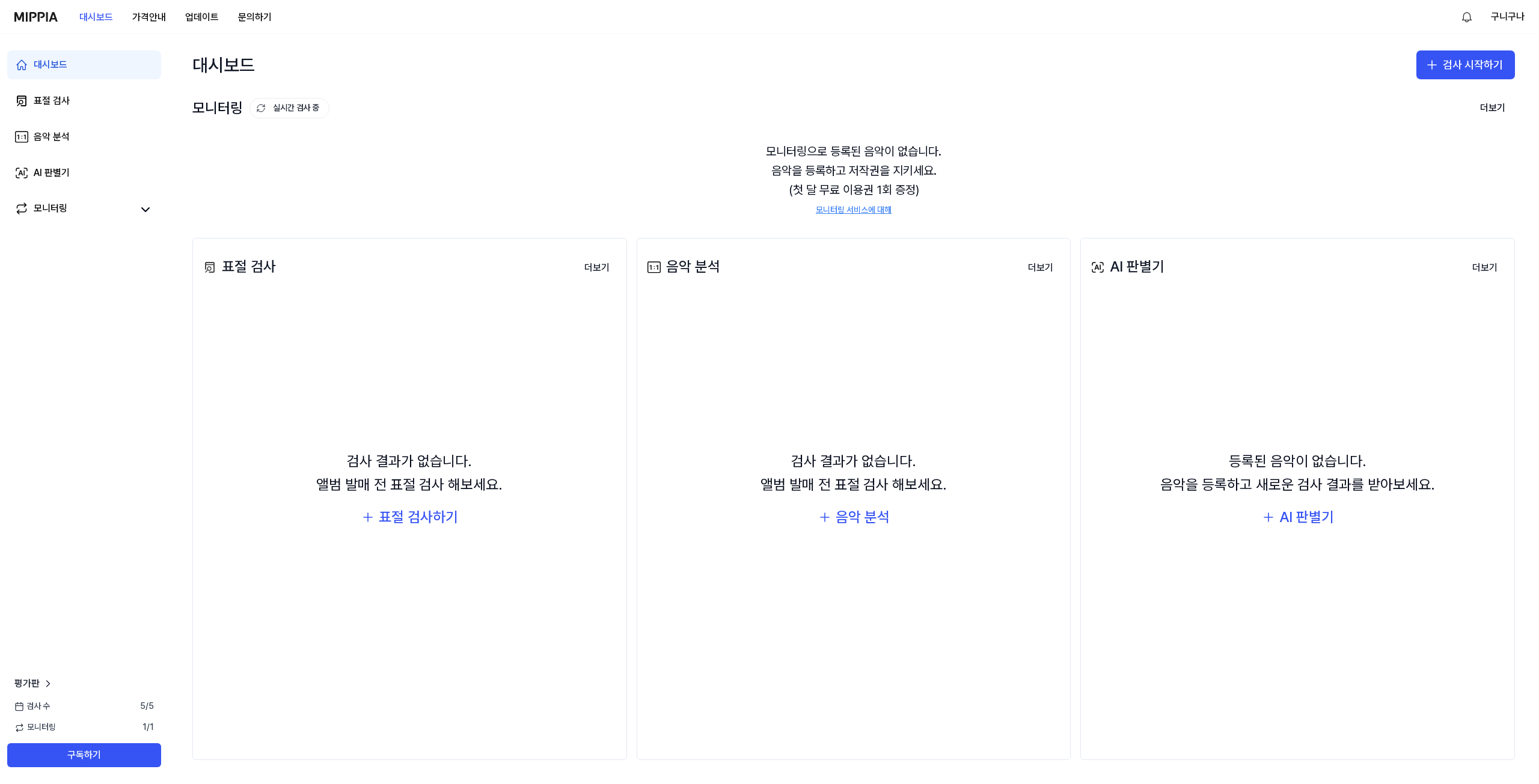
click at [40, 21] on img at bounding box center [36, 17] width 43 height 10
click at [140, 21] on button "가격안내" at bounding box center [149, 17] width 53 height 24
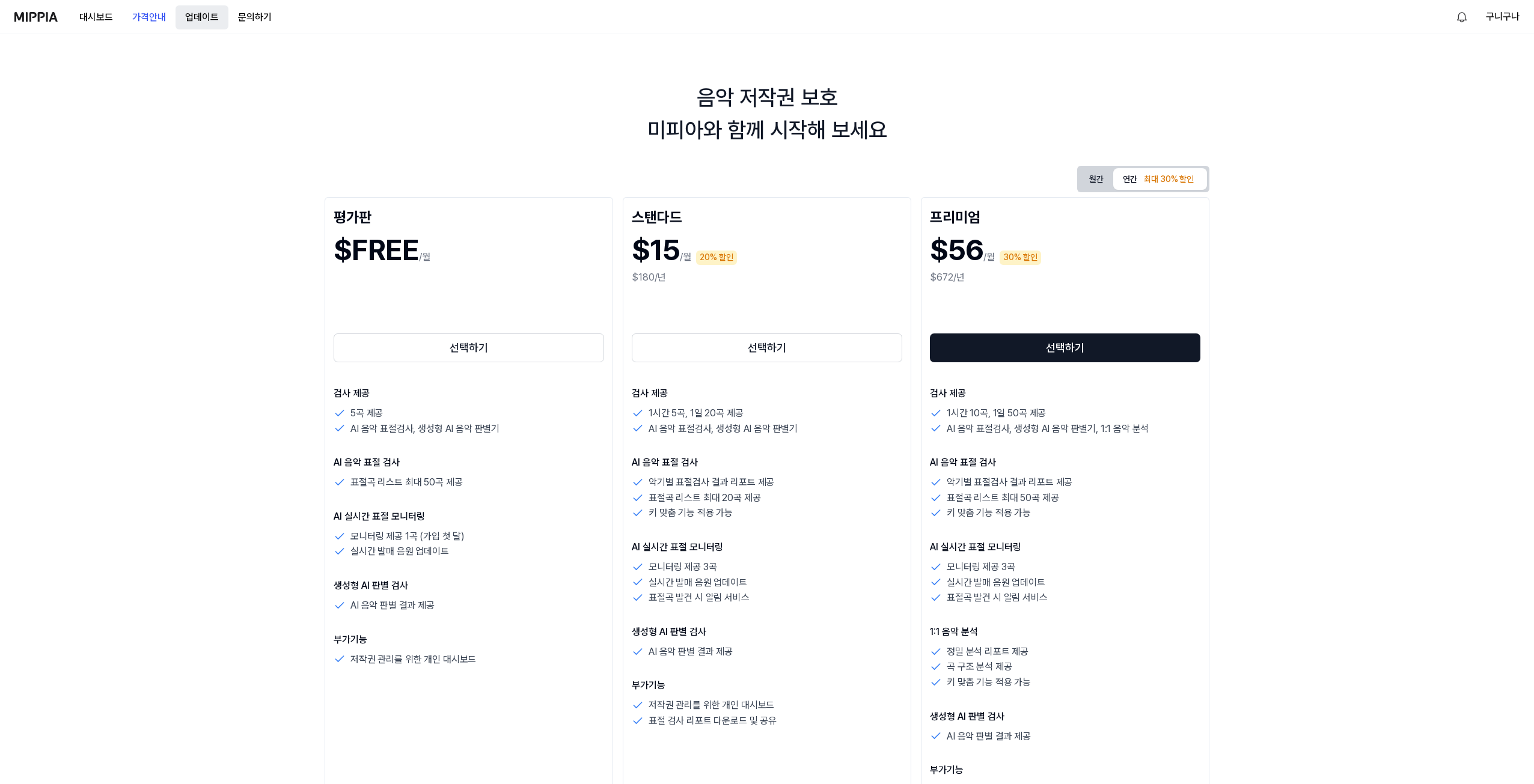
click at [210, 22] on button "업데이트" at bounding box center [202, 17] width 53 height 24
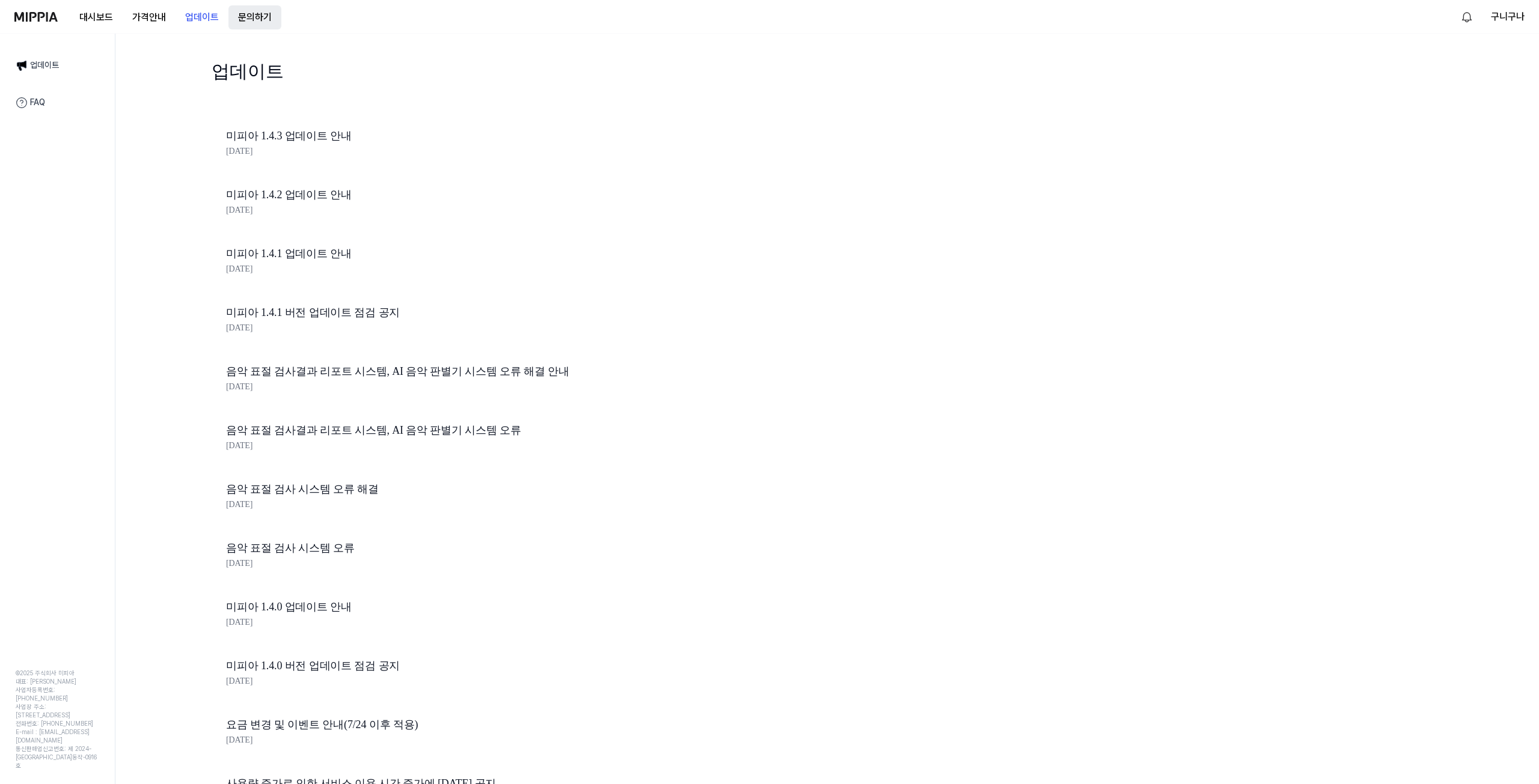
click at [255, 25] on button "문의하기" at bounding box center [255, 17] width 53 height 24
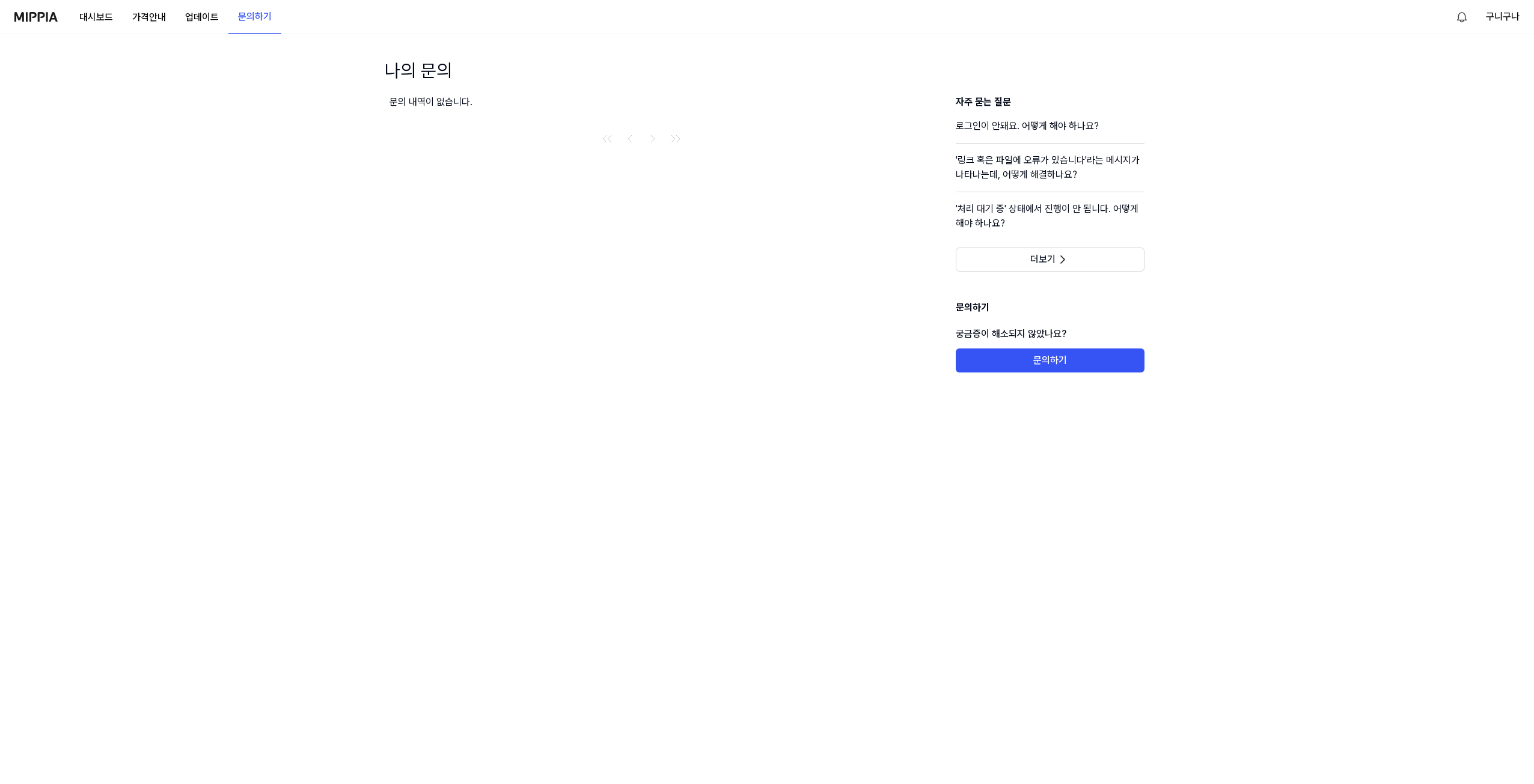
click at [49, 15] on img at bounding box center [36, 17] width 43 height 10
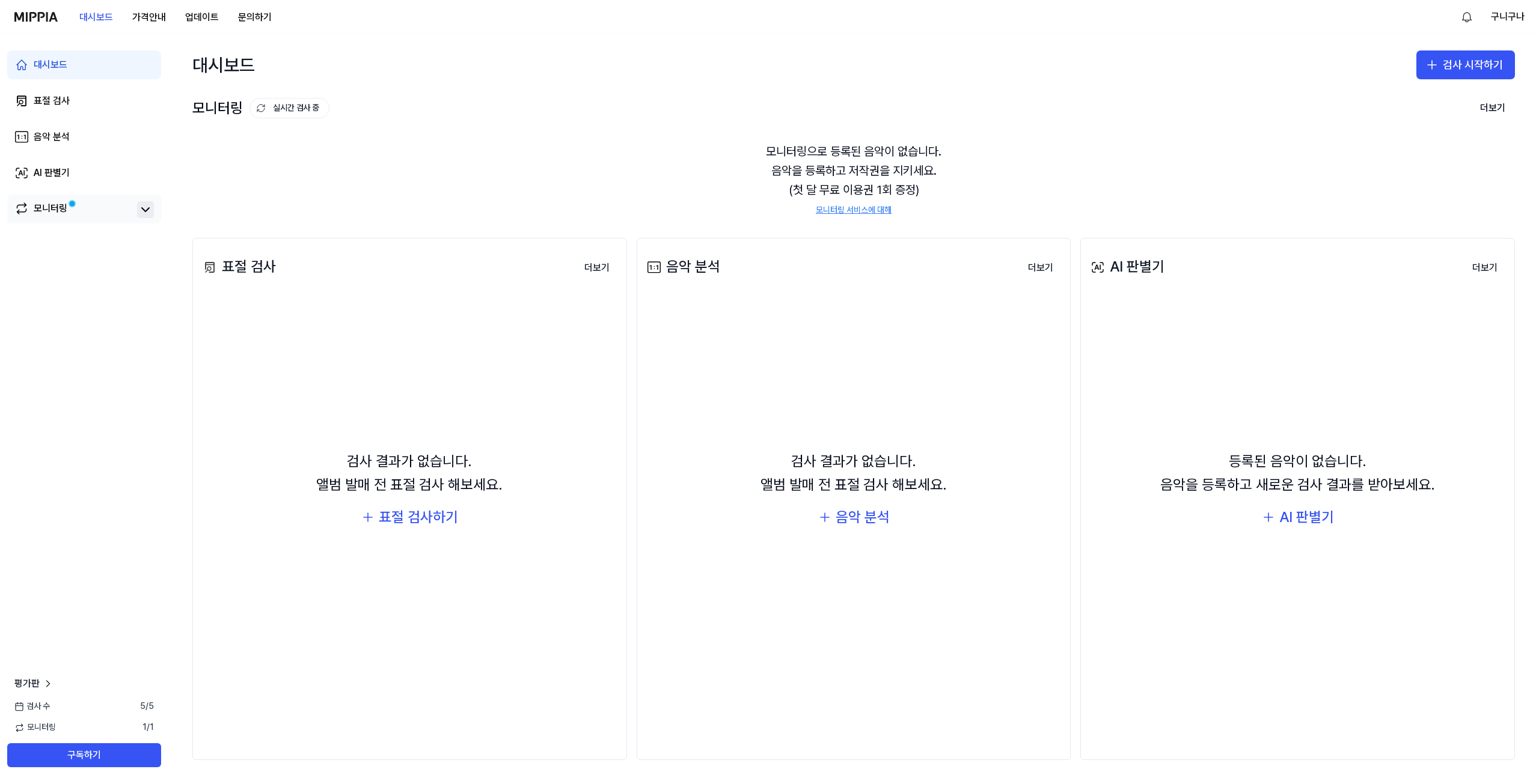
click at [140, 208] on icon at bounding box center [145, 209] width 15 height 15
